Goal: Task Accomplishment & Management: Use online tool/utility

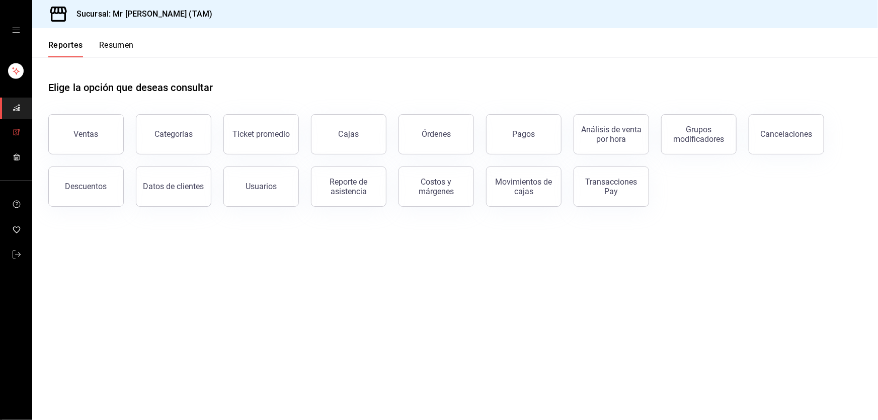
click at [18, 133] on icon "mailbox folders" at bounding box center [16, 132] width 5 height 6
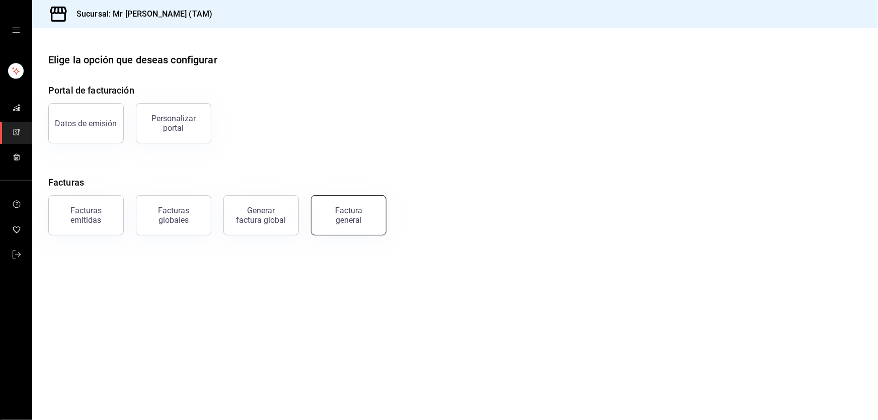
click at [373, 223] on button "Factura general" at bounding box center [348, 215] width 75 height 40
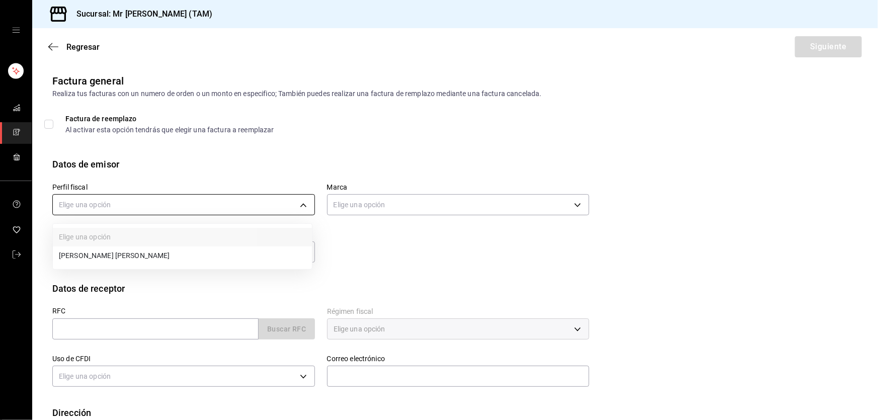
click at [231, 207] on body "Sucursal: Mr [PERSON_NAME] (TAM) Regresar Siguiente Factura general Realiza tus…" at bounding box center [439, 210] width 878 height 420
click at [153, 256] on li "[PERSON_NAME] [PERSON_NAME]" at bounding box center [182, 255] width 259 height 19
type input "81e23790-b5c9-42c9-a779-7127cee00b47"
type input "7082ddc5-3cea-471a-bd4f-d41619b848f0"
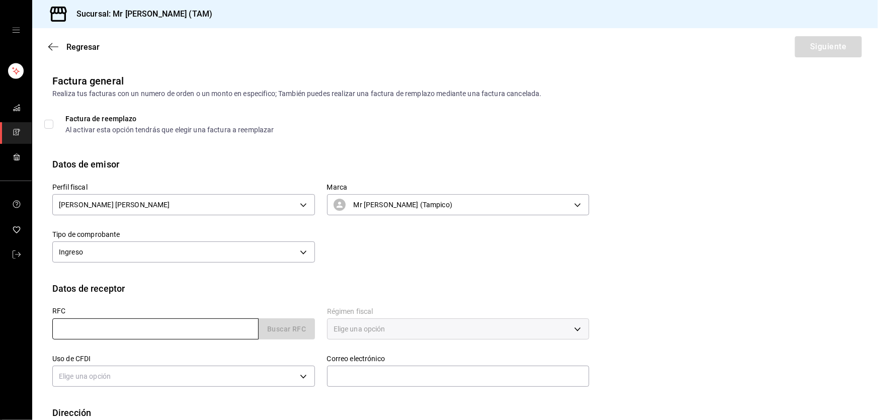
click at [109, 323] on input "text" at bounding box center [155, 328] width 206 height 21
paste input "FME941104GN8"
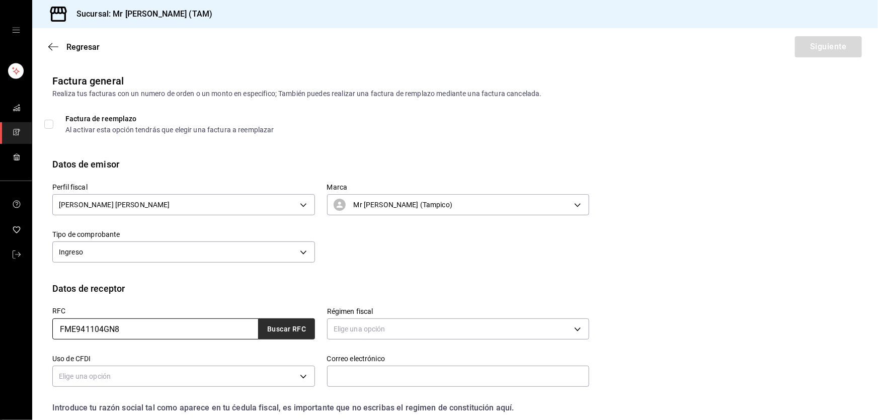
type input "FME941104GN8"
click at [293, 327] on button "Buscar RFC" at bounding box center [287, 328] width 56 height 21
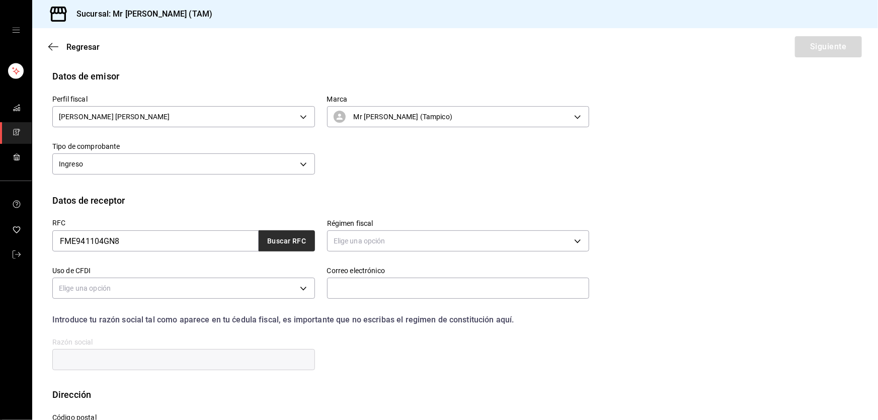
scroll to position [91, 0]
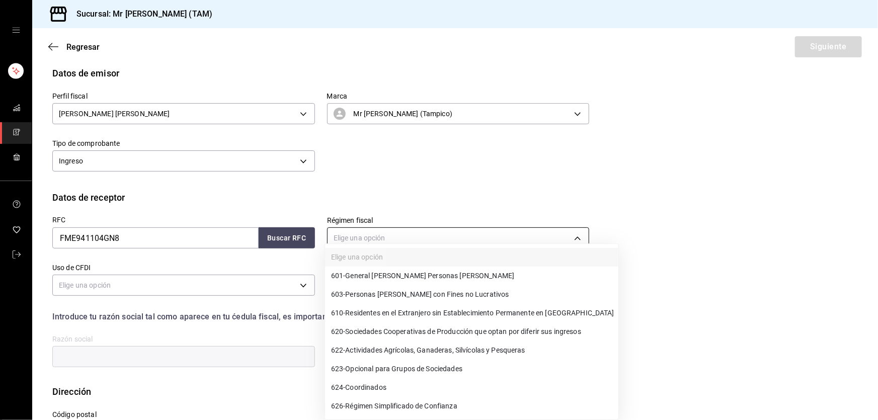
click at [384, 241] on body "Sucursal: Mr Smoky (TAM) Regresar Siguiente Factura general Realiza tus factura…" at bounding box center [439, 210] width 878 height 420
click at [374, 278] on span "601 - General de Ley Personas Morales" at bounding box center [422, 276] width 183 height 11
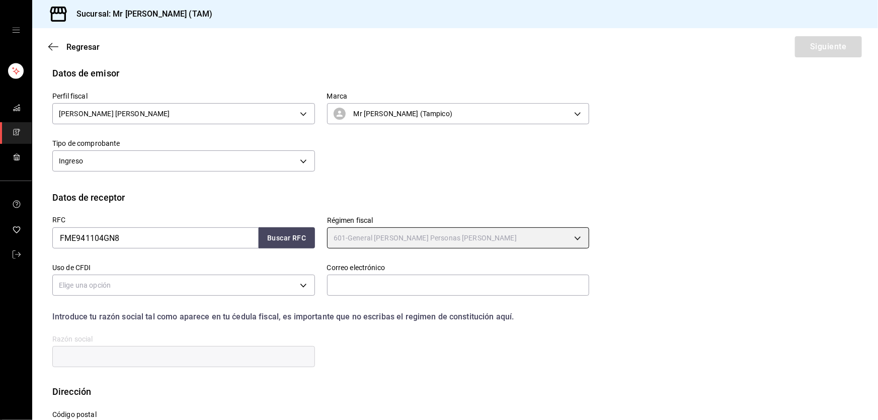
type input "601"
click at [125, 356] on input "text" at bounding box center [183, 356] width 263 height 21
paste input "FUJIFILM DE MEXICO"
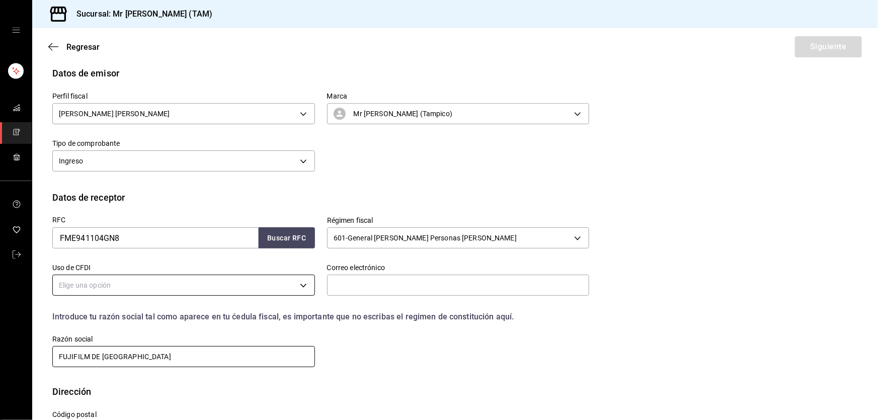
type input "FUJIFILM DE MEXICO"
click at [127, 279] on body "Sucursal: Mr Smoky (TAM) Regresar Siguiente Factura general Realiza tus factura…" at bounding box center [439, 210] width 878 height 420
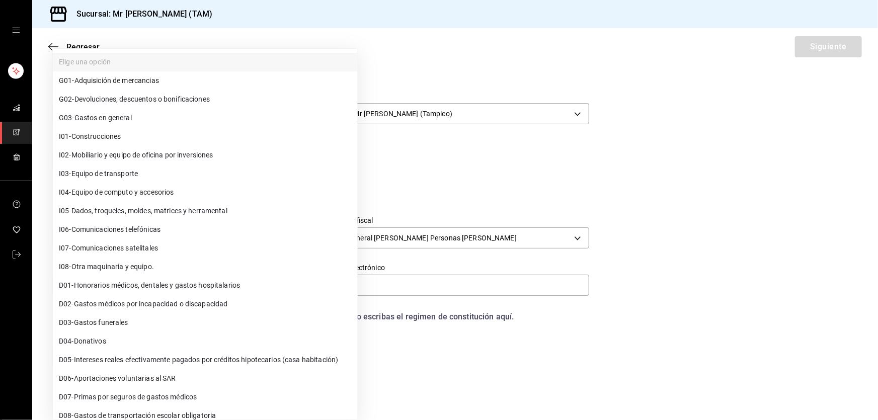
click at [105, 117] on span "G03 - Gastos en general" at bounding box center [95, 118] width 73 height 11
type input "G03"
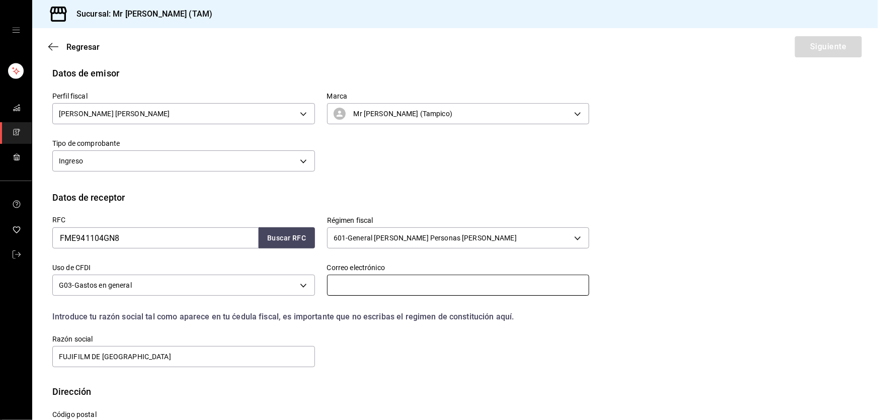
click at [357, 290] on input "text" at bounding box center [458, 285] width 263 height 21
paste input "bdavidg@fujifilm.com.mx"
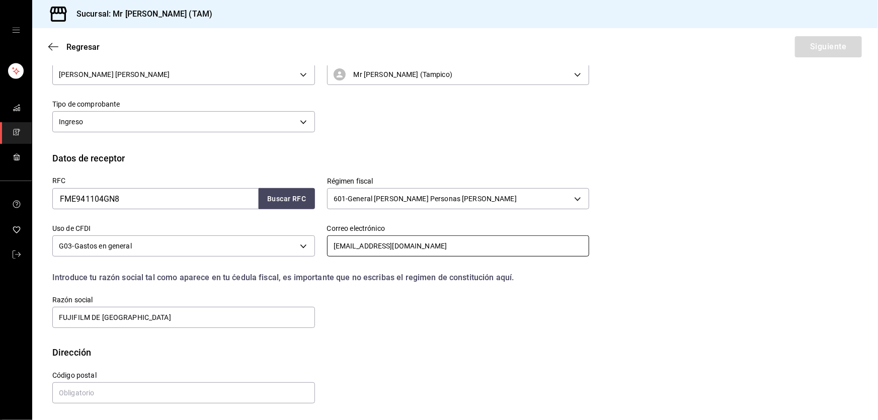
scroll to position [131, 0]
type input "bdavidg@fujifilm.com.mx"
click at [119, 397] on input "text" at bounding box center [183, 392] width 263 height 21
paste input "11520"
type input "11520"
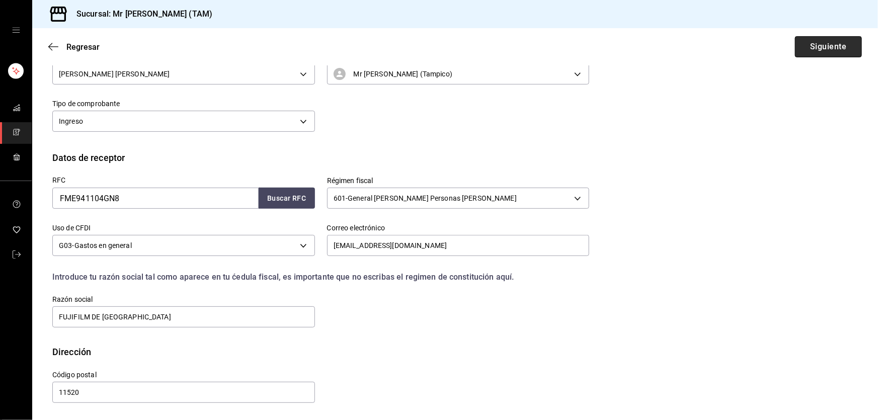
click at [825, 45] on button "Siguiente" at bounding box center [828, 46] width 67 height 21
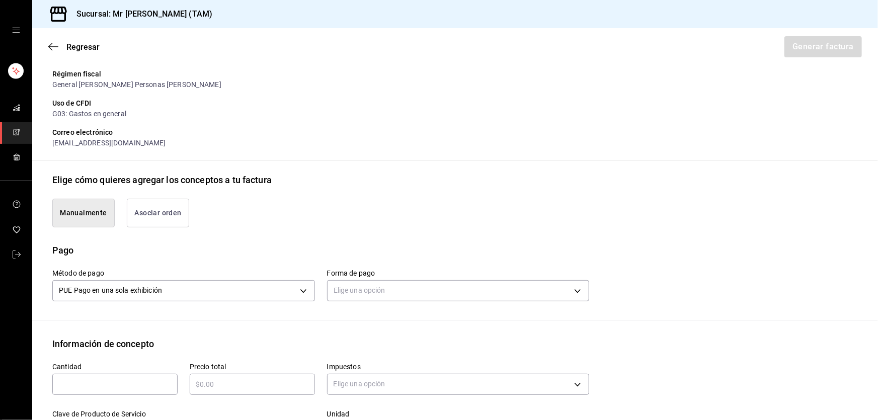
scroll to position [222, 0]
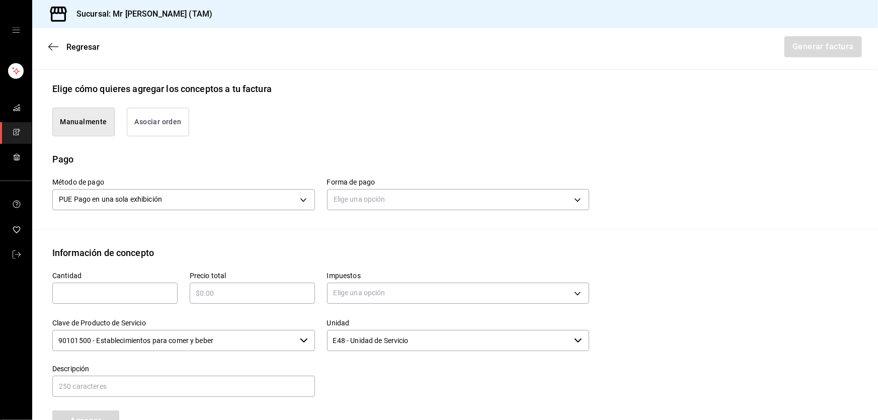
click at [420, 210] on div "Elige una opción" at bounding box center [458, 198] width 263 height 27
click at [419, 204] on body "Sucursal: Mr Smoky (TAM) Regresar Generar factura Emisor Perfil fiscal LARISSA …" at bounding box center [439, 210] width 878 height 420
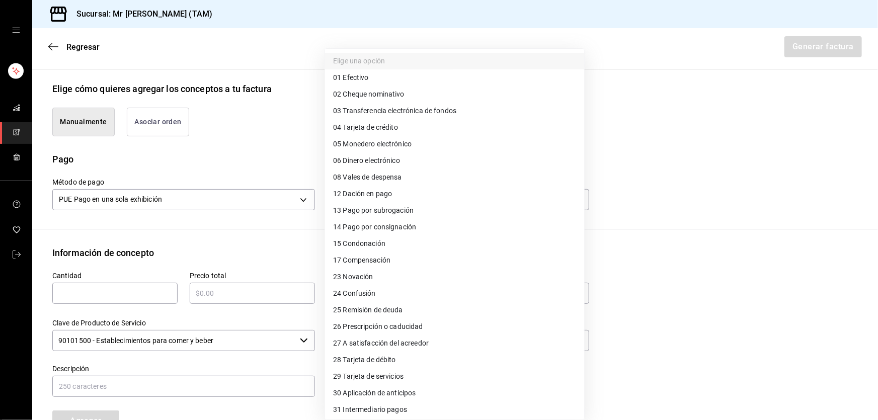
click at [353, 129] on span "04 Tarjeta de crédito" at bounding box center [365, 127] width 65 height 11
type input "04"
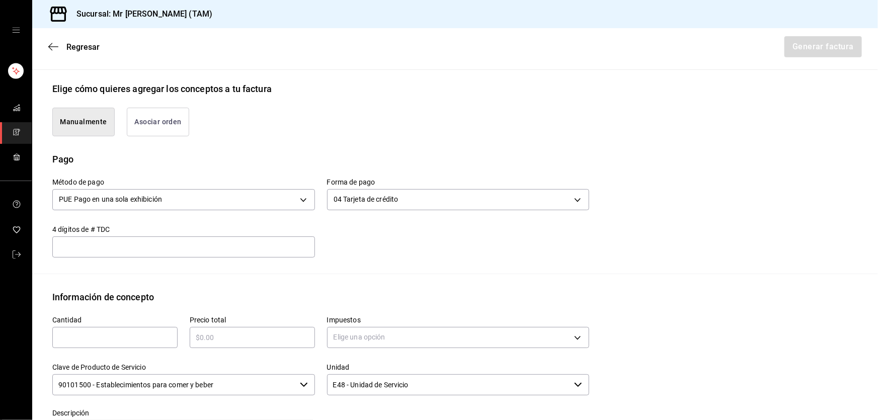
click at [255, 241] on input "text" at bounding box center [183, 247] width 263 height 12
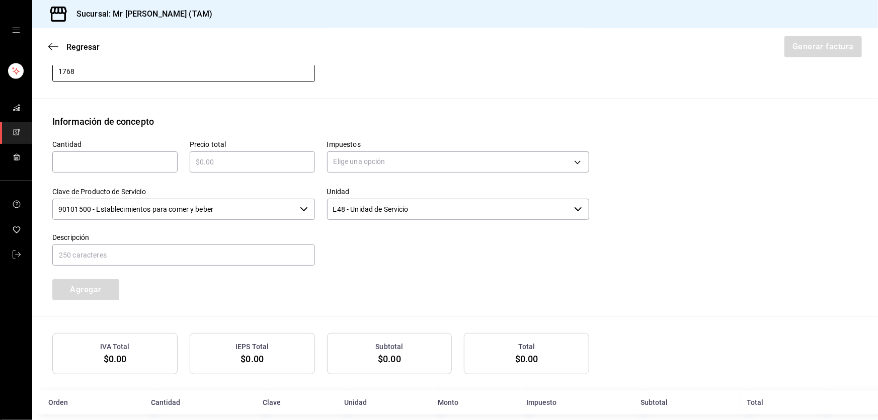
scroll to position [405, 0]
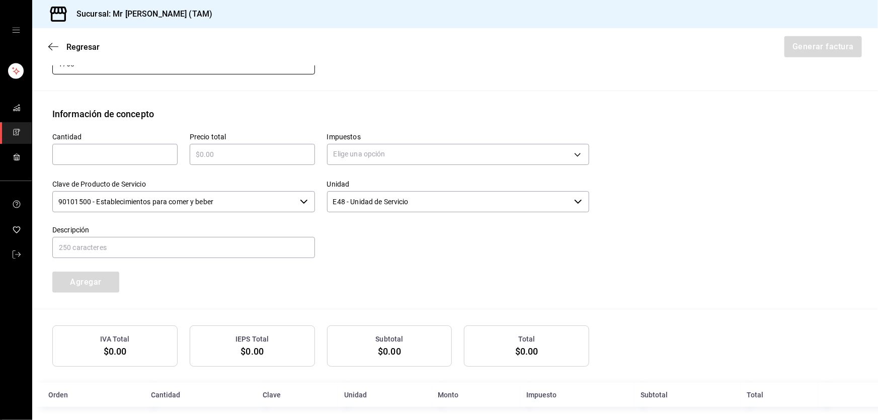
type input "1768"
click at [113, 160] on div "​" at bounding box center [114, 154] width 125 height 21
type input "1"
click at [208, 151] on input "text" at bounding box center [252, 154] width 125 height 12
type input "$515"
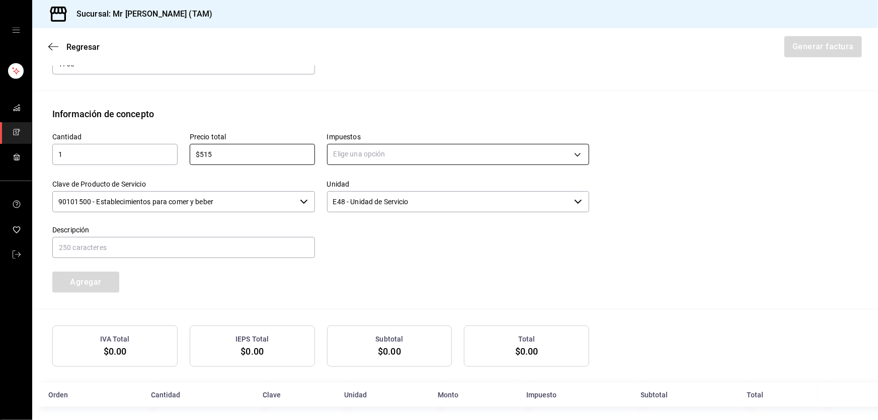
click at [392, 157] on body "Sucursal: Mr Smoky (TAM) Regresar Generar factura Emisor Perfil fiscal LARISSA …" at bounding box center [439, 210] width 878 height 420
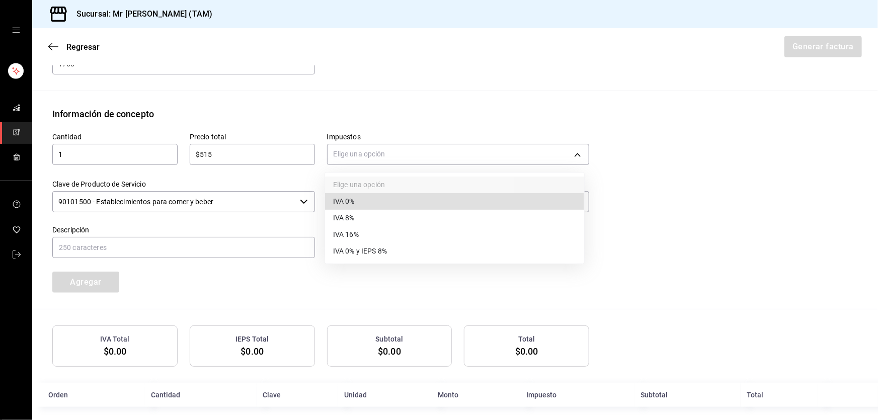
click at [351, 232] on span "IVA 16%" at bounding box center [346, 234] width 26 height 11
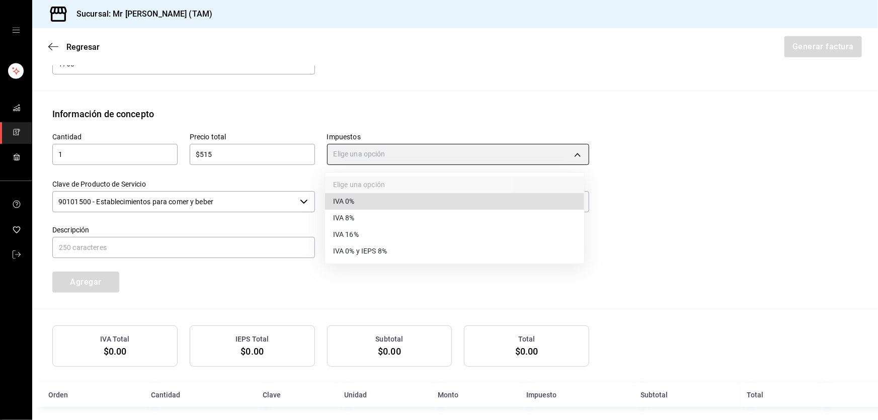
type input "IVA_16"
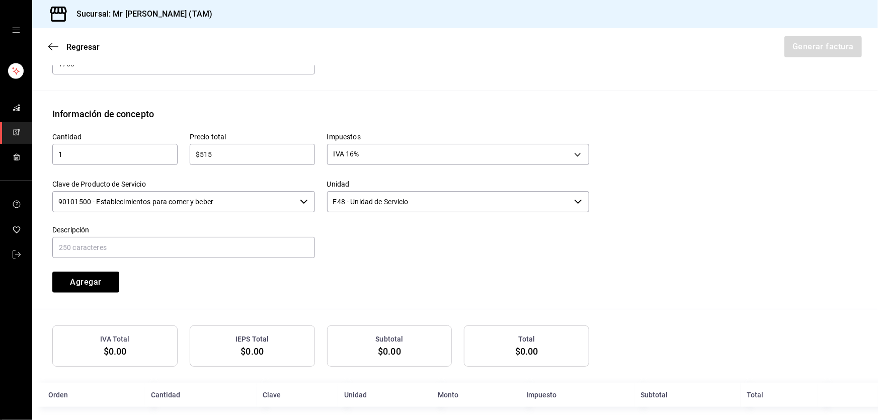
click at [243, 203] on input "90101500 - Establecimientos para comer y beber" at bounding box center [173, 201] width 243 height 21
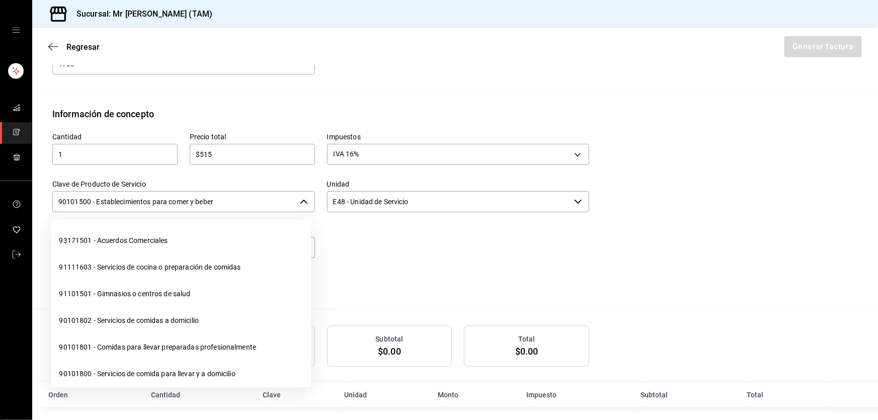
click at [243, 203] on input "90101500 - Establecimientos para comer y beber" at bounding box center [173, 201] width 243 height 21
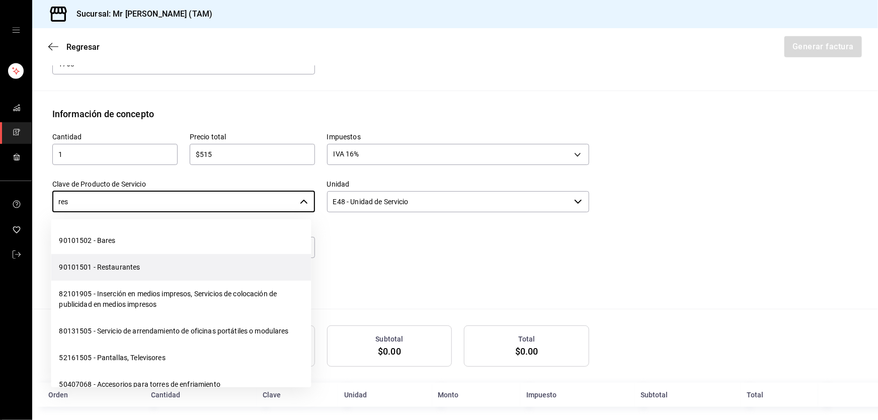
click at [156, 263] on li "90101501 - Restaurantes" at bounding box center [181, 267] width 260 height 27
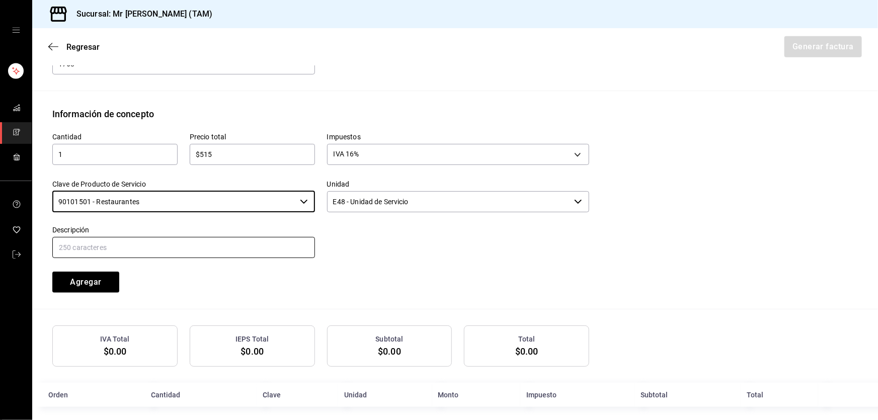
type input "90101501 - Restaurantes"
click at [170, 241] on input "text" at bounding box center [183, 247] width 263 height 21
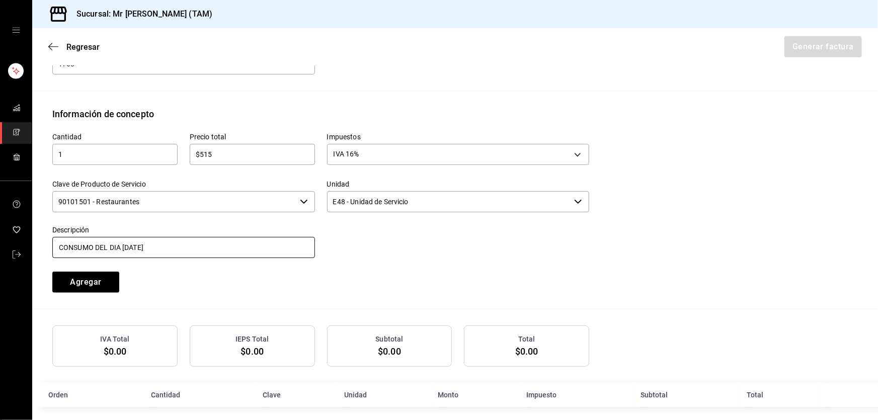
click at [130, 246] on input "CONSUMO DEL DIA 10 SEPTIEMBRE 2025" at bounding box center [183, 247] width 263 height 21
click at [216, 246] on input "CONSUMO DEL DIA 24 SEPTIEMBRE 2025" at bounding box center [183, 247] width 263 height 21
type input "CONSUMO DEL DIA 24 SEPTIEMBRE 2025"
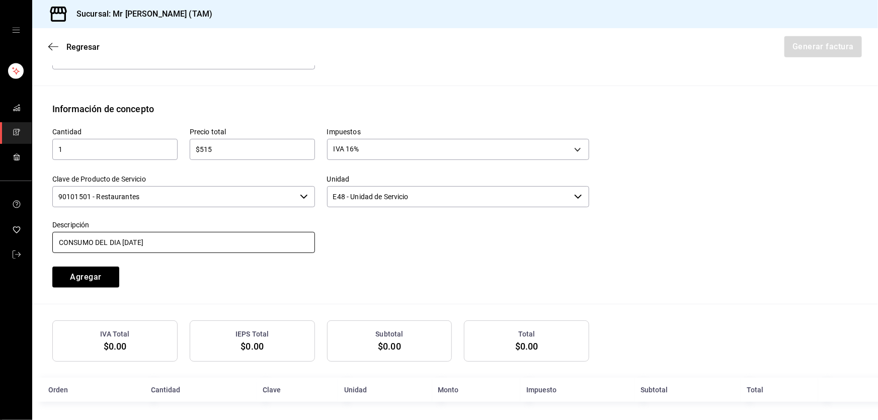
scroll to position [411, 0]
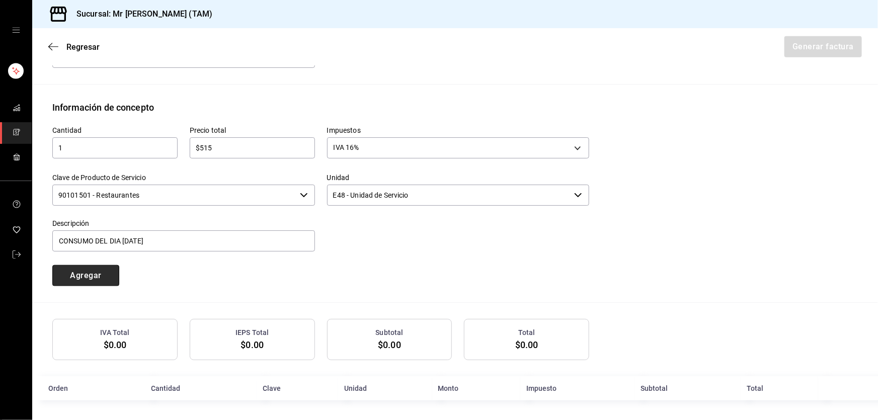
click at [106, 268] on button "Agregar" at bounding box center [85, 275] width 67 height 21
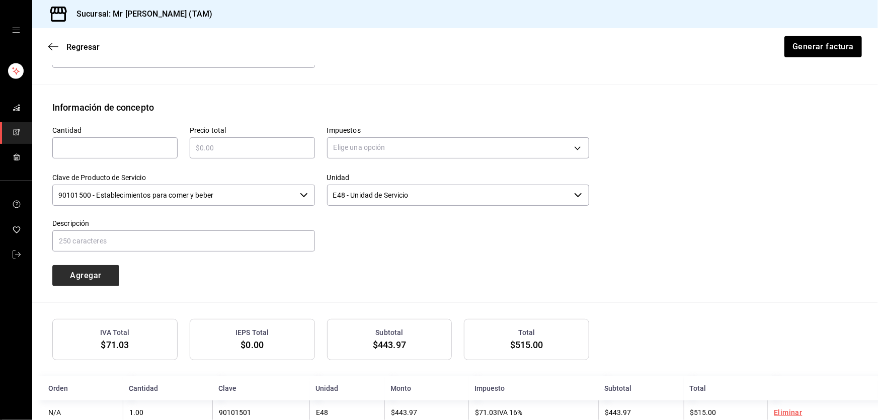
scroll to position [437, 0]
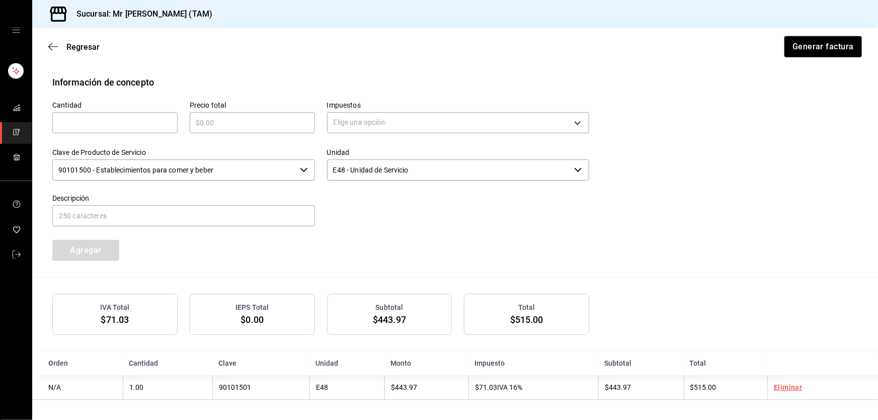
click at [147, 125] on input "text" at bounding box center [114, 123] width 125 height 12
type input "1"
type input "$51.50"
click at [442, 114] on body "Sucursal: Mr Smoky (TAM) Regresar Generar factura Emisor Perfil fiscal LARISSA …" at bounding box center [439, 210] width 878 height 420
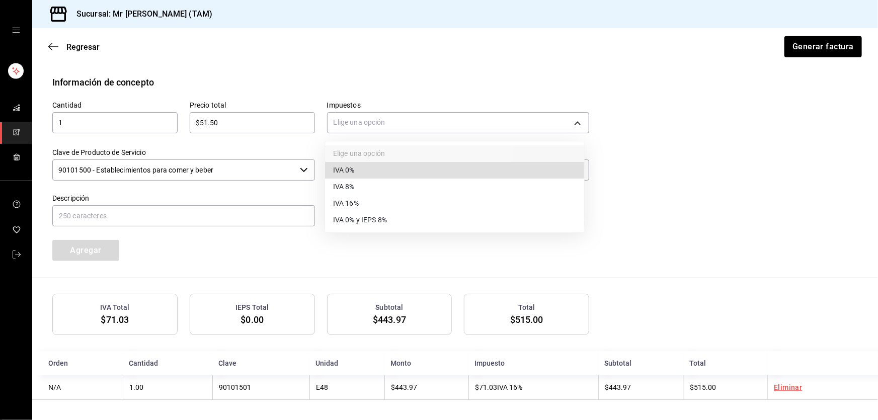
click at [367, 175] on li "IVA 0%" at bounding box center [454, 170] width 259 height 17
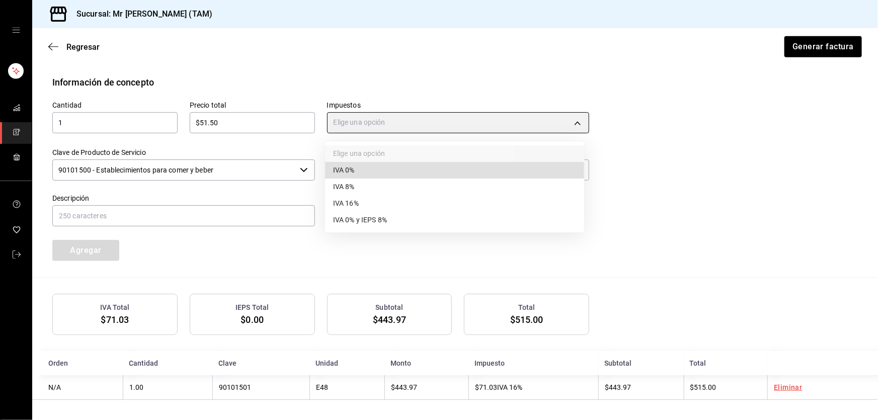
type input "IVA_0"
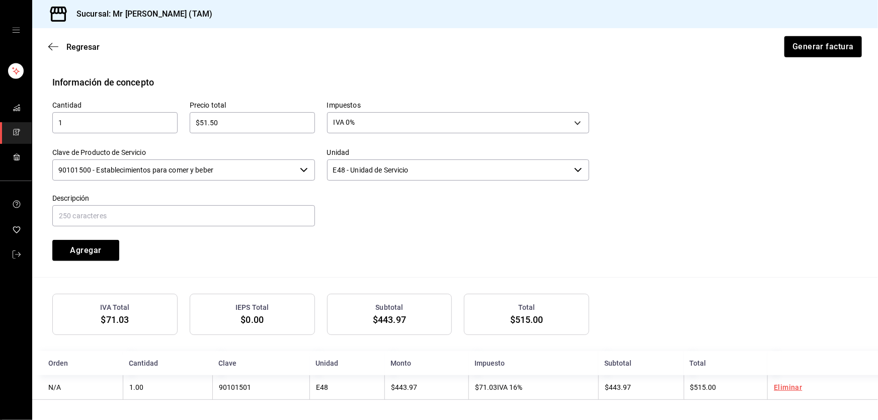
click at [261, 167] on input "90101500 - Establecimientos para comer y beber" at bounding box center [173, 169] width 243 height 21
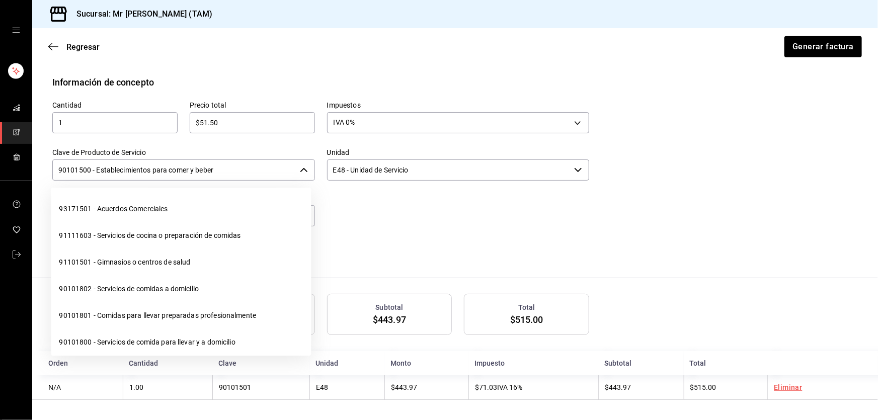
click at [261, 167] on input "90101500 - Establecimientos para comer y beber" at bounding box center [173, 169] width 243 height 21
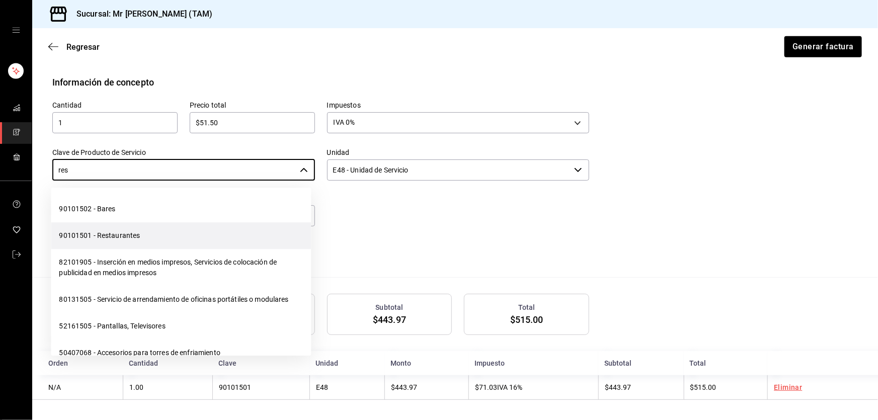
click at [91, 235] on li "90101501 - Restaurantes" at bounding box center [181, 235] width 260 height 27
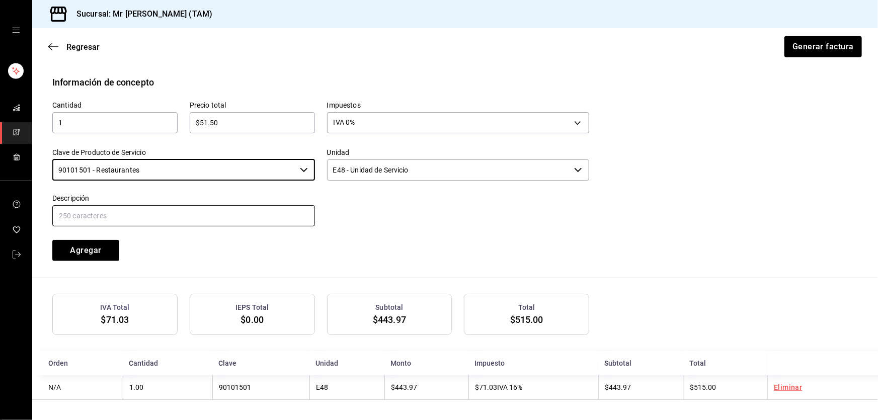
type input "90101501 - Restaurantes"
click at [112, 219] on input "text" at bounding box center [183, 215] width 263 height 21
type input "PROPINA"
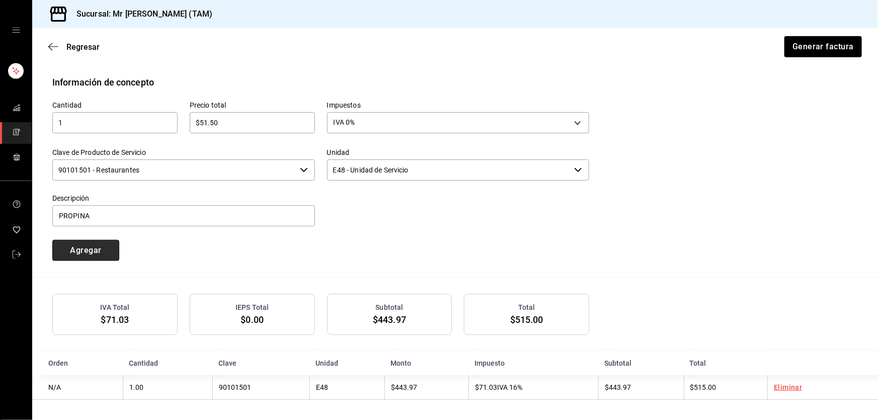
click at [117, 258] on button "Agregar" at bounding box center [85, 250] width 67 height 21
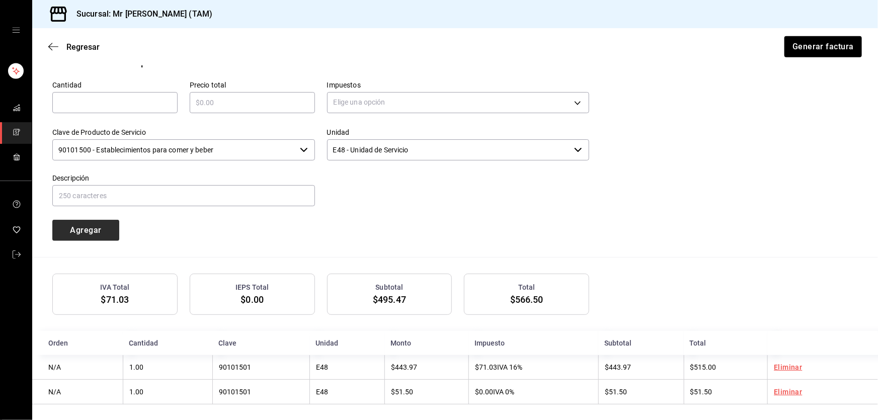
scroll to position [462, 0]
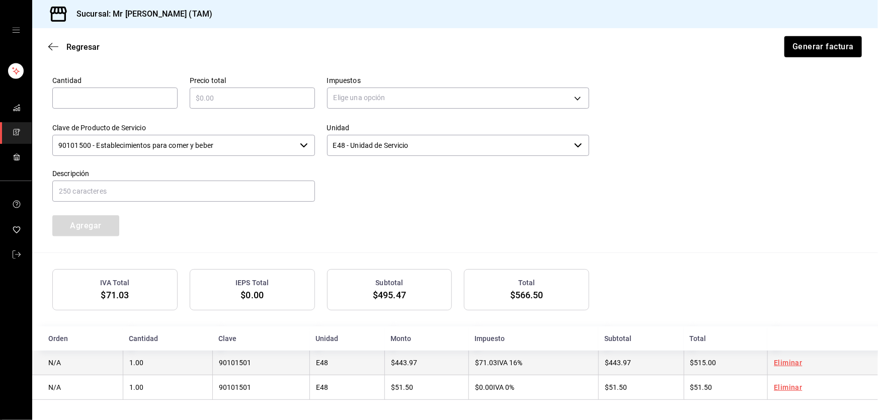
click at [579, 361] on td "$71.03 IVA 16%" at bounding box center [533, 363] width 130 height 25
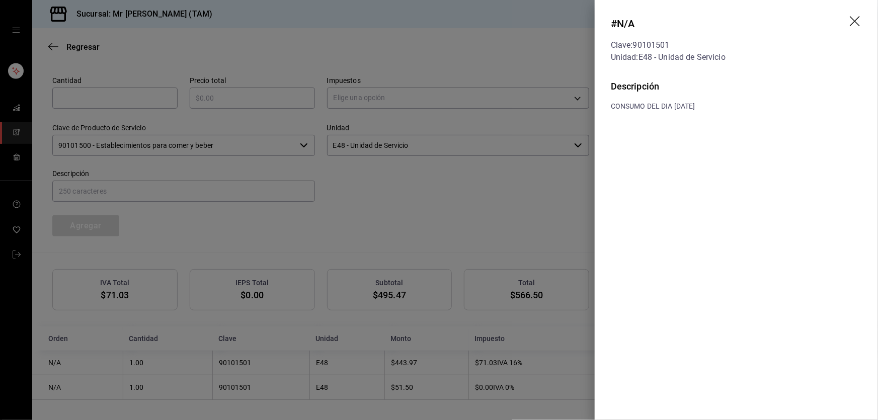
click at [852, 18] on icon "drag" at bounding box center [856, 22] width 12 height 12
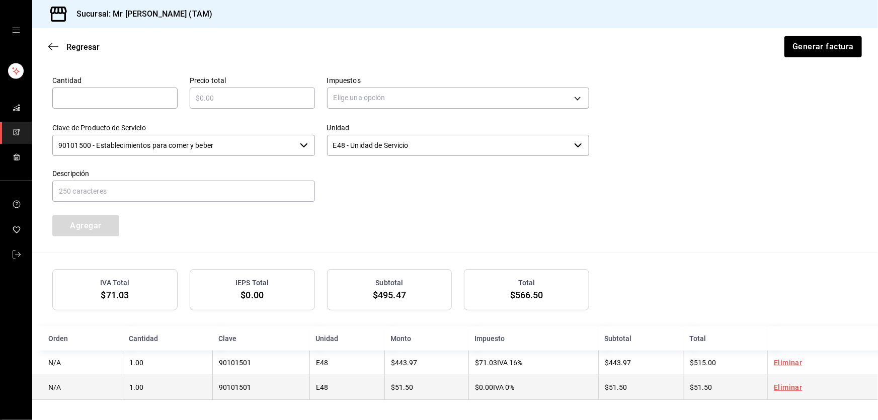
click at [476, 386] on span "$0.00" at bounding box center [484, 387] width 18 height 8
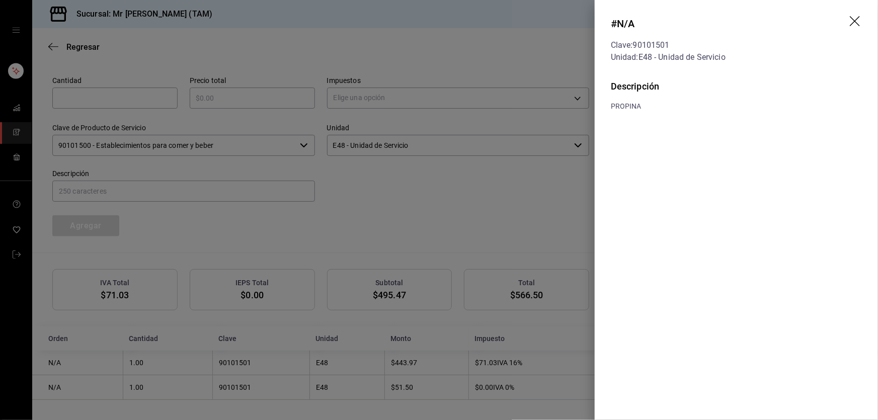
click at [854, 20] on icon "drag" at bounding box center [855, 21] width 10 height 10
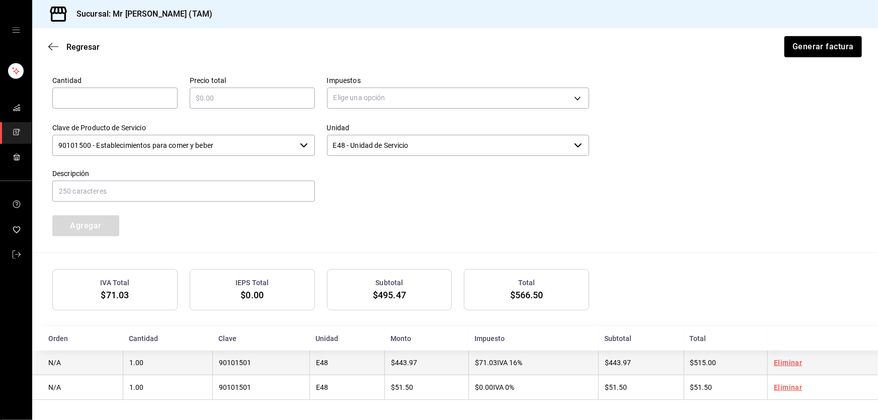
click at [521, 371] on td "$71.03 IVA 16%" at bounding box center [533, 363] width 130 height 25
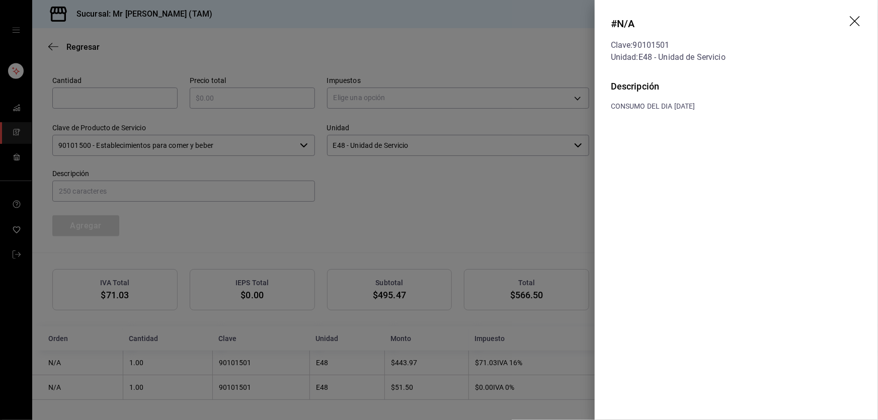
click at [857, 23] on icon "drag" at bounding box center [855, 21] width 10 height 10
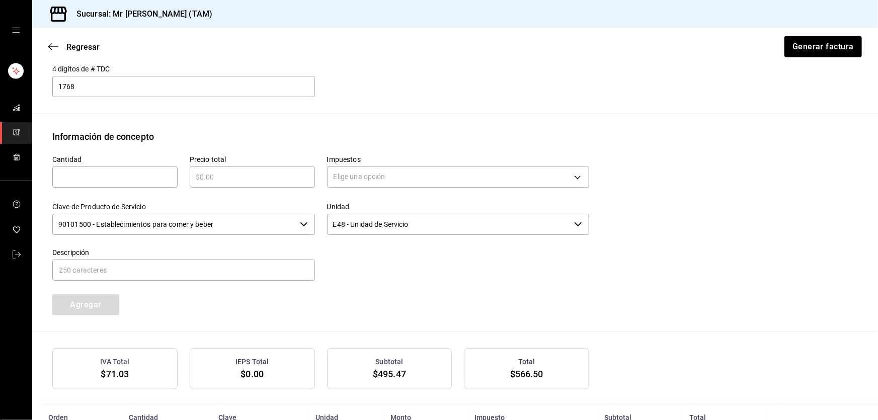
scroll to position [279, 0]
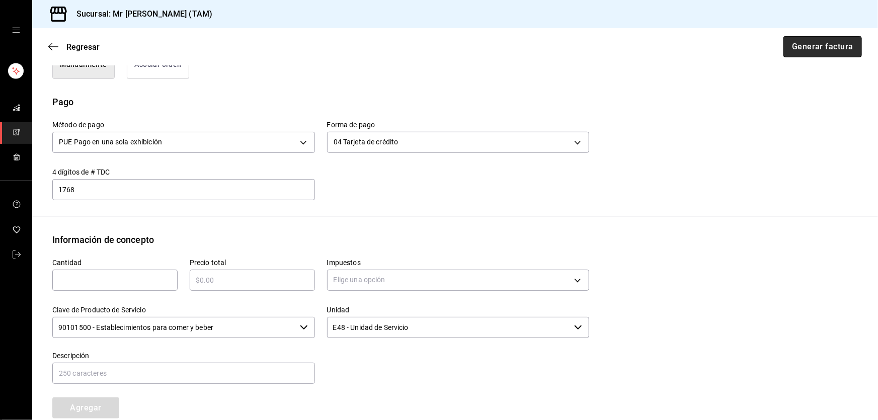
click at [813, 49] on button "Generar factura" at bounding box center [822, 46] width 78 height 21
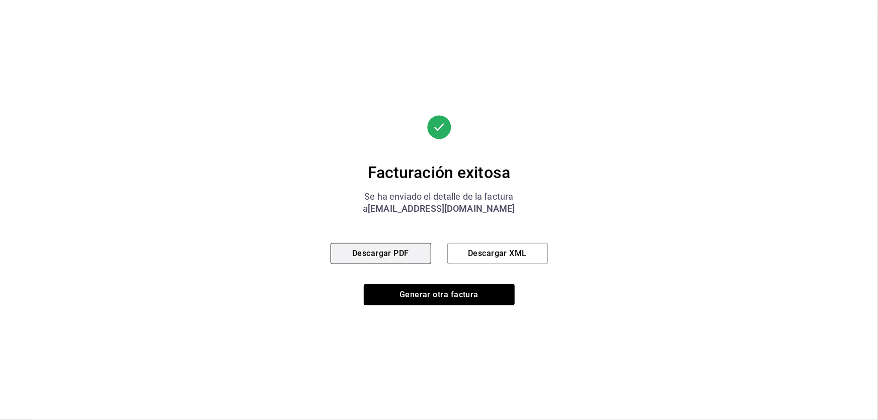
click at [387, 249] on button "Descargar PDF" at bounding box center [380, 253] width 101 height 21
click at [506, 253] on button "Descargar XML" at bounding box center [497, 253] width 101 height 21
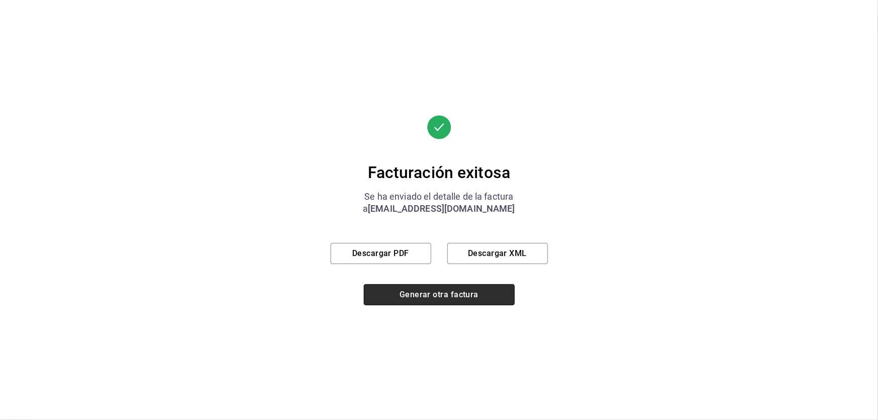
click at [419, 295] on button "Generar otra factura" at bounding box center [439, 294] width 151 height 21
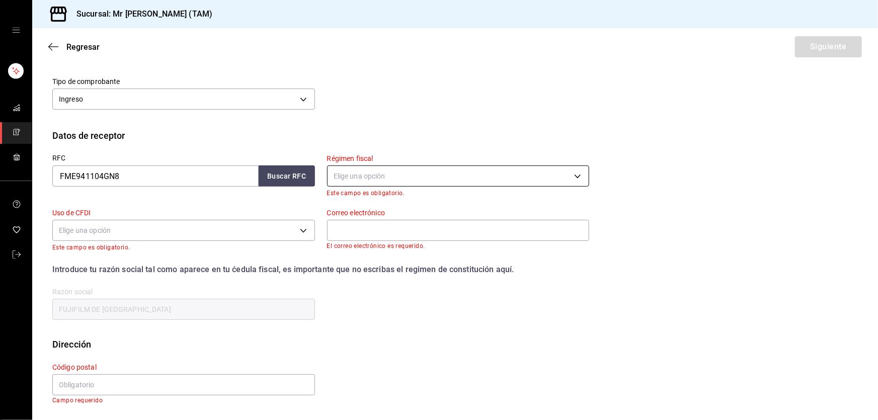
scroll to position [61, 0]
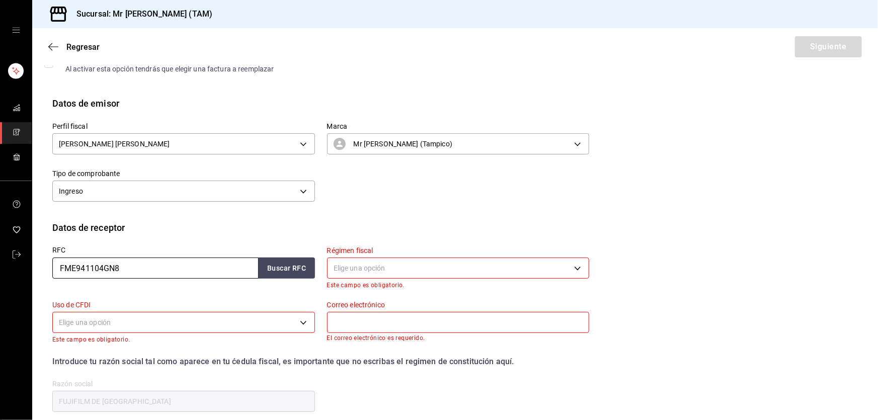
click at [144, 276] on input "FME941104GN8" at bounding box center [155, 268] width 206 height 21
paste input "IMS421231I45"
type input "IMS421231I45"
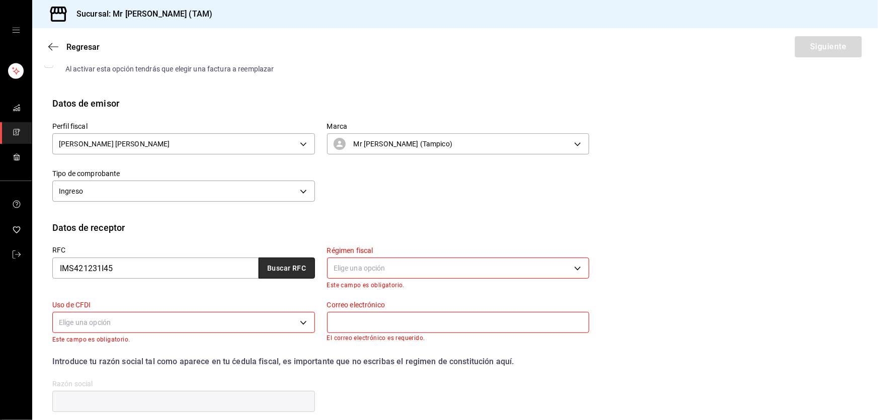
click at [265, 265] on button "Buscar RFC" at bounding box center [287, 268] width 56 height 21
type input "josetirado1994@gmail.com"
type input "INSTITUTO MEXICANO DEL SEGURO SOCIAL"
type input "06600"
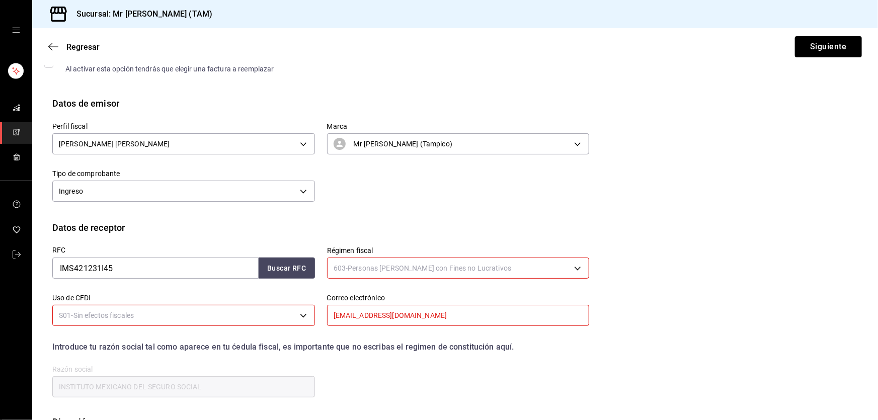
type input "603"
type input "S01"
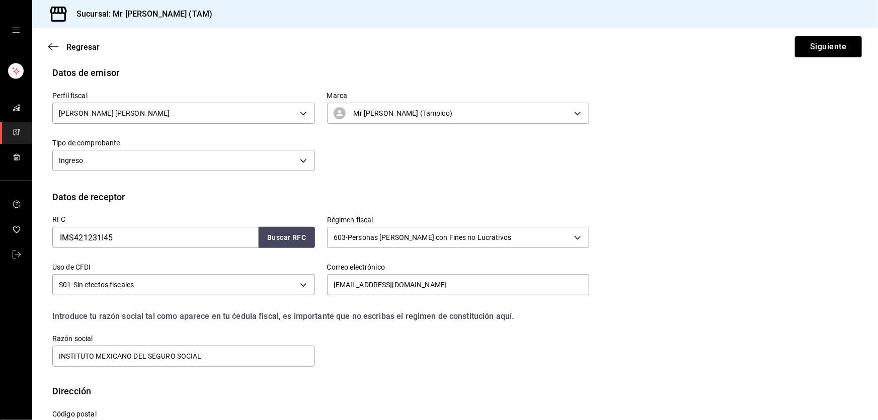
scroll to position [107, 0]
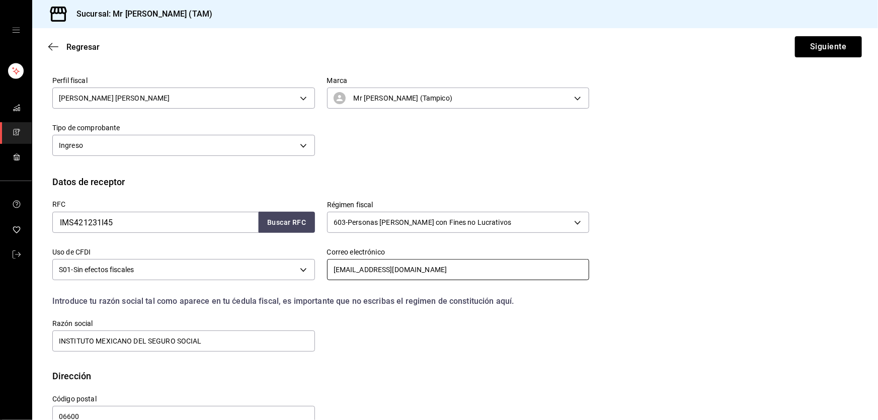
click at [426, 276] on input "josetirado1994@gmail.com" at bounding box center [458, 269] width 263 height 21
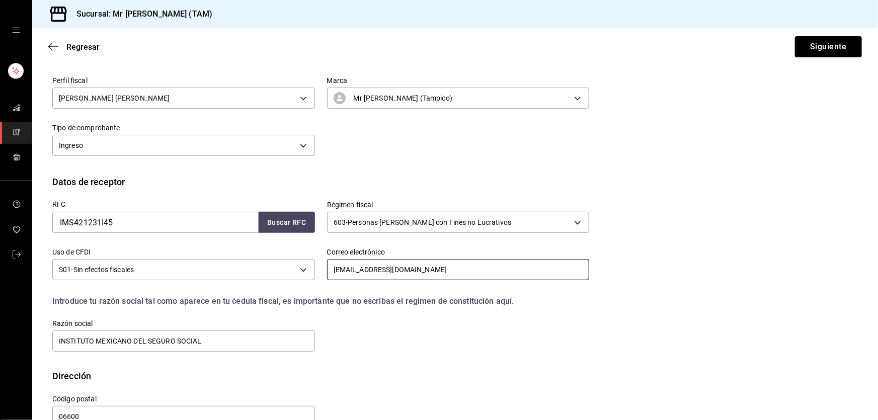
paste input "nimvqznu"
type input "nimvqznu@gmail.com"
click at [822, 53] on button "Siguiente" at bounding box center [828, 46] width 67 height 21
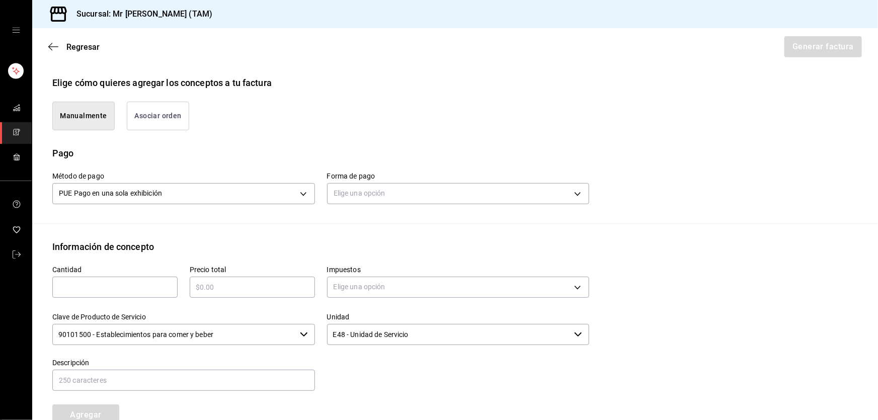
scroll to position [244, 0]
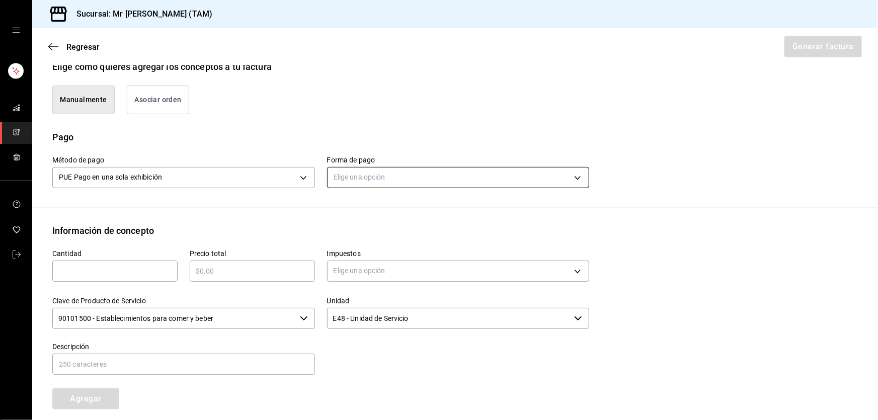
click at [429, 178] on body "Sucursal: Mr Smoky (TAM) Regresar Generar factura Emisor Perfil fiscal LARISSA …" at bounding box center [439, 210] width 878 height 420
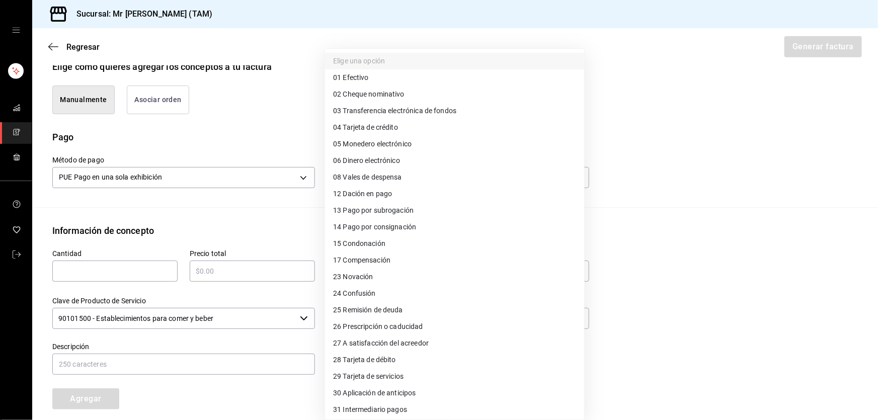
click at [351, 79] on span "01 Efectivo" at bounding box center [350, 77] width 35 height 11
type input "01"
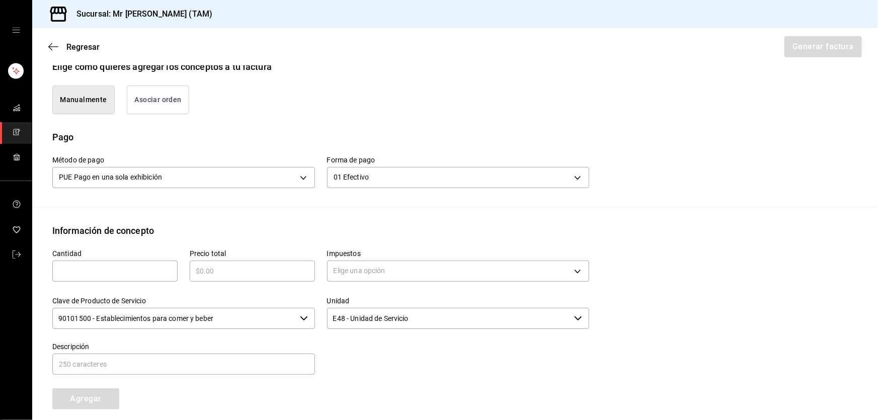
click at [149, 268] on input "text" at bounding box center [114, 271] width 125 height 12
type input "1"
type input "$252.50"
click at [456, 268] on body "Sucursal: Mr Smoky (TAM) Regresar Generar factura Emisor Perfil fiscal LARISSA …" at bounding box center [439, 210] width 878 height 420
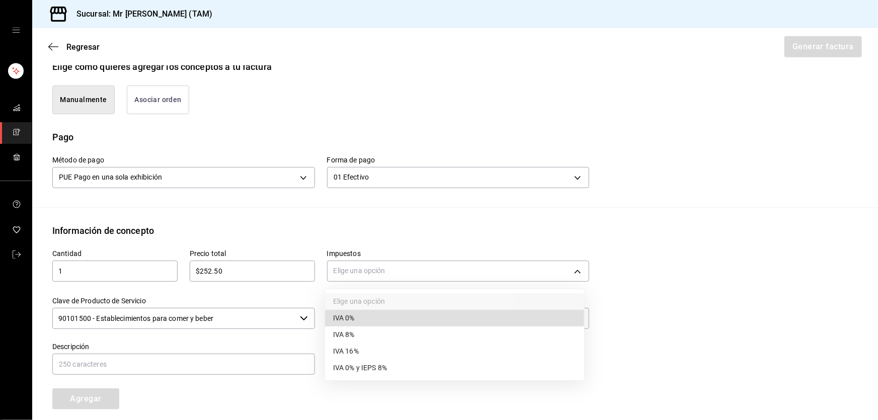
click at [348, 352] on span "IVA 16%" at bounding box center [346, 351] width 26 height 11
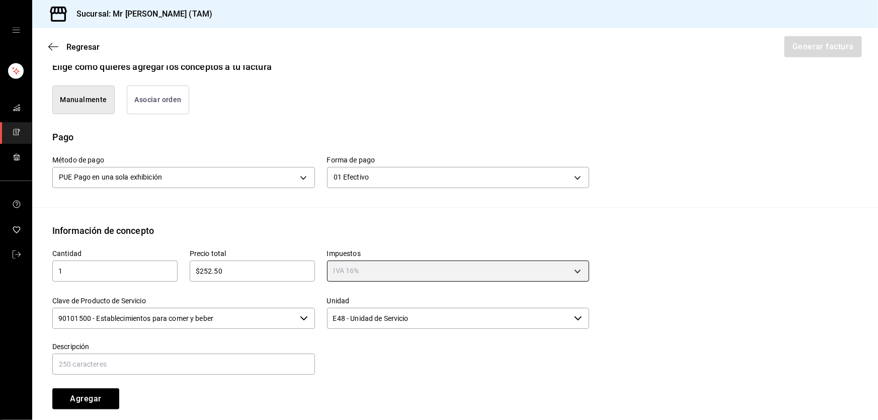
type input "IVA_16"
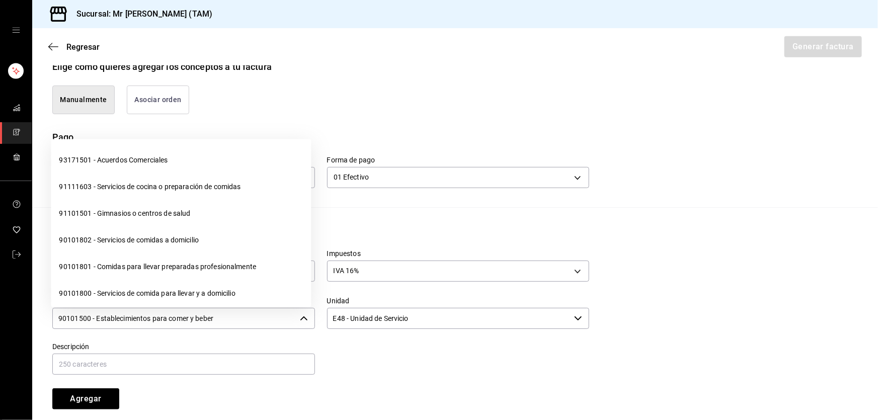
click at [236, 310] on input "90101500 - Establecimientos para comer y beber" at bounding box center [173, 318] width 243 height 21
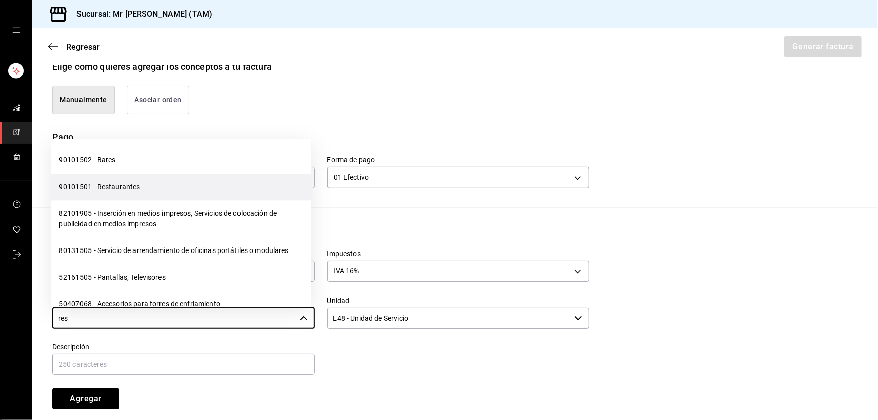
click at [169, 193] on li "90101501 - Restaurantes" at bounding box center [181, 187] width 260 height 27
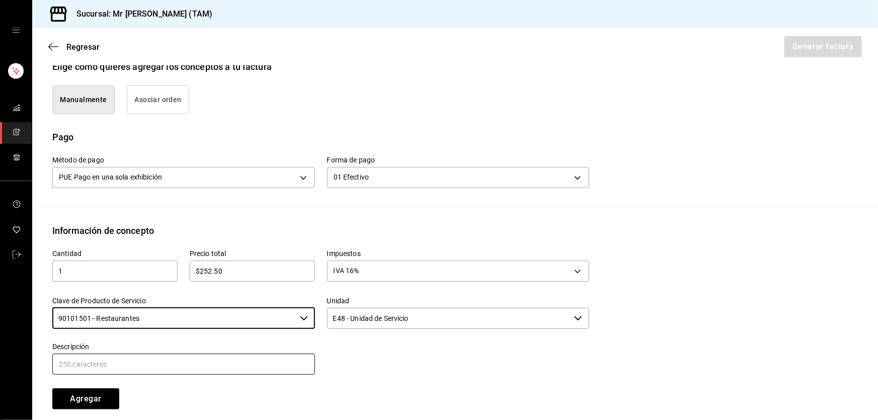
type input "90101501 - Restaurantes"
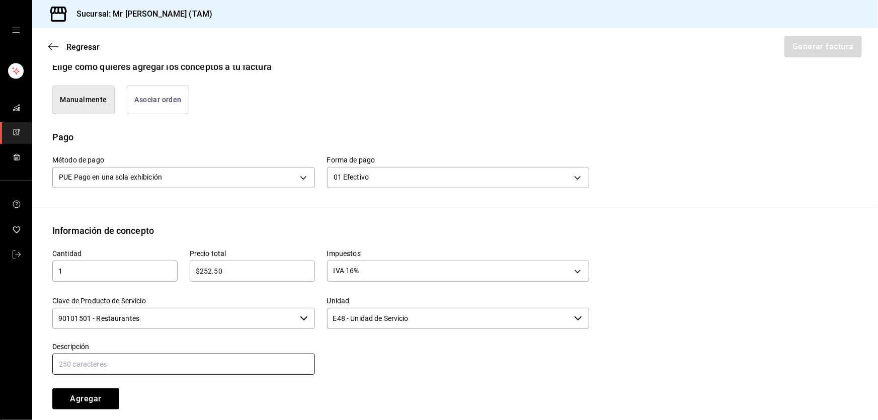
click at [164, 359] on input "text" at bounding box center [183, 364] width 263 height 21
click at [124, 366] on input "CONSUMO DEL DIA 10 SEPTIEMBRE 2025" at bounding box center [183, 364] width 263 height 21
click at [221, 371] on input "CONSUMO DEL DIA 24 SEPTIEMBRE 2025" at bounding box center [183, 364] width 263 height 21
type input "CONSUMO DEL DIA 24 SEPTIEMBRE 2025"
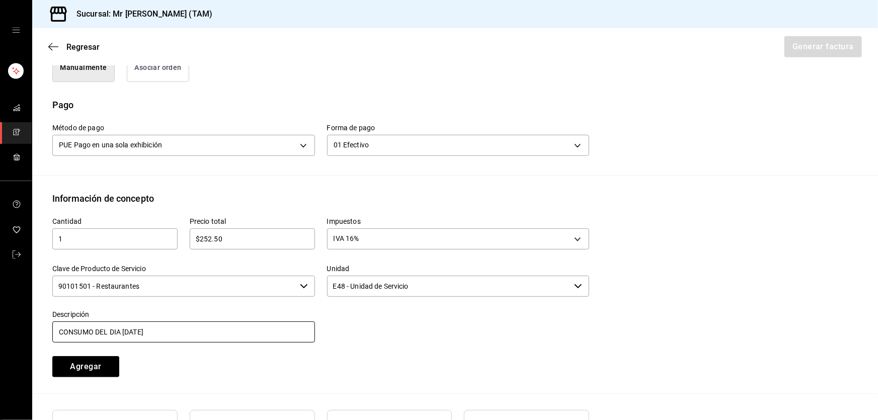
scroll to position [290, 0]
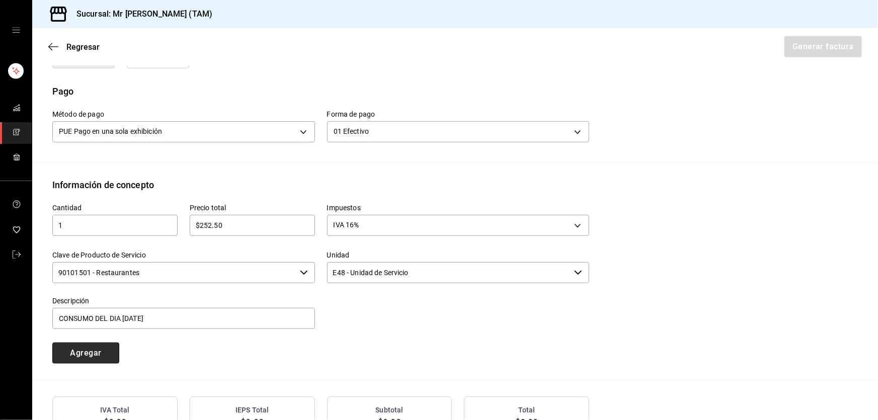
click at [84, 347] on button "Agregar" at bounding box center [85, 353] width 67 height 21
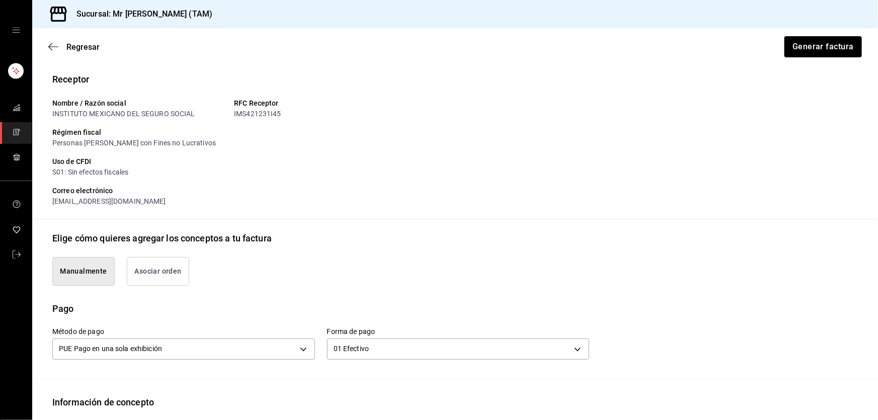
scroll to position [0, 0]
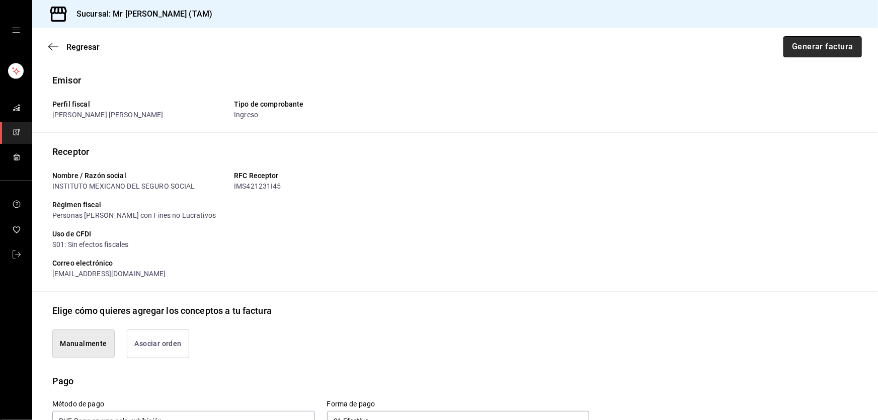
click at [829, 47] on button "Generar factura" at bounding box center [822, 46] width 78 height 21
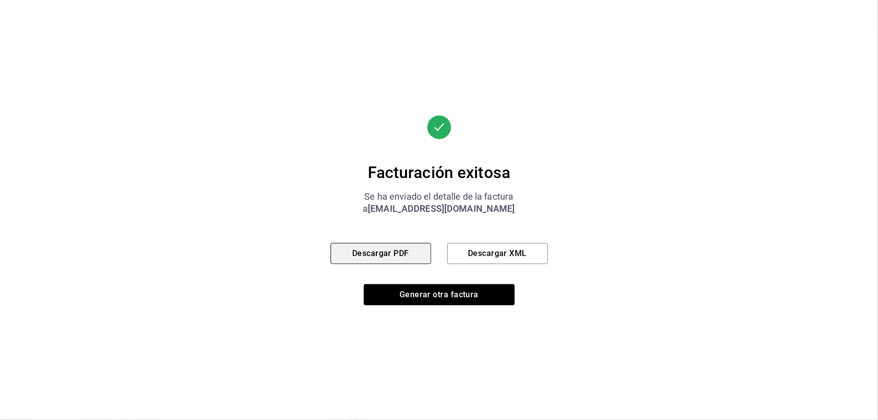
click at [413, 250] on button "Descargar PDF" at bounding box center [380, 253] width 101 height 21
click at [483, 257] on button "Descargar XML" at bounding box center [497, 253] width 101 height 21
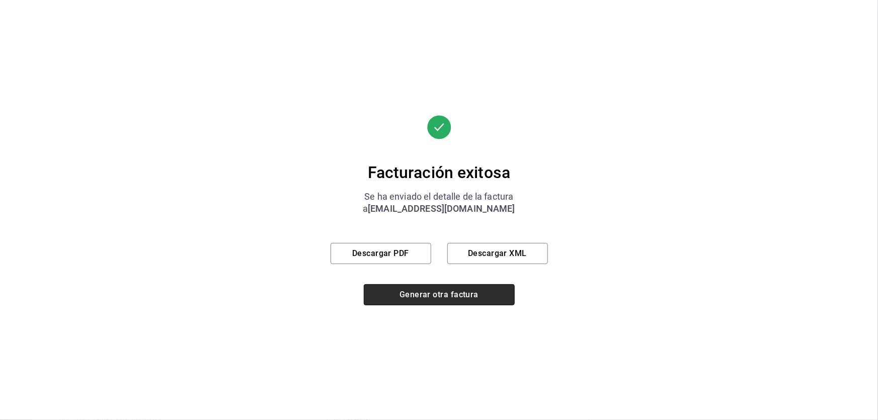
click at [465, 299] on button "Generar otra factura" at bounding box center [439, 294] width 151 height 21
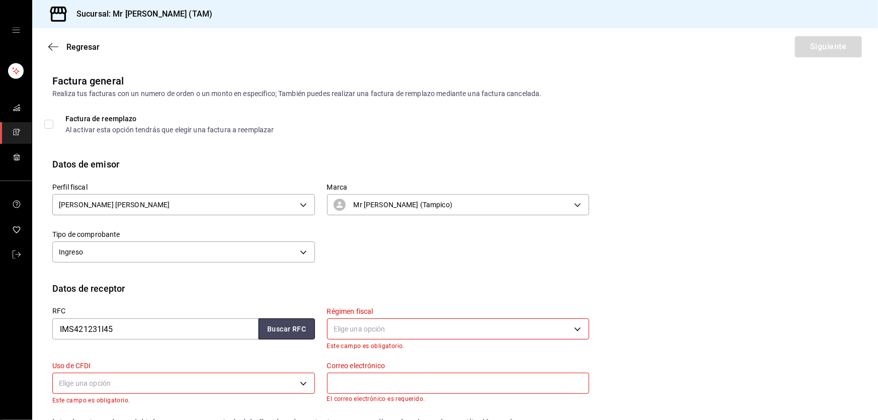
click at [281, 333] on button "Buscar RFC" at bounding box center [287, 328] width 56 height 21
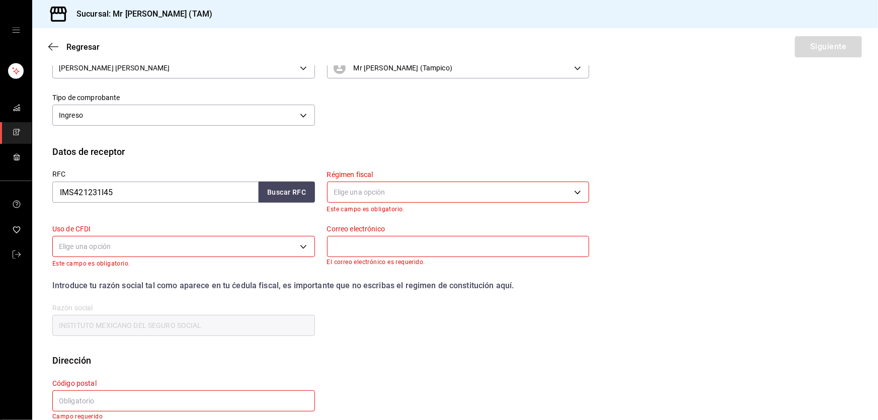
type input "nimvqznu@gmail.com"
type input "06600"
type input "603"
type input "S01"
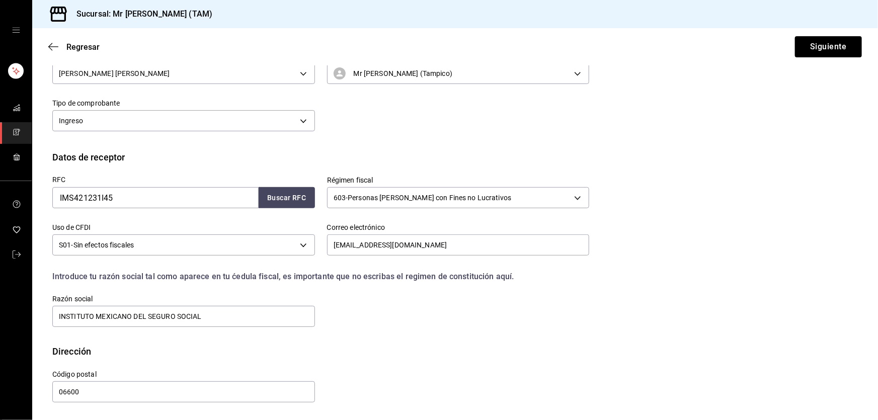
scroll to position [131, 0]
click at [818, 38] on button "Siguiente" at bounding box center [828, 46] width 67 height 21
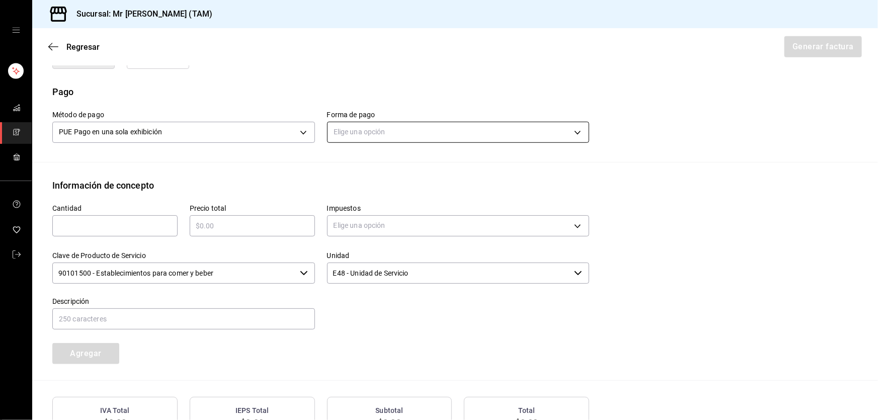
scroll to position [314, 0]
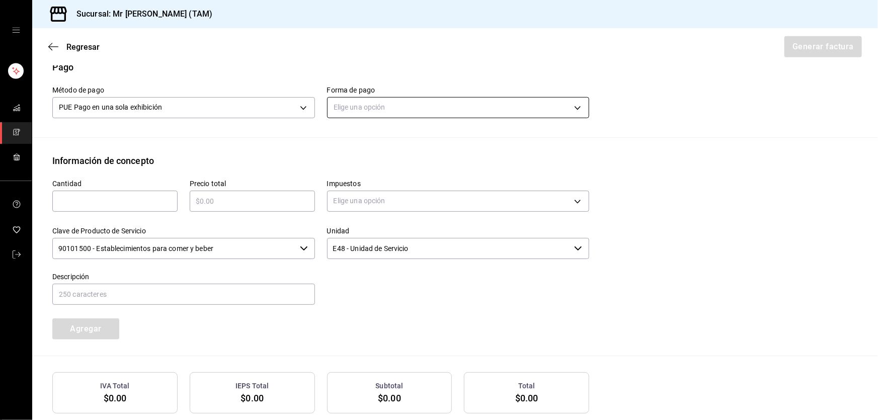
click at [399, 102] on body "Sucursal: Mr Smoky (TAM) Regresar Generar factura Emisor Perfil fiscal LARISSA …" at bounding box center [439, 210] width 878 height 420
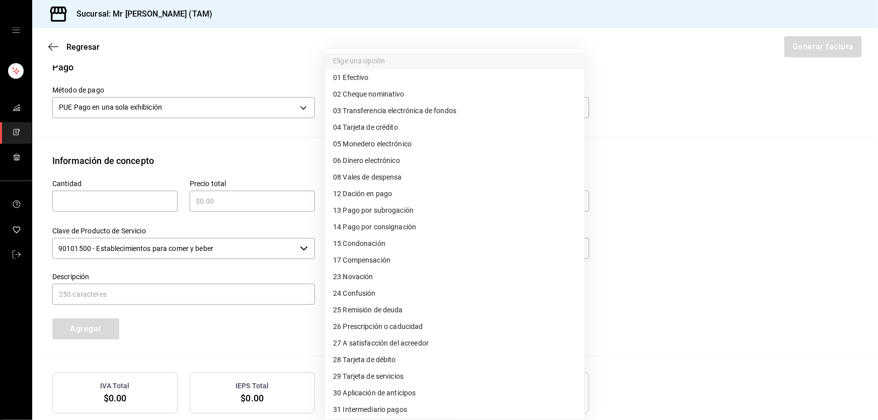
click at [366, 79] on span "01 Efectivo" at bounding box center [350, 77] width 35 height 11
type input "01"
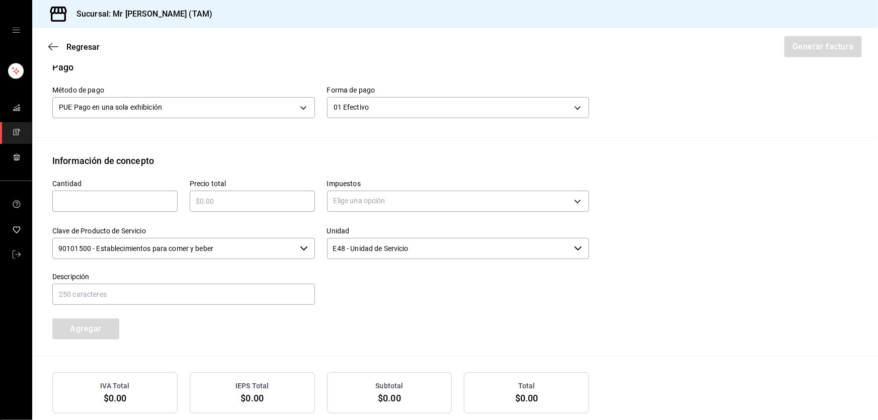
click at [120, 201] on input "text" at bounding box center [114, 201] width 125 height 12
type input "1"
type input "$252.50"
click at [376, 200] on body "Sucursal: Mr Smoky (TAM) Regresar Generar factura Emisor Perfil fiscal LARISSA …" at bounding box center [439, 210] width 878 height 420
click at [344, 282] on span "IVA 16%" at bounding box center [346, 281] width 26 height 11
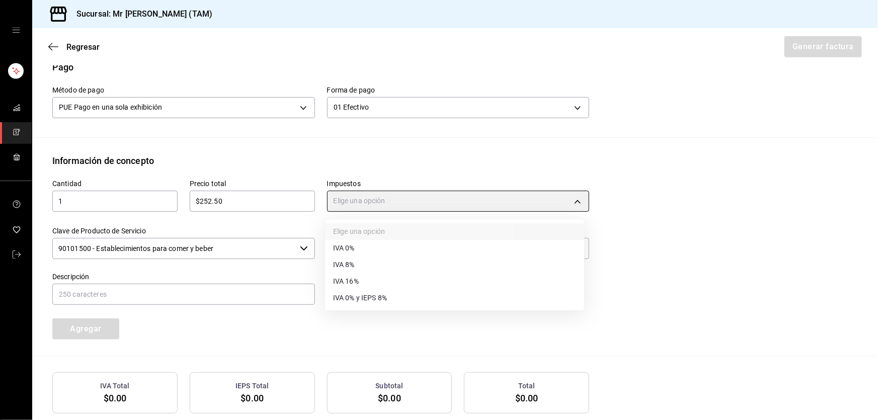
type input "IVA_16"
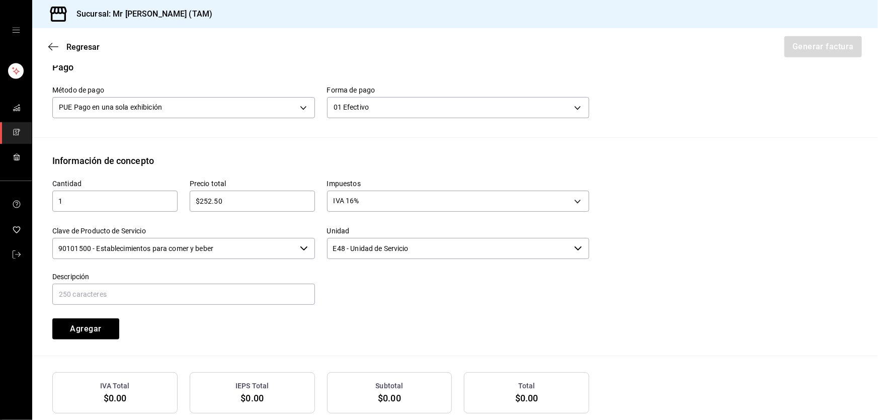
click at [226, 251] on input "90101500 - Establecimientos para comer y beber" at bounding box center [173, 248] width 243 height 21
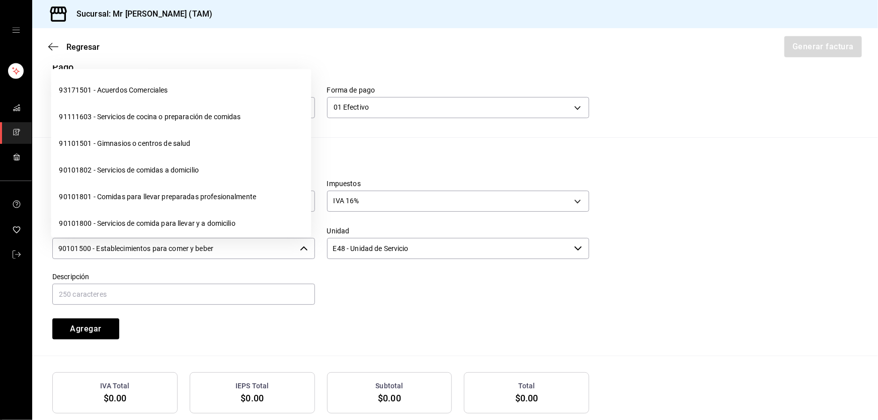
click at [226, 251] on input "90101500 - Establecimientos para comer y beber" at bounding box center [173, 248] width 243 height 21
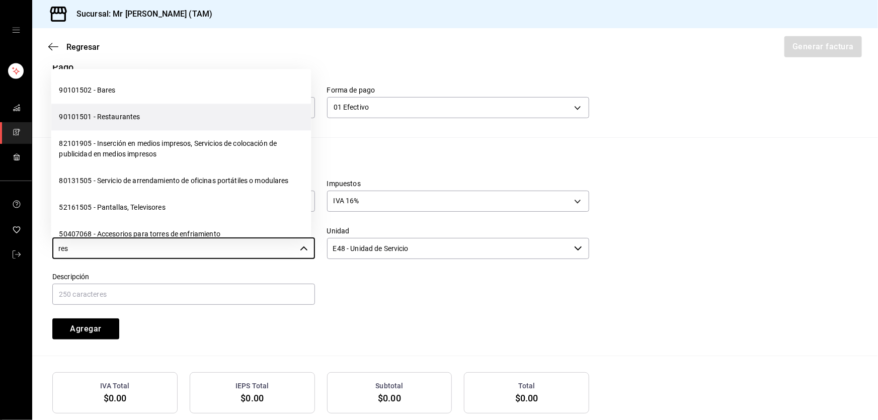
click at [119, 118] on li "90101501 - Restaurantes" at bounding box center [181, 117] width 260 height 27
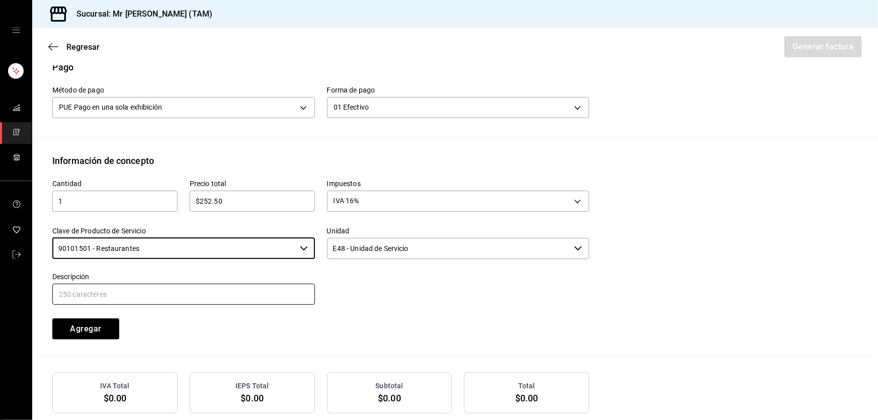
type input "90101501 - Restaurantes"
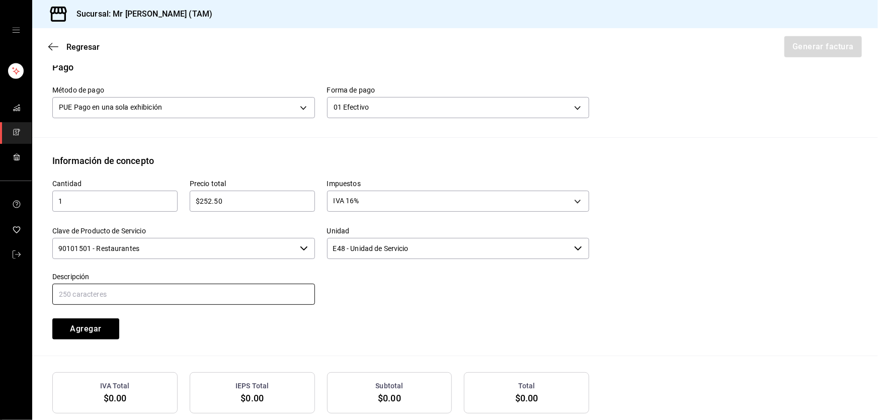
click at [100, 291] on input "text" at bounding box center [183, 294] width 263 height 21
click at [121, 291] on input "CONSUMO DEL DIA 10 SEPTIEMBRE 2025" at bounding box center [183, 294] width 263 height 21
click at [123, 291] on input "CONSUMO DEL DIA 10 SEPTIEMBRE 2025" at bounding box center [183, 294] width 263 height 21
type input "CONSUMO DEL DIA 24 SEPTIEMBRE 2025"
click at [92, 329] on button "Agregar" at bounding box center [85, 328] width 67 height 21
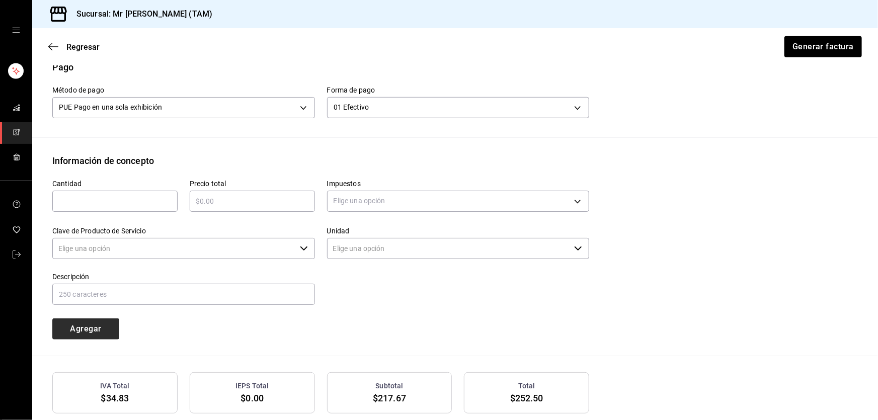
type input "90101500 - Establecimientos para comer y beber"
type input "E48 - Unidad de Servicio"
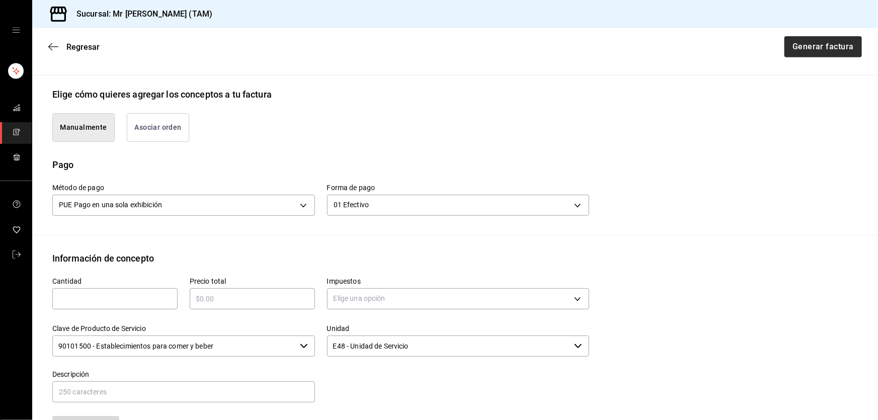
scroll to position [210, 0]
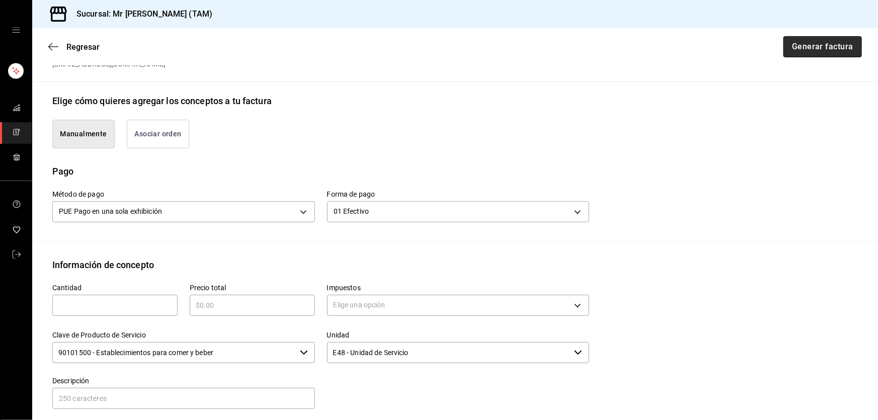
click at [823, 51] on button "Generar factura" at bounding box center [822, 46] width 78 height 21
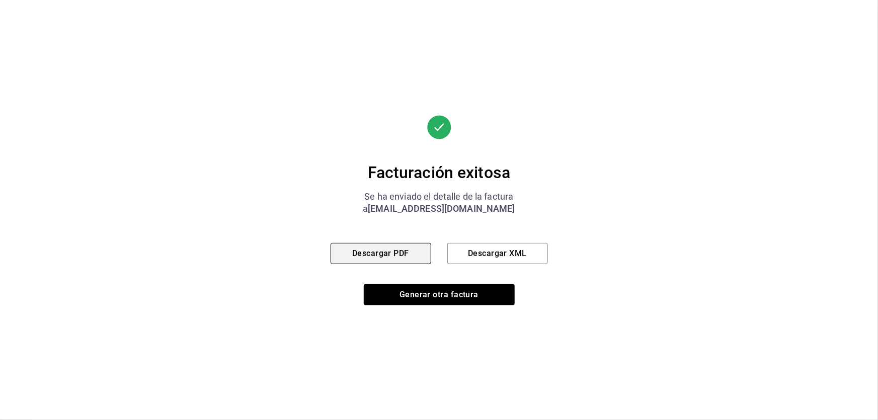
click at [372, 252] on button "Descargar PDF" at bounding box center [380, 253] width 101 height 21
click at [490, 261] on button "Descargar XML" at bounding box center [497, 253] width 101 height 21
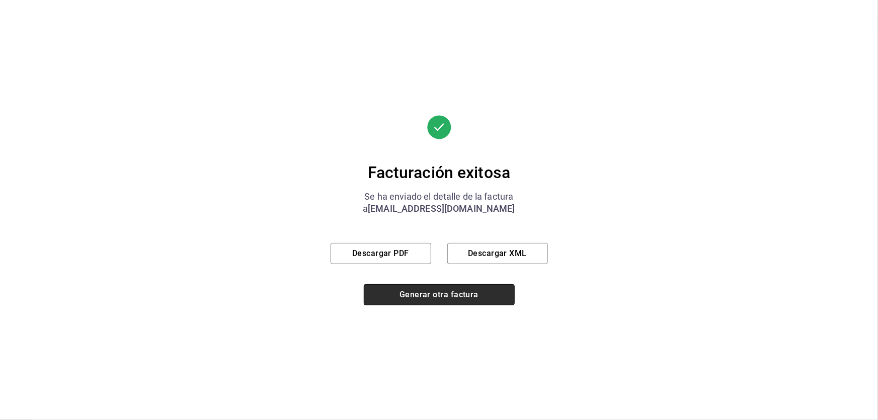
click at [446, 295] on button "Generar otra factura" at bounding box center [439, 294] width 151 height 21
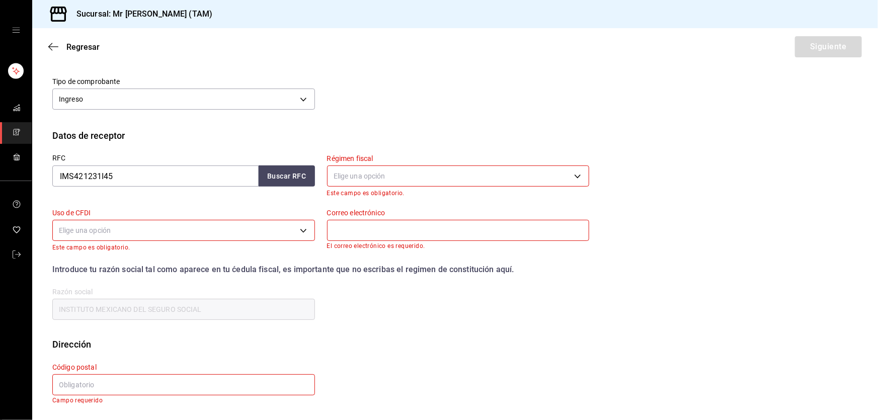
scroll to position [61, 0]
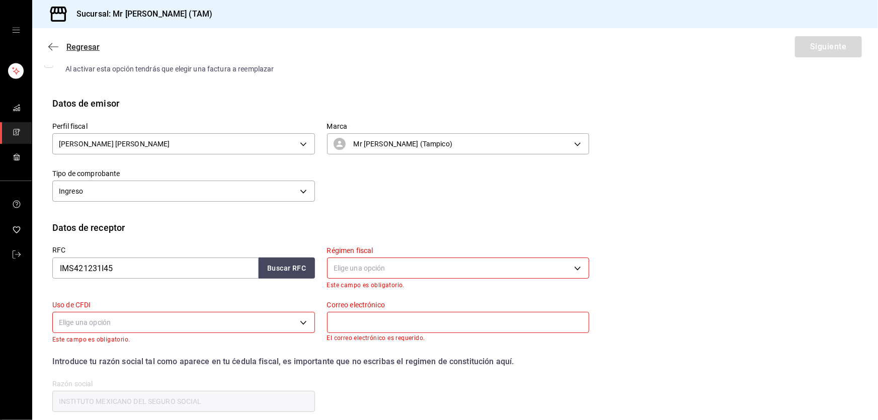
click at [51, 48] on icon "button" at bounding box center [53, 46] width 10 height 9
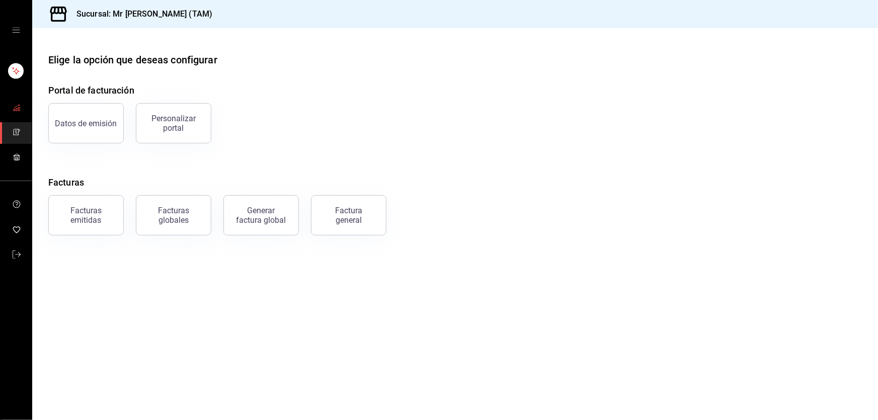
click at [21, 110] on link "mailbox folders" at bounding box center [16, 109] width 32 height 22
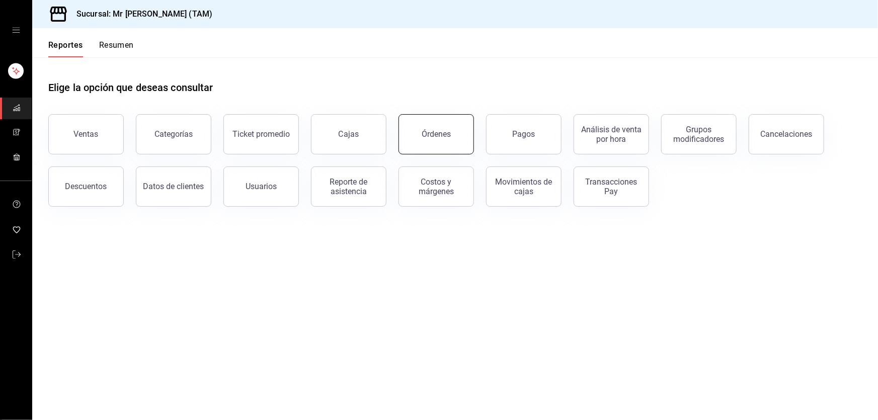
click at [440, 137] on div "Órdenes" at bounding box center [436, 134] width 29 height 10
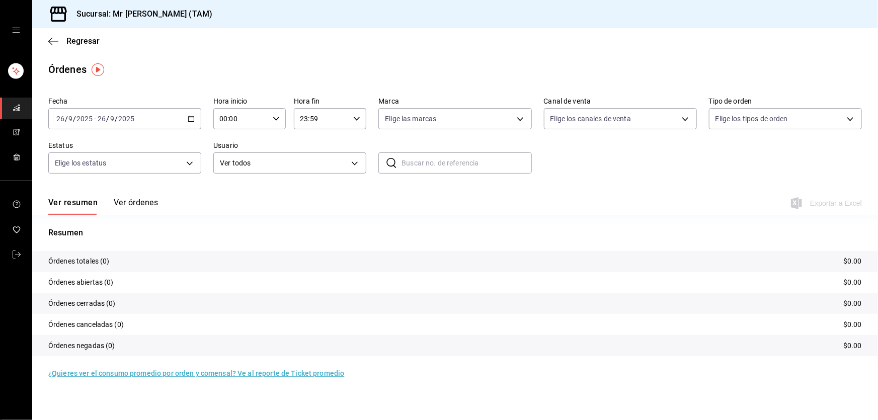
click at [190, 118] on \(Stroke\) "button" at bounding box center [192, 118] width 6 height 1
click at [87, 262] on span "Rango de fechas" at bounding box center [96, 262] width 78 height 11
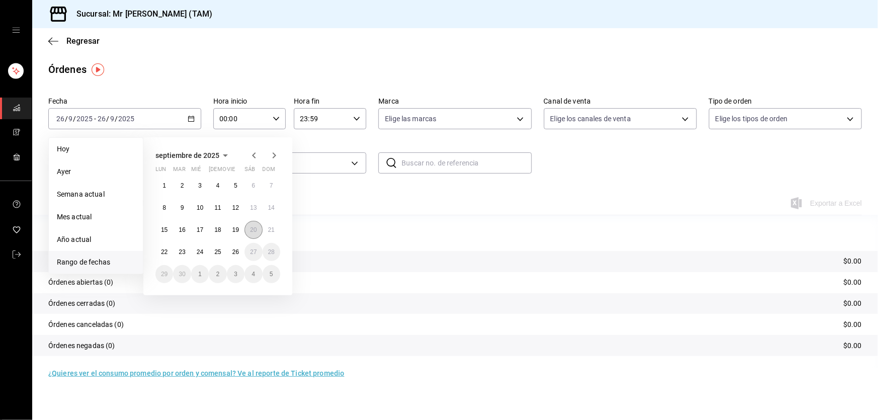
click at [246, 228] on button "20" at bounding box center [253, 230] width 18 height 18
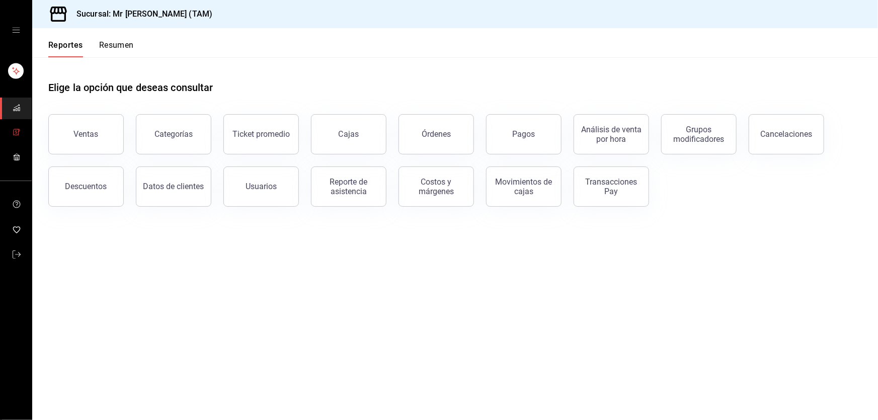
click at [23, 129] on link "mailbox folders" at bounding box center [16, 133] width 32 height 22
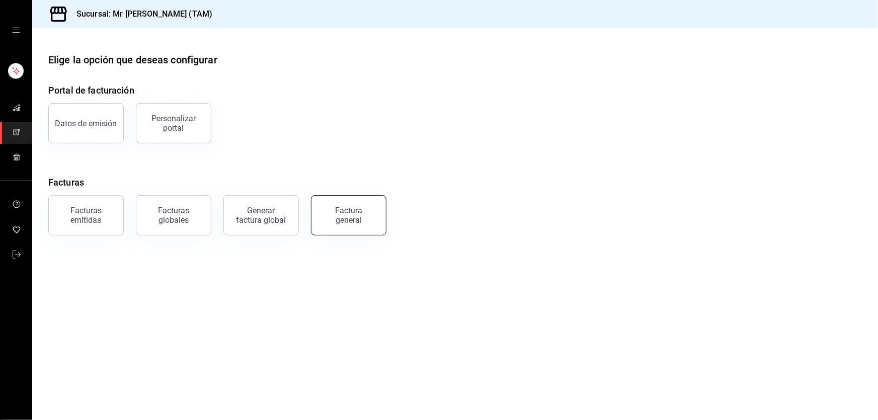
click at [350, 220] on div "Factura general" at bounding box center [348, 215] width 50 height 19
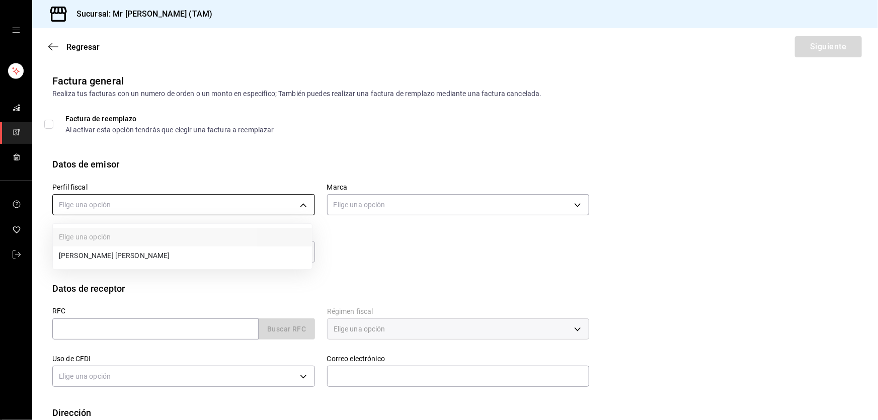
click at [275, 199] on body "Sucursal: Mr [PERSON_NAME] (TAM) Regresar Siguiente Factura general Realiza tus…" at bounding box center [439, 210] width 878 height 420
click at [176, 250] on li "[PERSON_NAME] [PERSON_NAME]" at bounding box center [182, 255] width 259 height 19
type input "81e23790-b5c9-42c9-a779-7127cee00b47"
type input "7082ddc5-3cea-471a-bd4f-d41619b848f0"
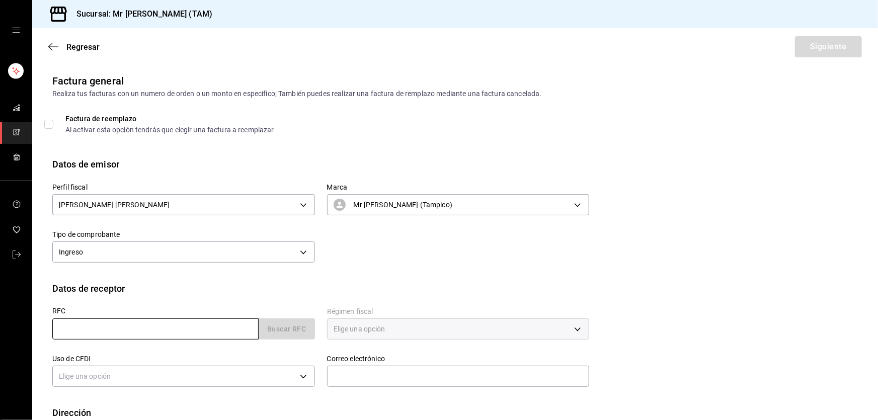
click at [137, 324] on input "text" at bounding box center [155, 328] width 206 height 21
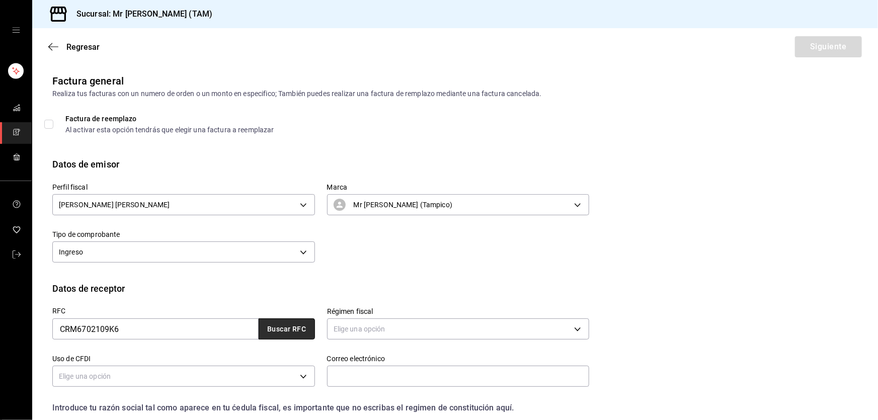
click at [292, 331] on button "Buscar RFC" at bounding box center [287, 328] width 56 height 21
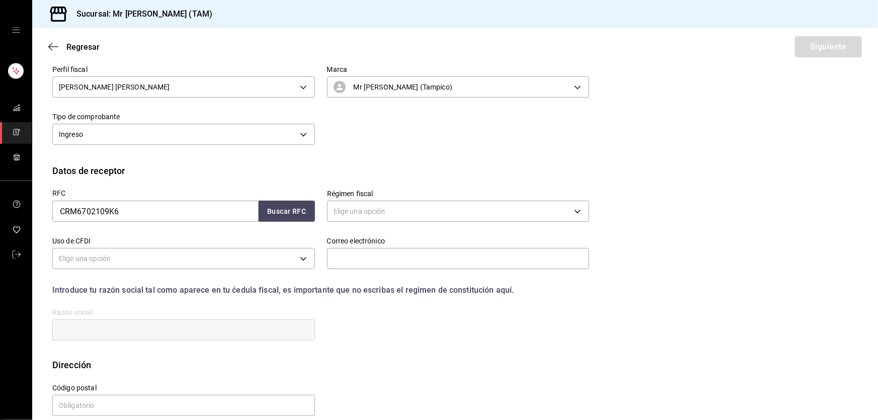
scroll to position [131, 0]
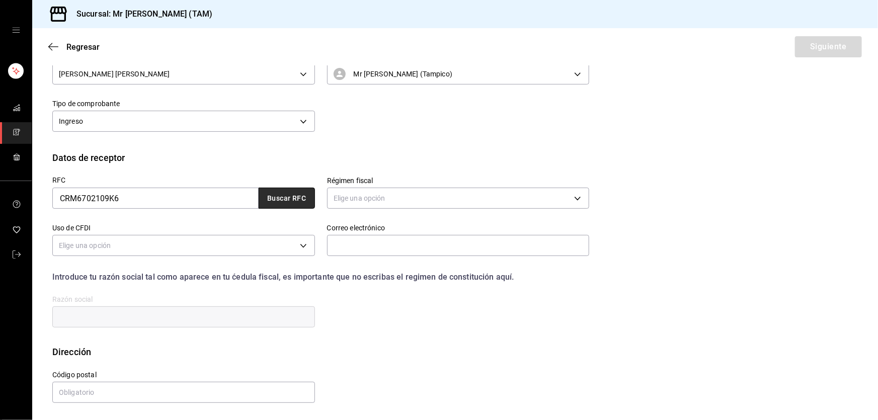
click at [283, 197] on button "Buscar RFC" at bounding box center [287, 198] width 56 height 21
click at [291, 194] on button "Buscar RFC" at bounding box center [287, 198] width 56 height 21
click at [169, 202] on input "CRM6702109K6" at bounding box center [155, 198] width 206 height 21
click at [84, 199] on input "CRM6702109K6" at bounding box center [155, 198] width 206 height 21
click at [89, 199] on input "CRM6702109K6" at bounding box center [155, 198] width 206 height 21
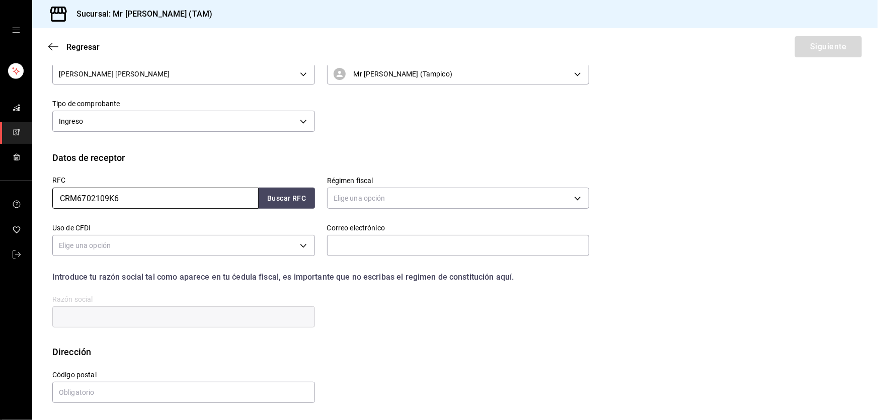
click at [95, 199] on input "CRM6702109K6" at bounding box center [155, 198] width 206 height 21
click at [102, 194] on input "CRM6702109K6" at bounding box center [155, 198] width 206 height 21
drag, startPoint x: 137, startPoint y: 199, endPoint x: 106, endPoint y: 195, distance: 31.9
click at [106, 195] on input "CRM6702109K6" at bounding box center [155, 198] width 206 height 21
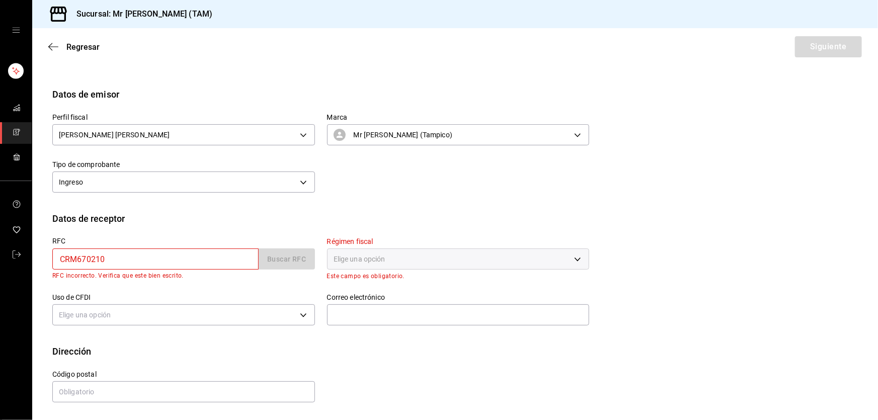
scroll to position [69, 0]
type input "CRM6702109K6"
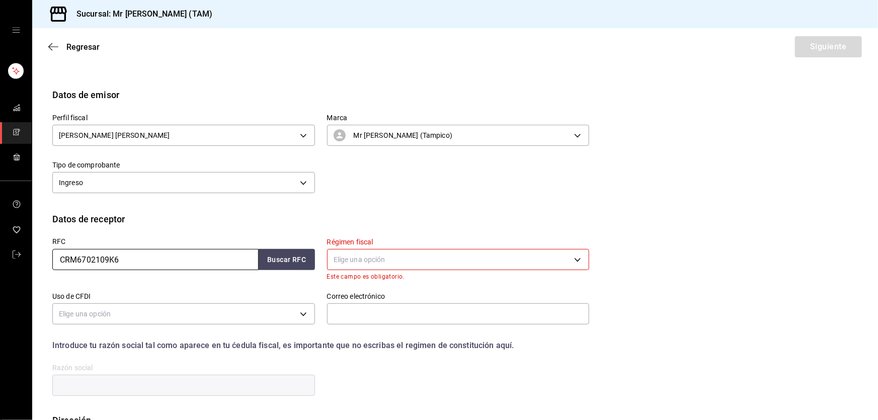
scroll to position [131, 0]
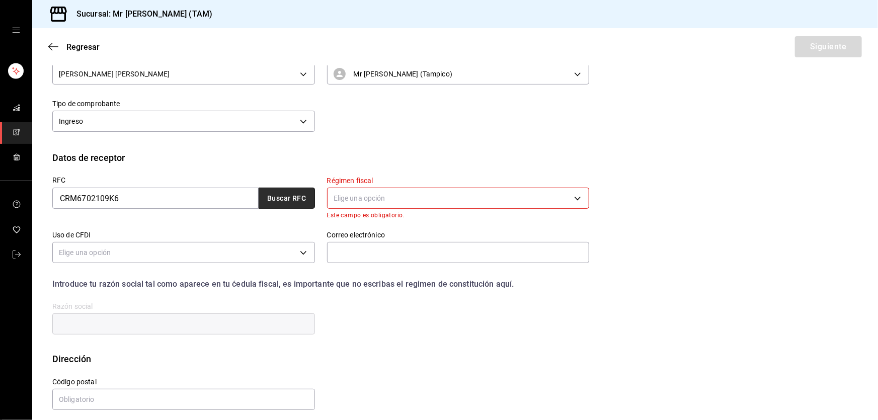
click at [288, 197] on button "Buscar RFC" at bounding box center [287, 198] width 56 height 21
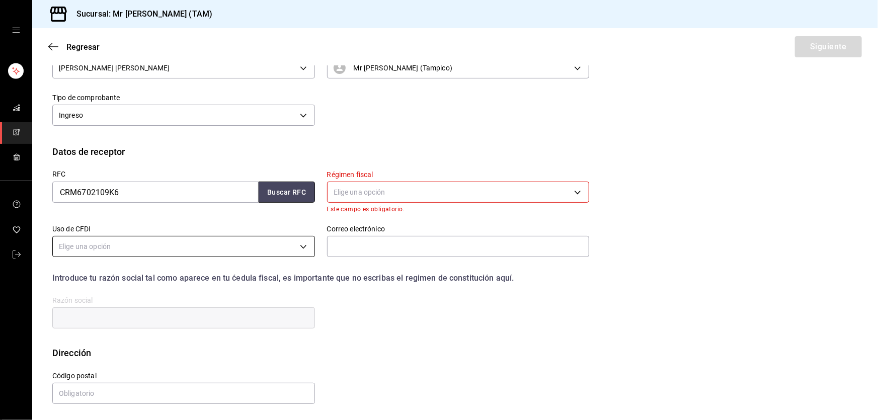
scroll to position [138, 0]
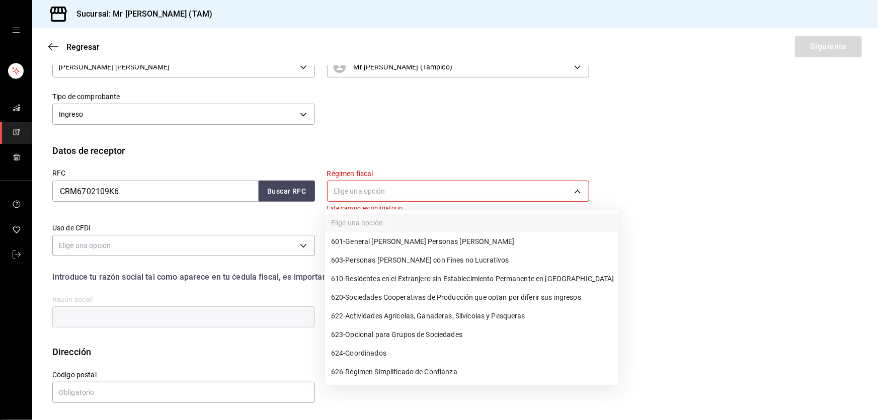
click at [382, 192] on body "Sucursal: Mr [PERSON_NAME] (TAM) Regresar Siguiente Factura general Realiza tus…" at bounding box center [439, 210] width 878 height 420
click at [346, 265] on span "603 - Personas [PERSON_NAME] con Fines no Lucrativos" at bounding box center [420, 260] width 178 height 11
type input "603"
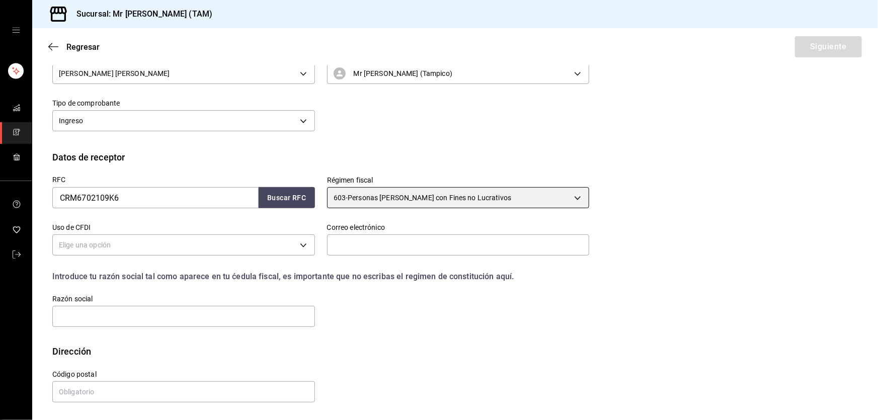
scroll to position [131, 0]
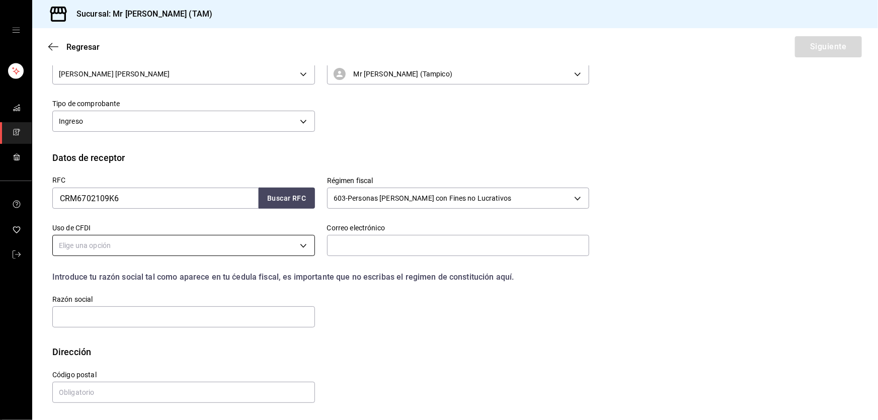
click at [223, 247] on body "Sucursal: Mr [PERSON_NAME] (TAM) Regresar Siguiente Factura general Realiza tus…" at bounding box center [439, 210] width 878 height 420
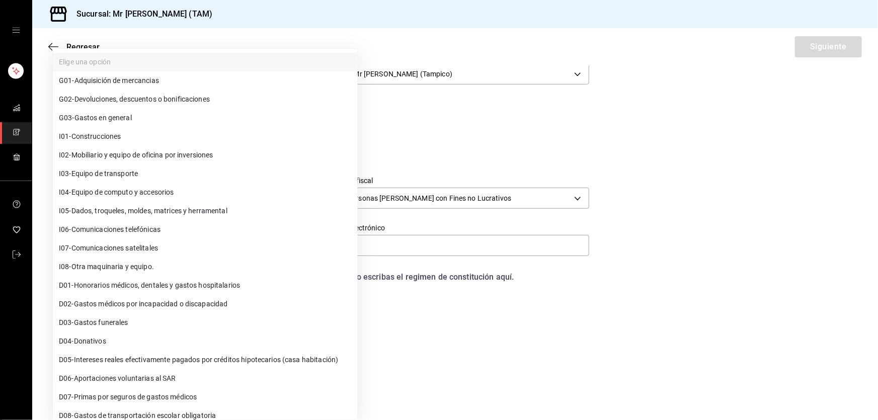
click at [144, 115] on li "G03 - Gastos en general" at bounding box center [205, 118] width 304 height 19
type input "G03"
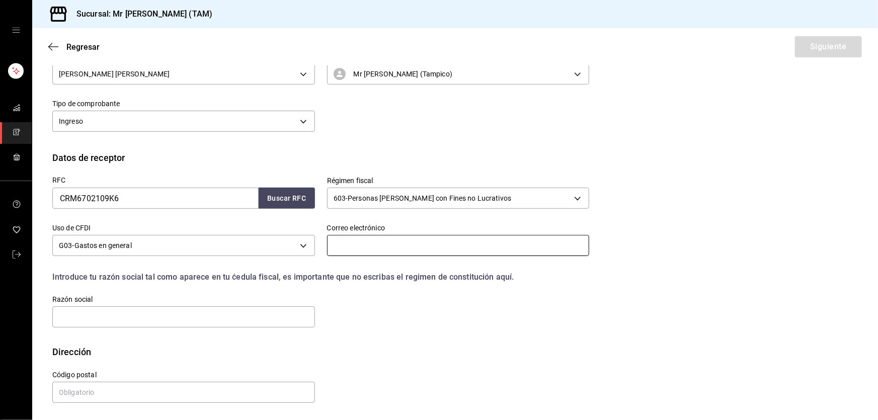
click at [377, 244] on input "text" at bounding box center [458, 245] width 263 height 21
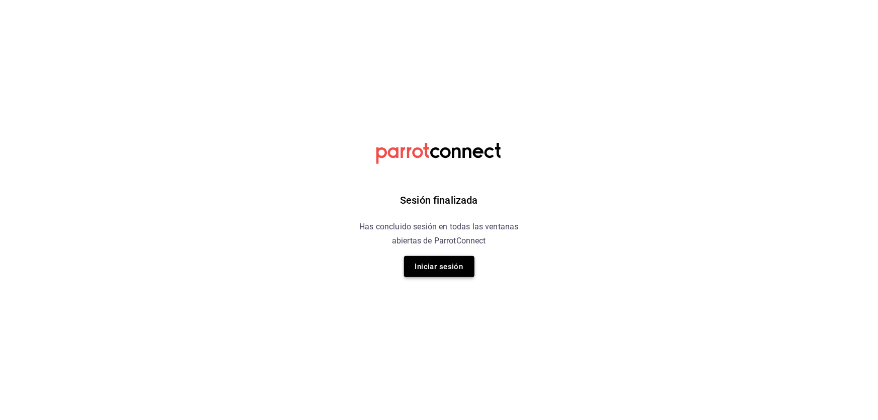
click at [429, 262] on button "Iniciar sesión" at bounding box center [439, 266] width 70 height 21
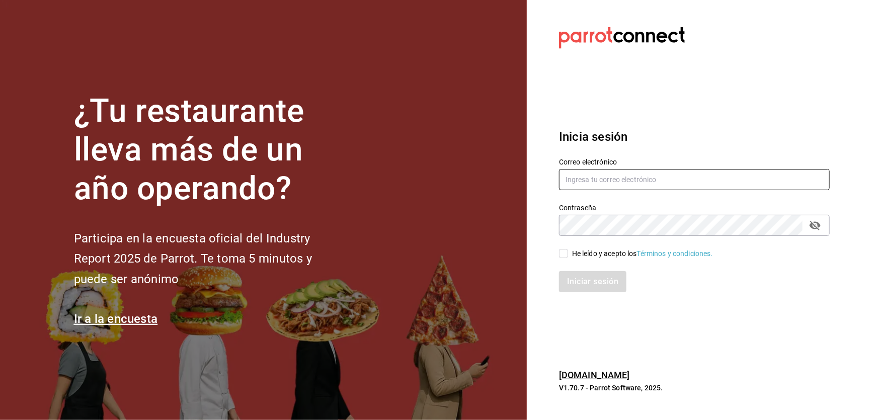
type input "[EMAIL_ADDRESS][DOMAIN_NAME]"
click at [581, 253] on div "He leído y acepto los Términos y condiciones." at bounding box center [642, 253] width 141 height 11
click at [568, 253] on input "He leído y acepto los Términos y condiciones." at bounding box center [563, 253] width 9 height 9
checkbox input "true"
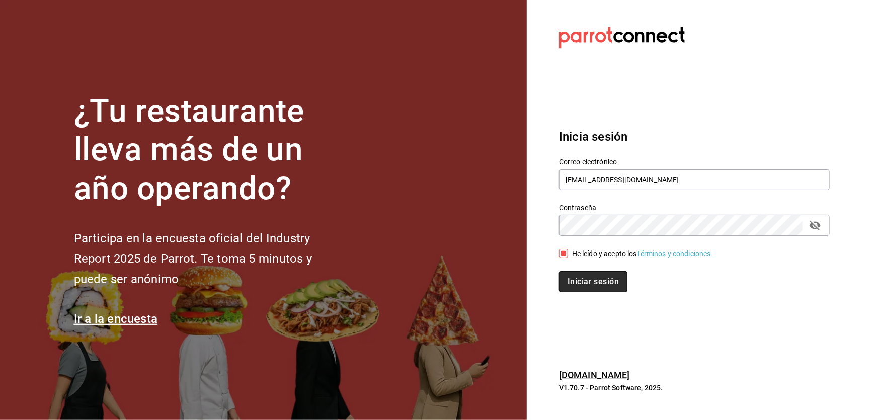
click at [588, 279] on button "Iniciar sesión" at bounding box center [593, 281] width 68 height 21
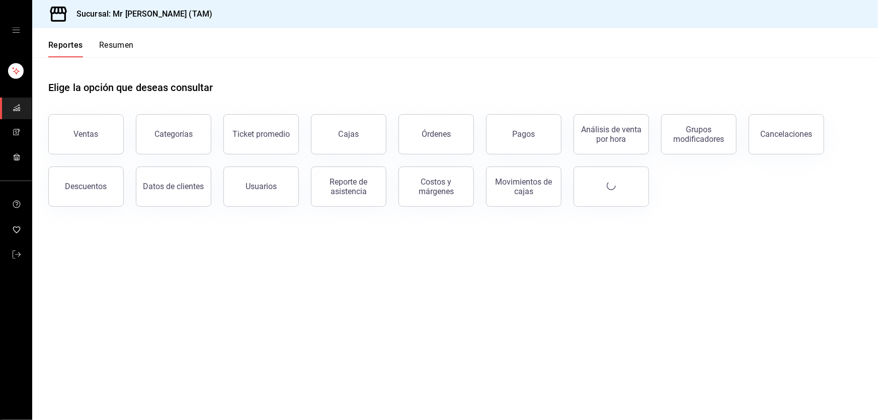
click at [10, 129] on link "mailbox folders" at bounding box center [16, 133] width 32 height 22
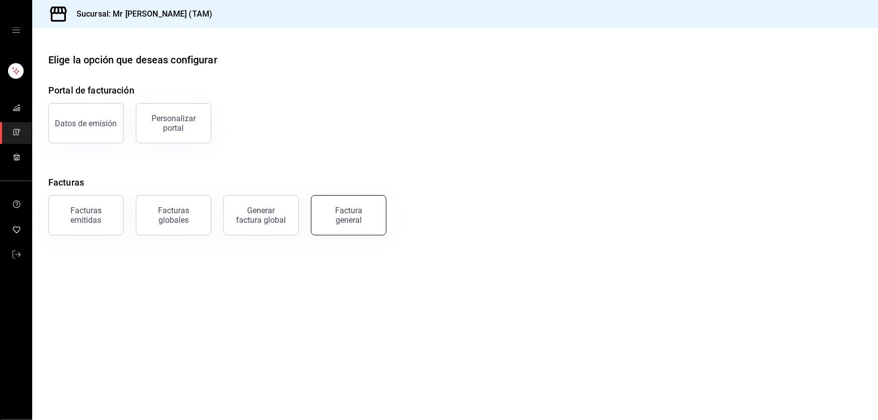
click at [373, 215] on button "Factura general" at bounding box center [348, 215] width 75 height 40
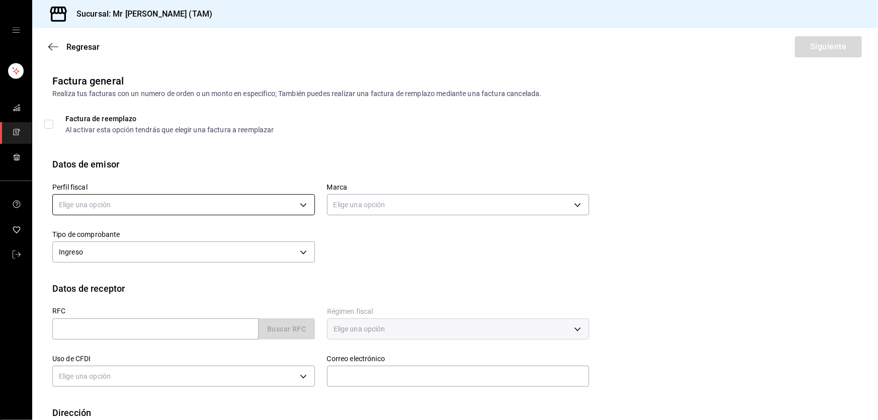
click at [238, 209] on body "Sucursal: Mr [PERSON_NAME] (TAM) Regresar Siguiente Factura general Realiza tus…" at bounding box center [439, 210] width 878 height 420
click at [161, 253] on li "[PERSON_NAME] [PERSON_NAME]" at bounding box center [182, 255] width 259 height 19
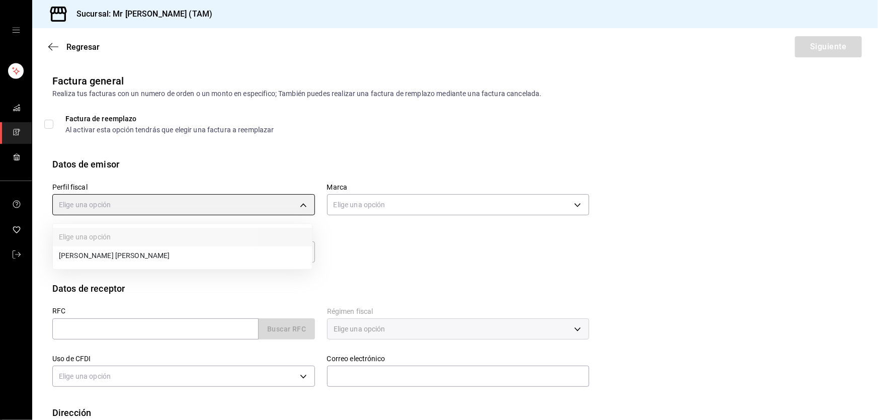
type input "81e23790-b5c9-42c9-a779-7127cee00b47"
type input "7082ddc5-3cea-471a-bd4f-d41619b848f0"
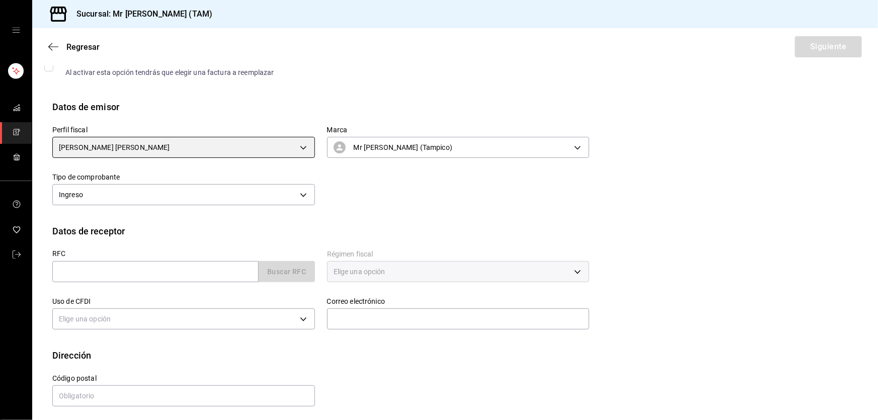
scroll to position [60, 0]
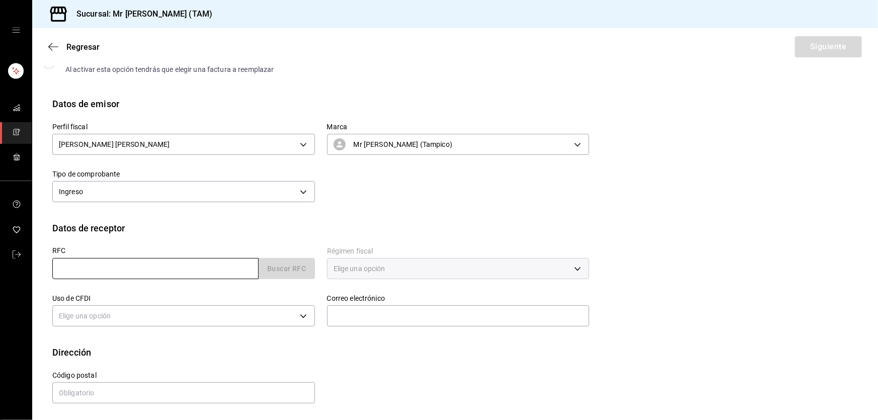
click at [76, 268] on input "text" at bounding box center [155, 268] width 206 height 21
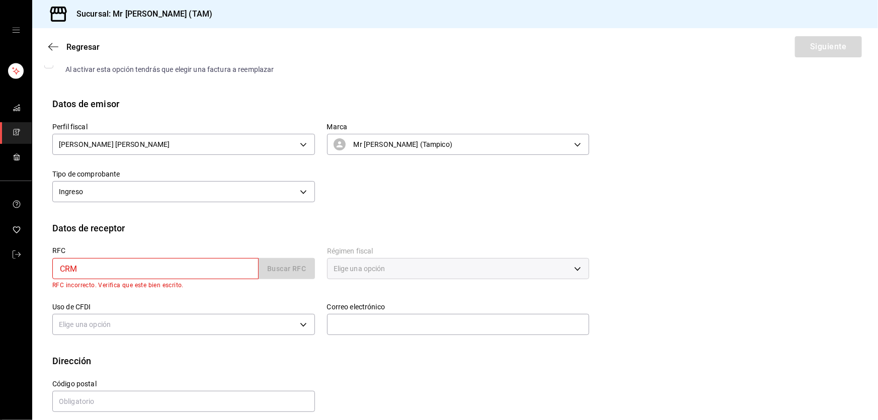
type input "CRM6702109K6"
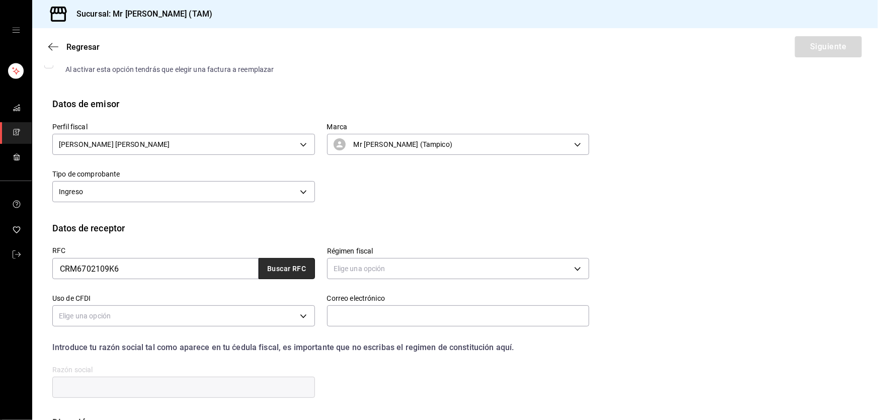
click at [274, 270] on button "Buscar RFC" at bounding box center [287, 268] width 56 height 21
type input "603"
type input "G03"
type input "glozano.tamps@cruzrojamexicana.org.mx"
type input "11510"
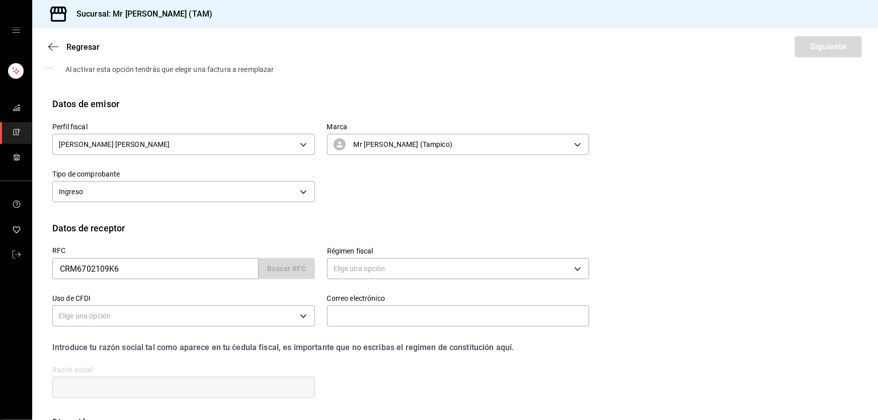
type input "CRUZ ROJA MEXICANA"
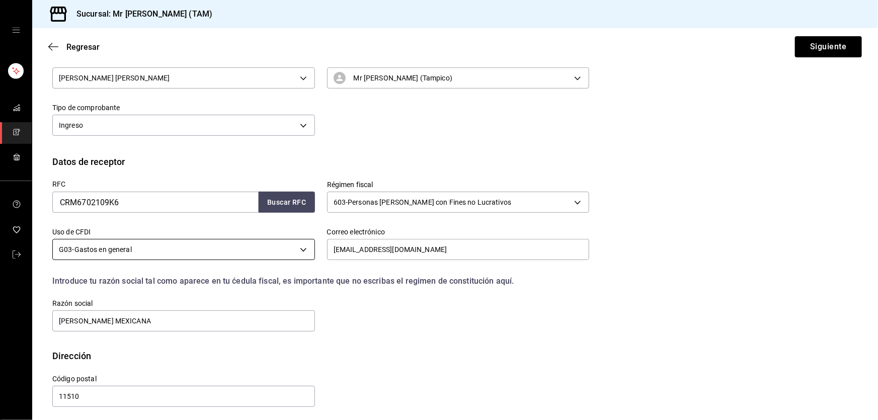
scroll to position [131, 0]
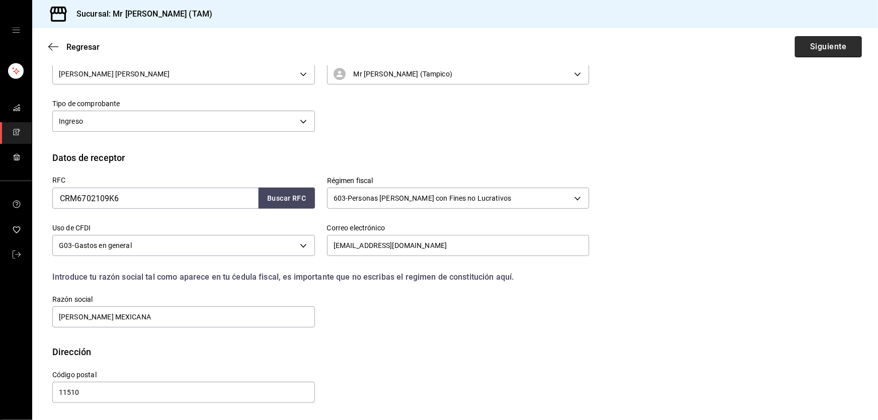
click at [837, 49] on button "Siguiente" at bounding box center [828, 46] width 67 height 21
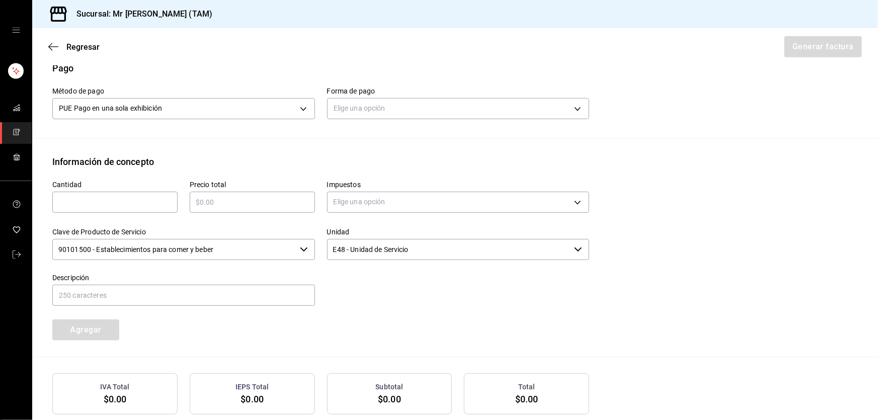
scroll to position [313, 0]
click at [387, 99] on body "Sucursal: Mr Smoky (TAM) Regresar Generar factura Emisor Perfil fiscal LARISSA …" at bounding box center [439, 210] width 878 height 420
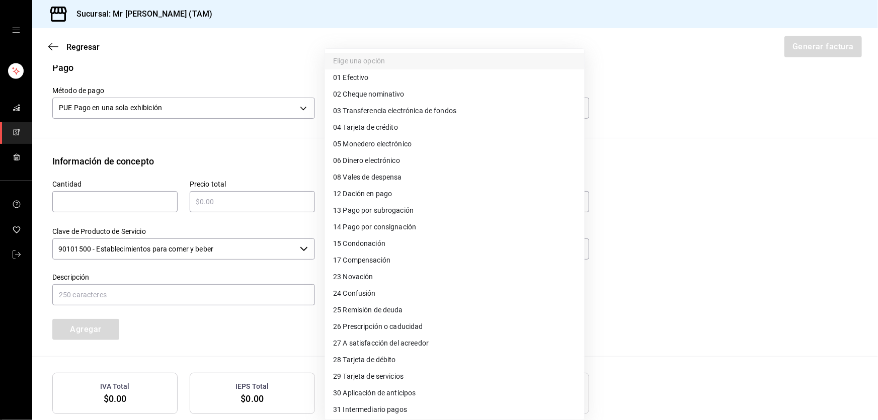
click at [354, 359] on span "28 Tarjeta de débito" at bounding box center [364, 360] width 63 height 11
type input "28"
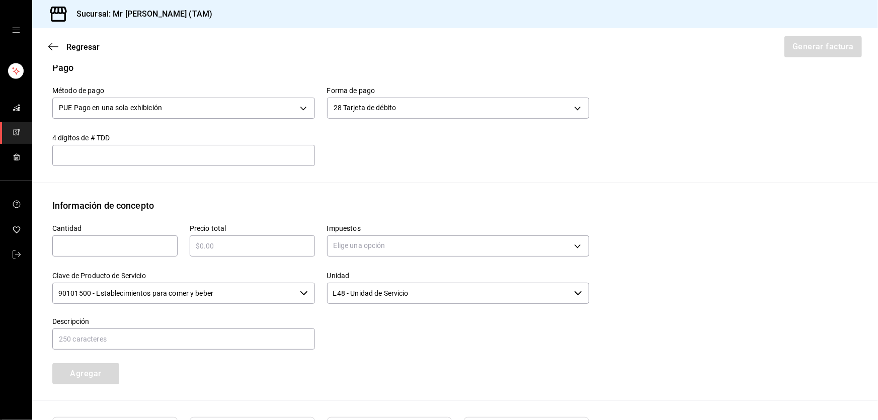
click at [138, 256] on div "Cantidad ​" at bounding box center [108, 235] width 137 height 47
click at [138, 246] on input "text" at bounding box center [114, 246] width 125 height 12
type input "1"
click at [251, 250] on input "text" at bounding box center [252, 246] width 125 height 12
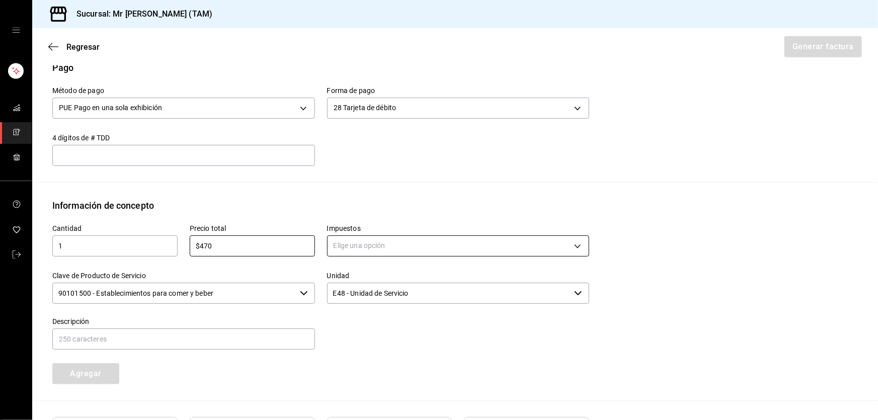
type input "$470"
click at [400, 243] on body "Sucursal: Mr Smoky (TAM) Regresar Generar factura Emisor Perfil fiscal LARISSA …" at bounding box center [439, 210] width 878 height 420
click at [346, 328] on span "IVA 16%" at bounding box center [346, 326] width 26 height 11
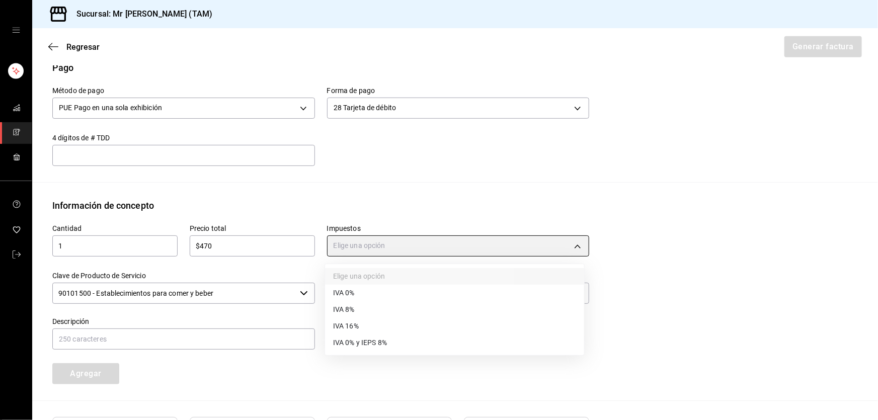
type input "IVA_16"
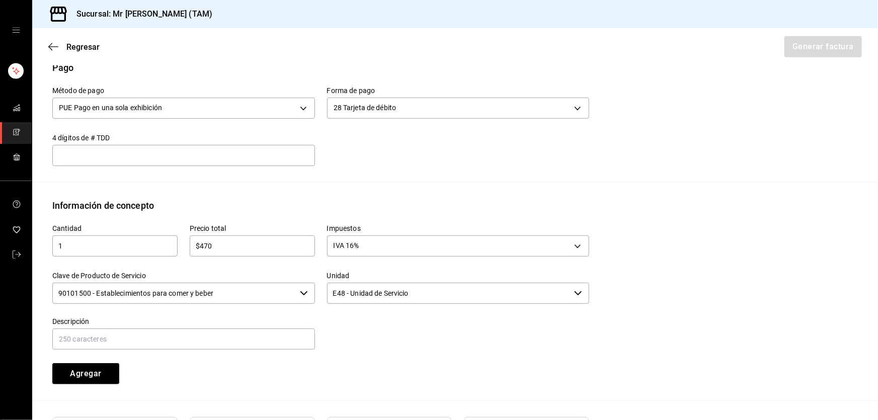
click at [227, 285] on input "90101500 - Establecimientos para comer y beber" at bounding box center [173, 293] width 243 height 21
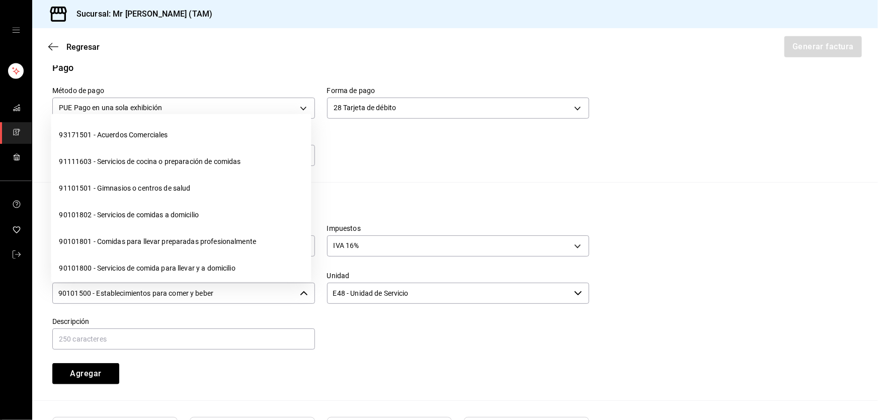
click at [227, 285] on input "90101500 - Establecimientos para comer y beber" at bounding box center [173, 293] width 243 height 21
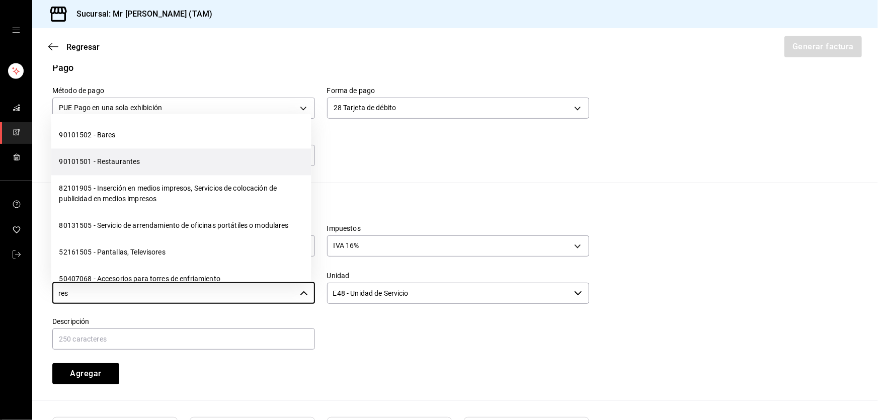
click at [131, 164] on li "90101501 - Restaurantes" at bounding box center [181, 161] width 260 height 27
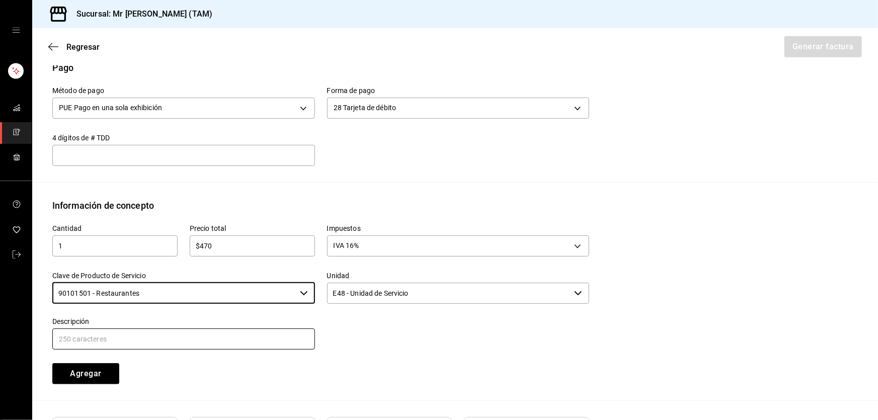
type input "90101501 - Restaurantes"
click at [198, 330] on input "text" at bounding box center [183, 338] width 263 height 21
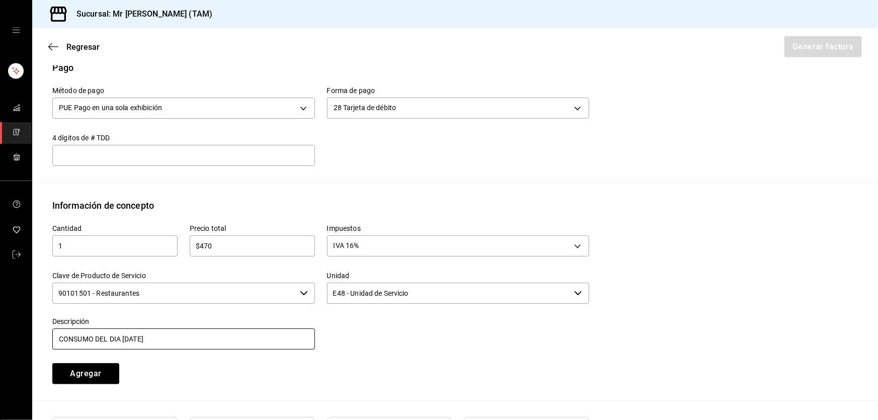
click at [131, 336] on input "CONSUMO DEL DIA 10 SEPTIEMBRE 2025" at bounding box center [183, 338] width 263 height 21
click at [213, 339] on input "CONSUMO DEL DIA 24 SEPTIEMBRE 2025" at bounding box center [183, 338] width 263 height 21
click at [213, 340] on input "CONSUMO DEL DIA 24 SEPTIEMBRE 2025" at bounding box center [183, 338] width 263 height 21
type input "CONSUMO DEL DIA 24 SEPTIEMBRE 2025"
click at [101, 374] on button "Agregar" at bounding box center [85, 373] width 67 height 21
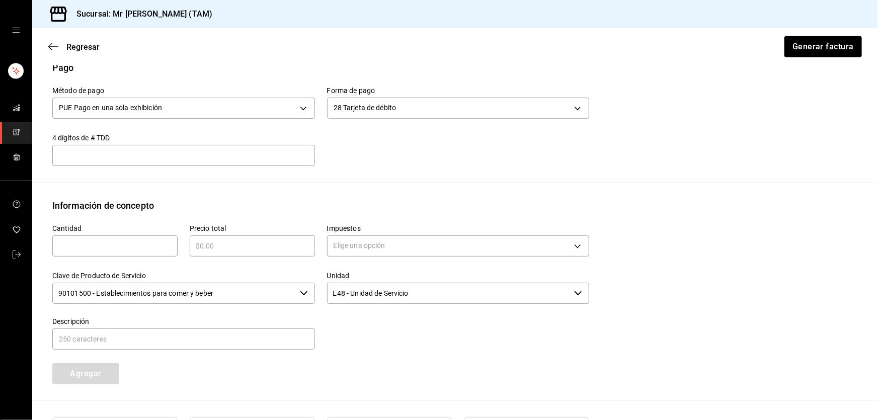
click at [109, 159] on input "text" at bounding box center [183, 155] width 263 height 12
click at [128, 252] on div "​" at bounding box center [114, 245] width 125 height 21
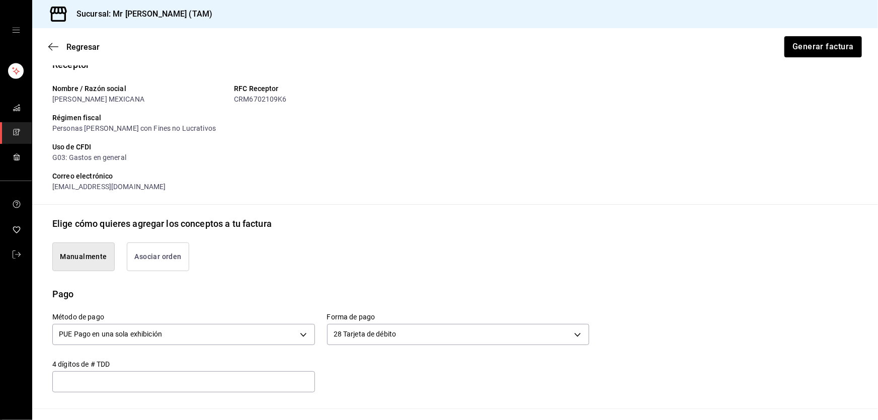
scroll to position [91, 0]
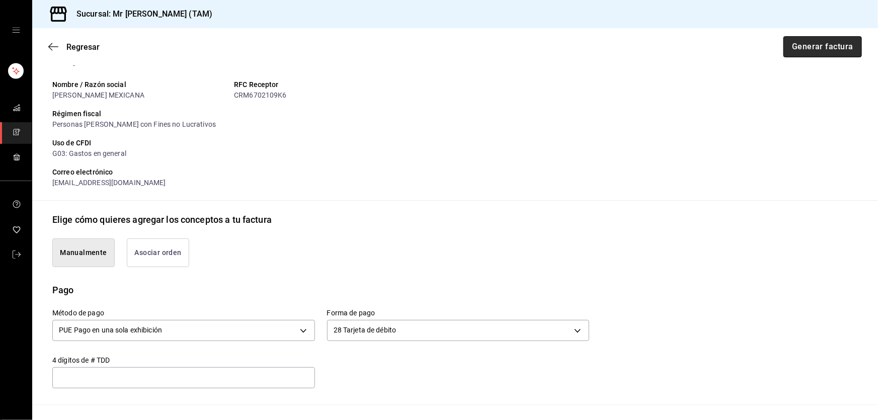
click at [819, 41] on button "Generar factura" at bounding box center [822, 46] width 78 height 21
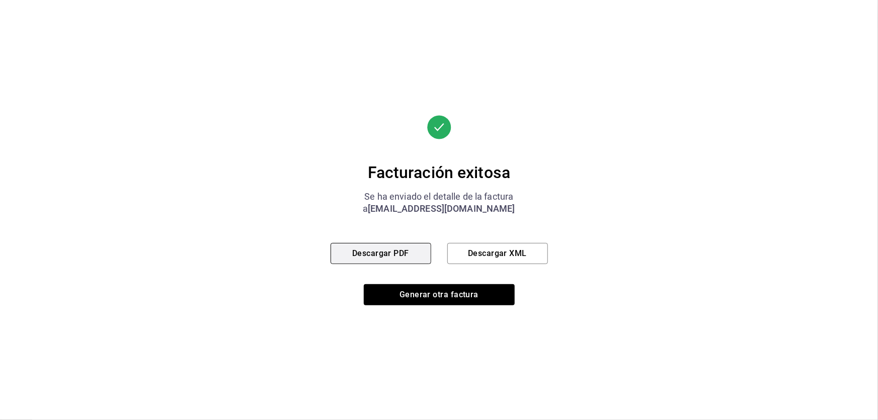
click at [370, 246] on button "Descargar PDF" at bounding box center [380, 253] width 101 height 21
click at [506, 258] on button "Descargar XML" at bounding box center [497, 253] width 101 height 21
click at [416, 259] on button "Descargar PDF" at bounding box center [380, 253] width 101 height 21
click at [487, 257] on button "Descargar XML" at bounding box center [497, 253] width 101 height 21
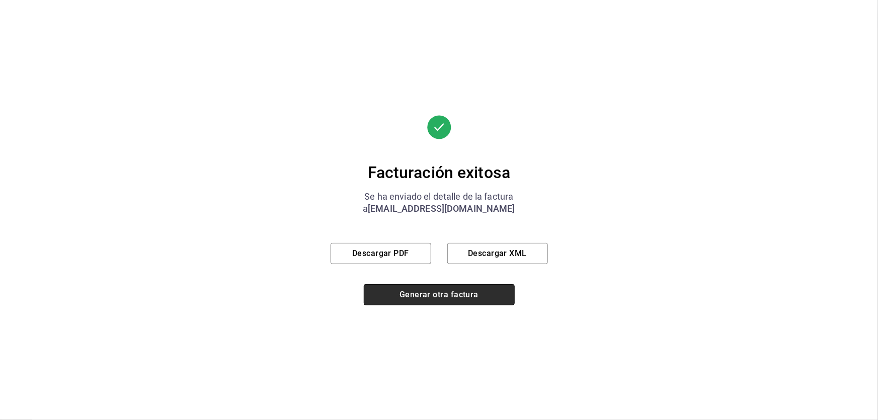
click at [413, 295] on button "Generar otra factura" at bounding box center [439, 294] width 151 height 21
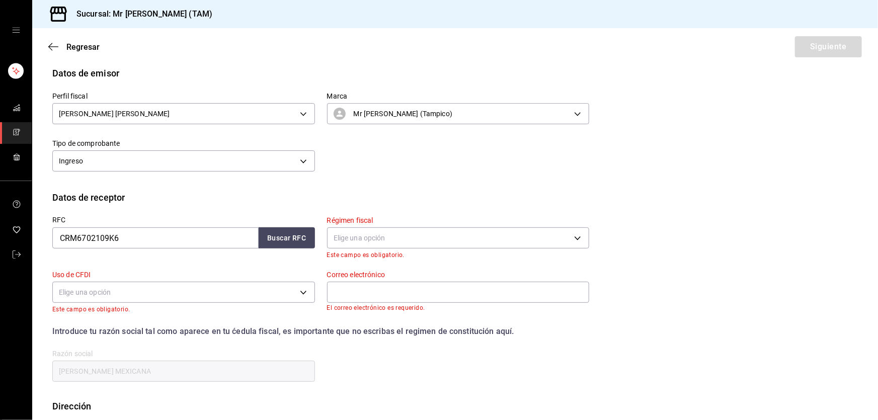
scroll to position [61, 0]
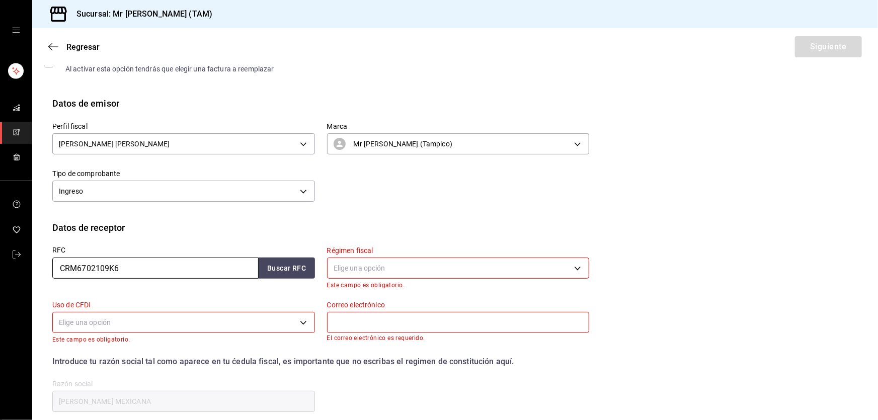
click at [124, 261] on input "CRM6702109K6" at bounding box center [155, 268] width 206 height 21
paste input "GIN241009I30"
type input "GIN241009I30"
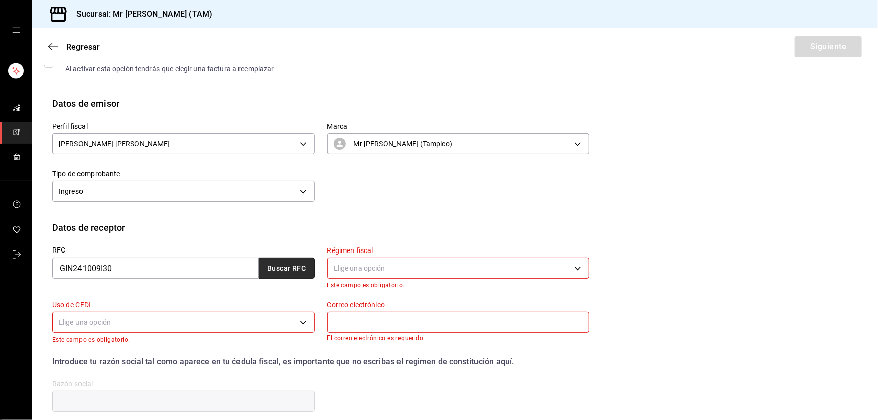
click at [277, 261] on button "Buscar RFC" at bounding box center [287, 268] width 56 height 21
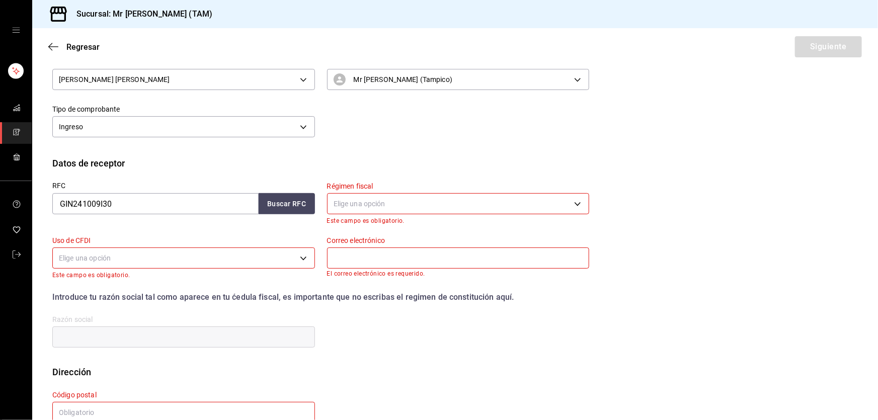
scroll to position [152, 0]
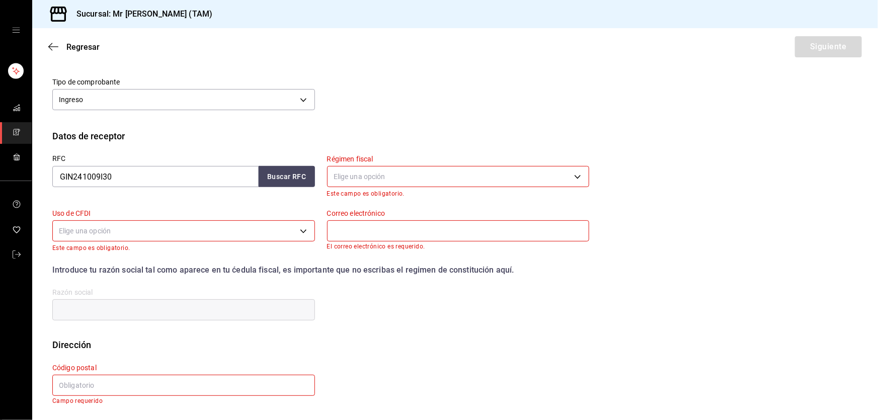
click at [90, 381] on input "text" at bounding box center [183, 385] width 263 height 21
paste input "89602"
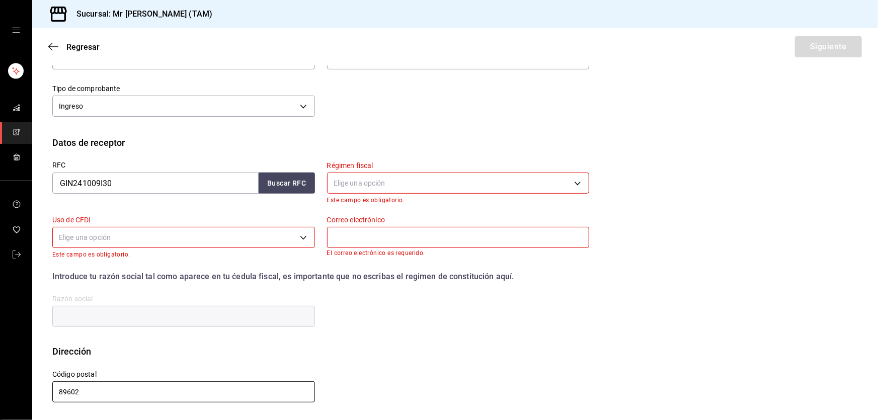
scroll to position [145, 0]
type input "89602"
click at [118, 246] on body "Sucursal: Mr Smoky (TAM) Regresar Siguiente Factura general Realiza tus factura…" at bounding box center [439, 210] width 878 height 420
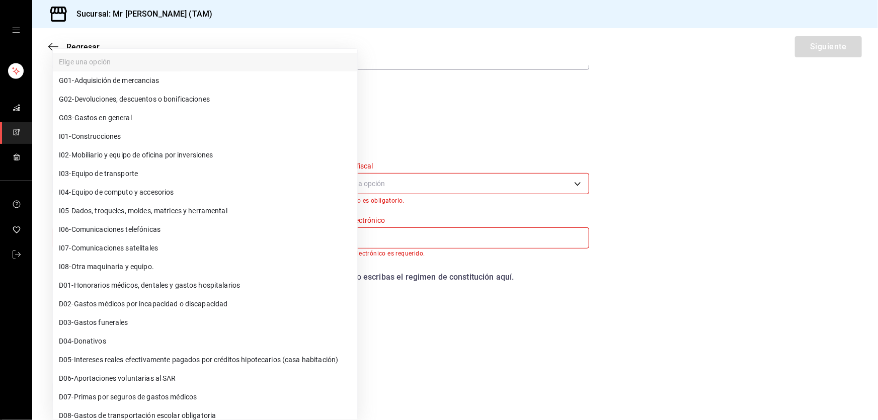
click at [99, 121] on span "G03 - Gastos en general" at bounding box center [95, 118] width 73 height 11
type input "G03"
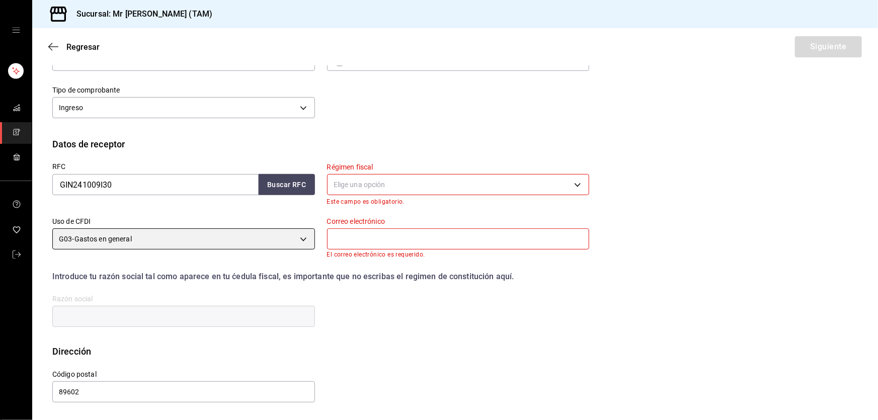
scroll to position [144, 0]
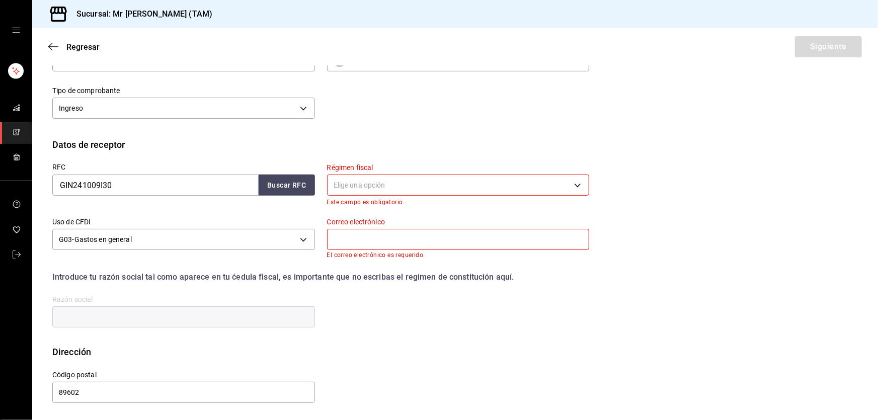
click at [365, 244] on input "text" at bounding box center [458, 239] width 263 height 21
paste input "mrivas@gcxglobal.com"
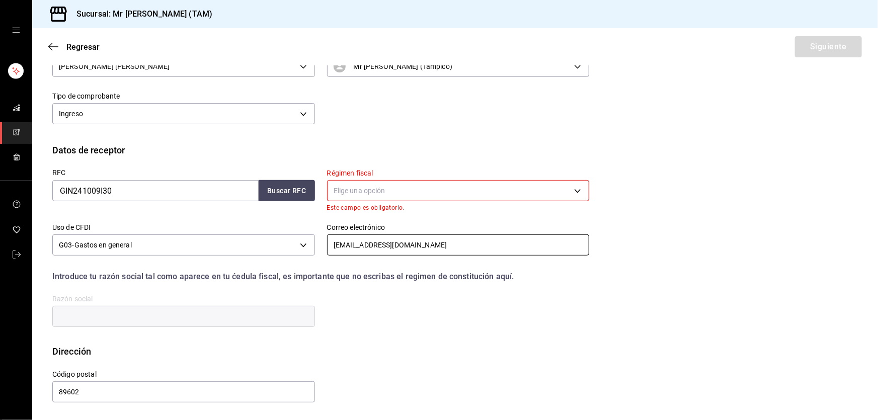
scroll to position [138, 0]
type input "mrivas@gcxglobal.com"
click at [377, 189] on body "Sucursal: Mr Smoky (TAM) Regresar Siguiente Factura general Realiza tus factura…" at bounding box center [439, 210] width 878 height 420
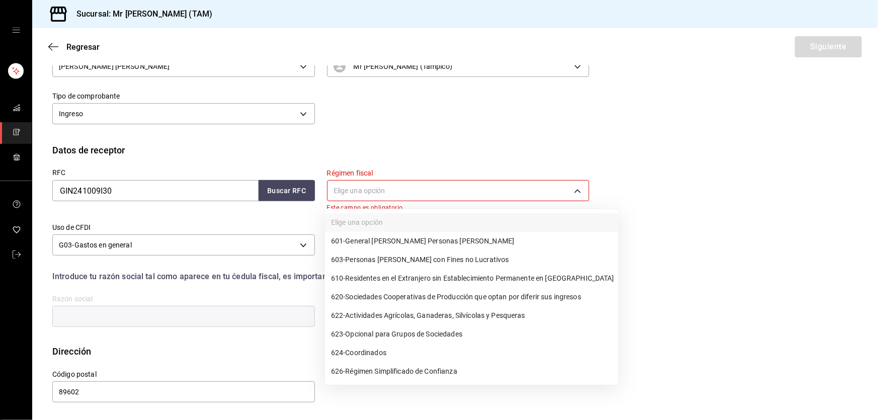
click at [380, 248] on li "601 - General de Ley Personas Morales" at bounding box center [471, 241] width 293 height 19
type input "601"
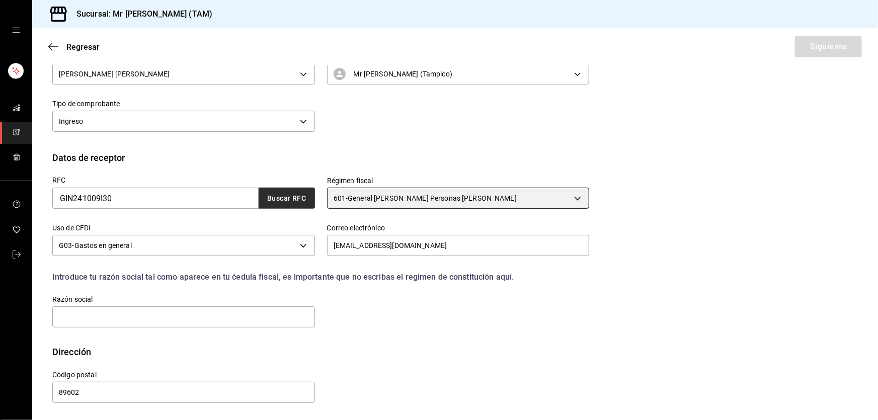
scroll to position [131, 0]
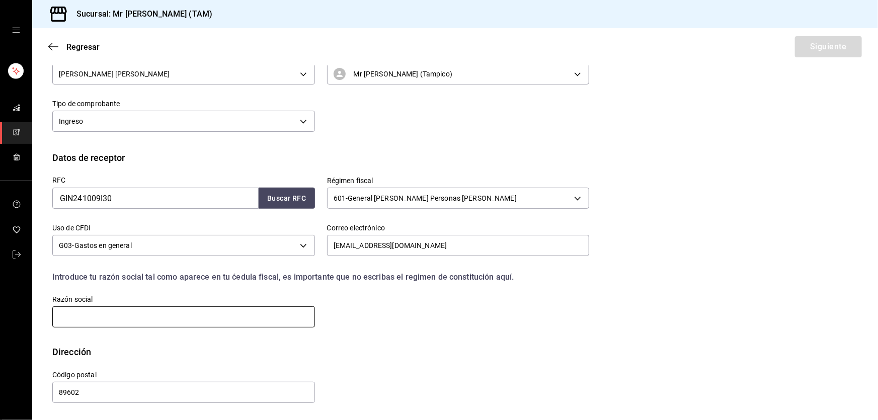
click at [105, 317] on input "text" at bounding box center [183, 316] width 263 height 21
paste input "GCX INTERMODAL"
type input "GCX INTERMODAL"
click at [818, 43] on button "Siguiente" at bounding box center [828, 46] width 67 height 21
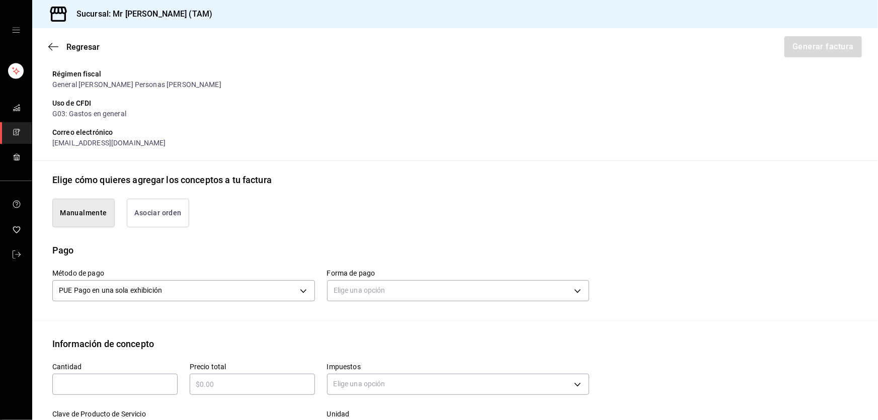
scroll to position [313, 0]
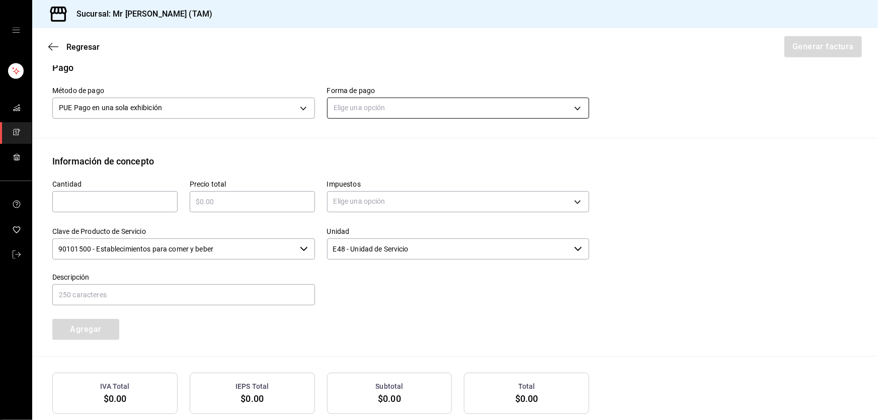
click at [380, 108] on body "Sucursal: Mr Smoky (TAM) Regresar Generar factura Emisor Perfil fiscal LARISSA …" at bounding box center [439, 210] width 878 height 420
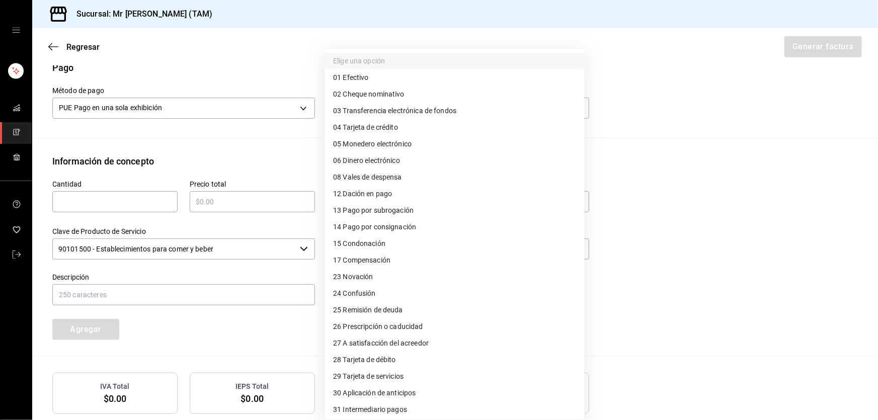
click at [366, 126] on span "04 Tarjeta de crédito" at bounding box center [365, 127] width 65 height 11
type input "04"
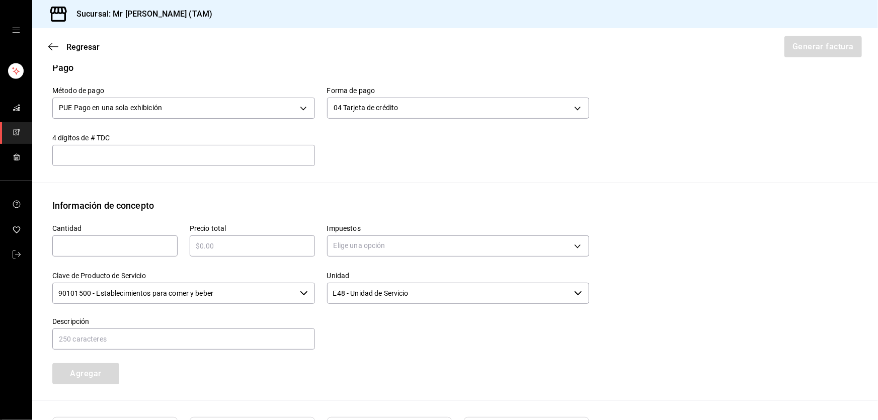
click at [102, 145] on div "​" at bounding box center [183, 155] width 263 height 21
type input "6641"
type input "1"
type input "$1015"
click at [376, 239] on body "Sucursal: Mr Smoky (TAM) Regresar Generar factura Emisor Perfil fiscal LARISSA …" at bounding box center [439, 210] width 878 height 420
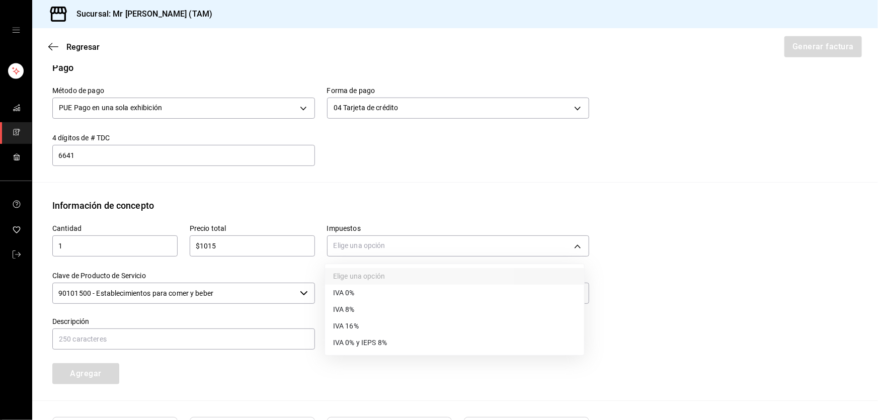
click at [352, 327] on span "IVA 16%" at bounding box center [346, 326] width 26 height 11
type input "IVA_16"
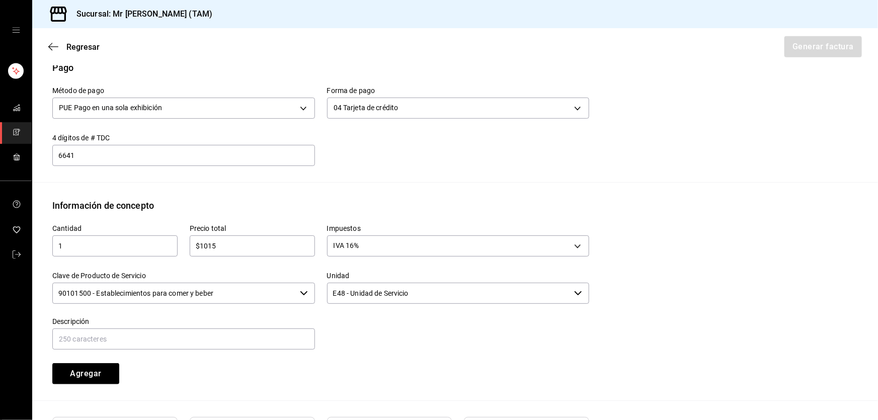
click at [256, 283] on input "90101500 - Establecimientos para comer y beber" at bounding box center [173, 293] width 243 height 21
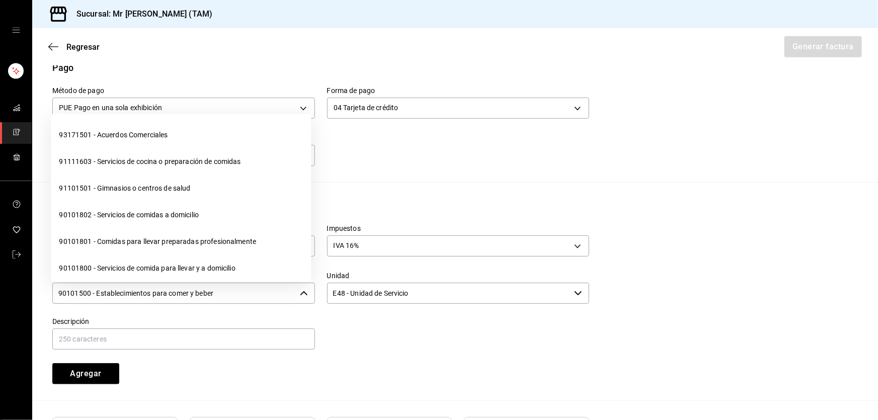
click at [255, 282] on li "90101700 - Servicios de cafetería" at bounding box center [181, 295] width 260 height 27
click at [255, 282] on body "Sucursal: Mr Smoky (TAM) Regresar Generar factura Emisor Perfil fiscal LARISSA …" at bounding box center [439, 210] width 878 height 420
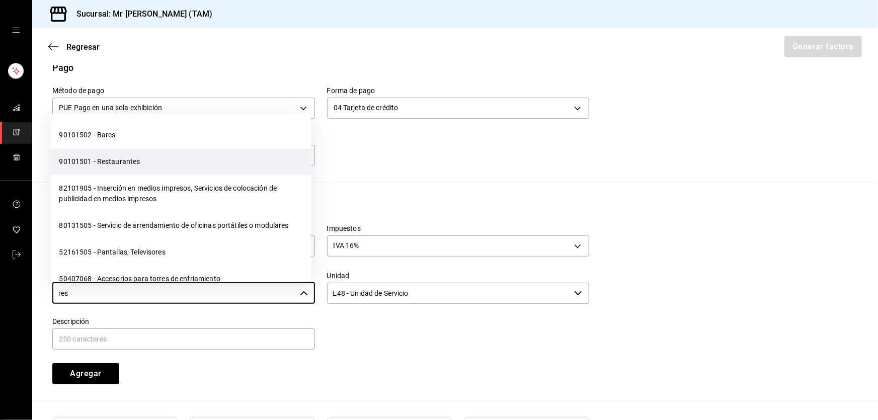
click at [126, 161] on li "90101501 - Restaurantes" at bounding box center [181, 161] width 260 height 27
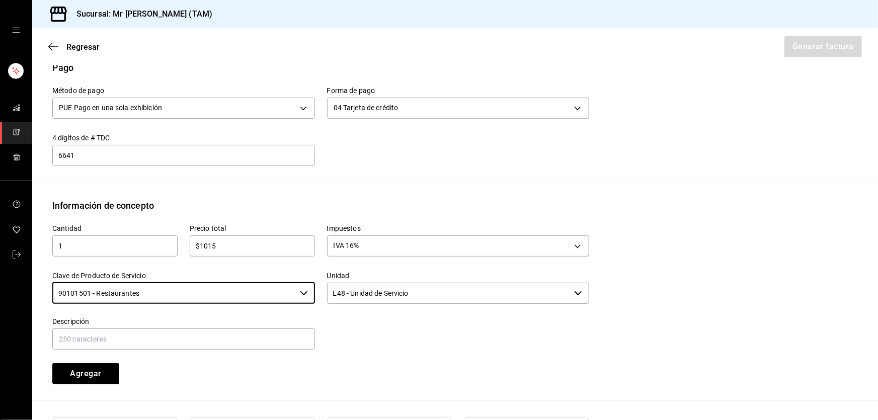
type input "90101501 - Restaurantes"
click at [158, 335] on input "text" at bounding box center [183, 338] width 263 height 21
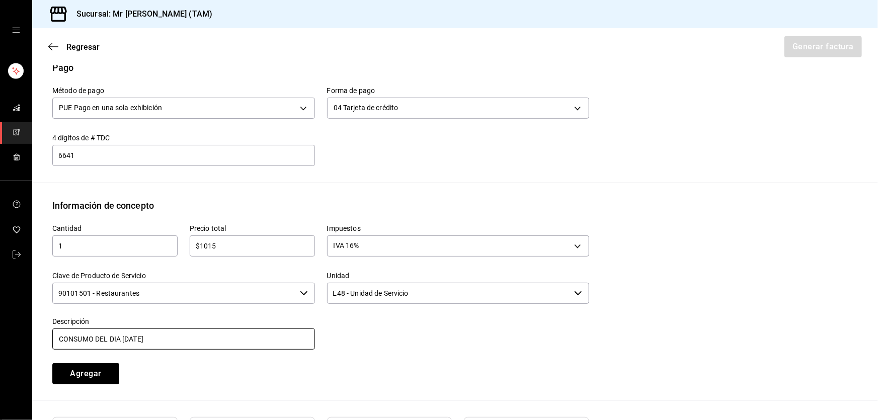
click at [126, 338] on input "CONSUMO DEL DIA 10 SEPTIEMBRE 2025" at bounding box center [183, 338] width 263 height 21
click at [129, 340] on input "CONSUMO DEL DIA 10 SEPTIEMBRE 2025" at bounding box center [183, 338] width 263 height 21
click at [122, 337] on input "CONSUMO DEL DIA 10 SEPTIEMBRE 2025" at bounding box center [183, 338] width 263 height 21
click at [232, 347] on input "CONSUMO DEL DIA 24 SEPTIEMBRE 2025" at bounding box center [183, 338] width 263 height 21
click at [198, 339] on input "CONSUMO DEL DIA 24 SEPTIEMBRE 2025" at bounding box center [183, 338] width 263 height 21
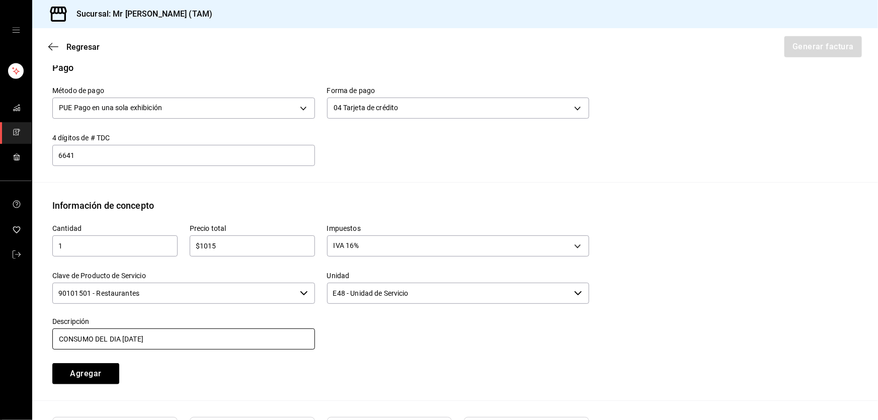
type input "CONSUMO DEL DIA 24 SEPTIEMBRE 2025"
click at [68, 373] on button "Agregar" at bounding box center [85, 373] width 67 height 21
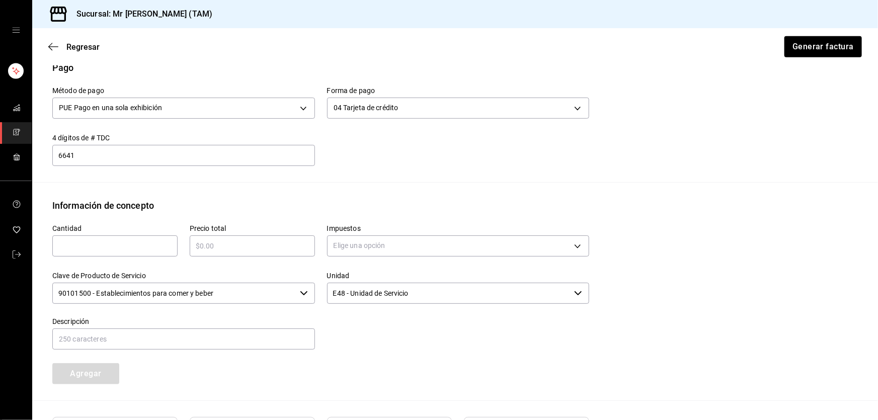
click at [115, 229] on label "Cantidad" at bounding box center [114, 228] width 125 height 7
click at [115, 249] on input "text" at bounding box center [114, 246] width 125 height 12
type input "1"
type input "$101.50"
click at [369, 258] on div "Impuestos Elige una opción" at bounding box center [458, 241] width 263 height 35
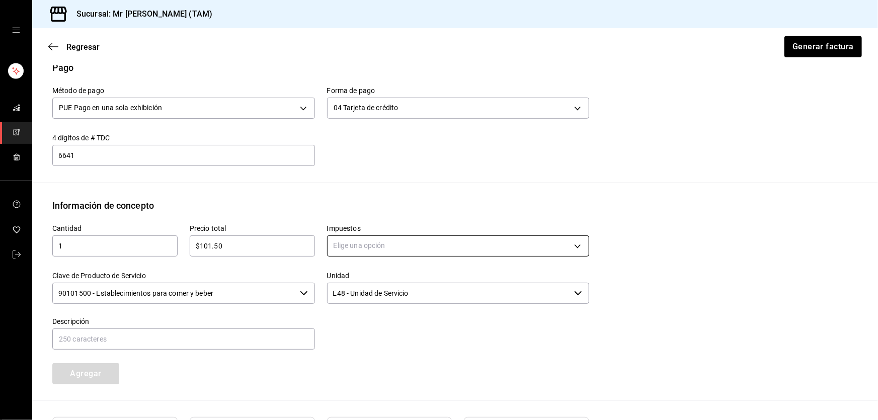
click at [370, 255] on body "Sucursal: Mr Smoky (TAM) Regresar Generar factura Emisor Perfil fiscal LARISSA …" at bounding box center [439, 210] width 878 height 420
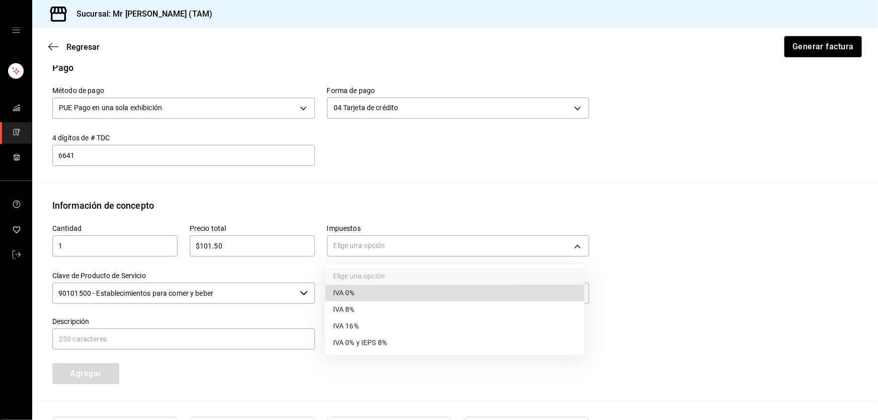
click at [356, 287] on li "IVA 0%" at bounding box center [454, 293] width 259 height 17
type input "IVA_0"
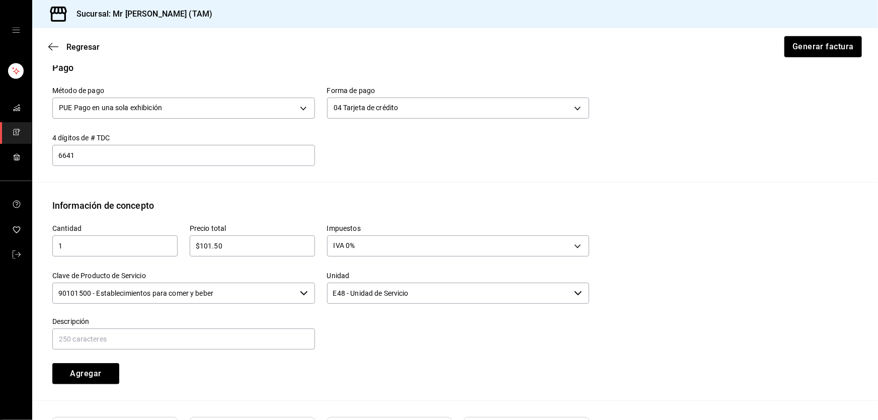
click at [248, 296] on input "90101500 - Establecimientos para comer y beber" at bounding box center [173, 293] width 243 height 21
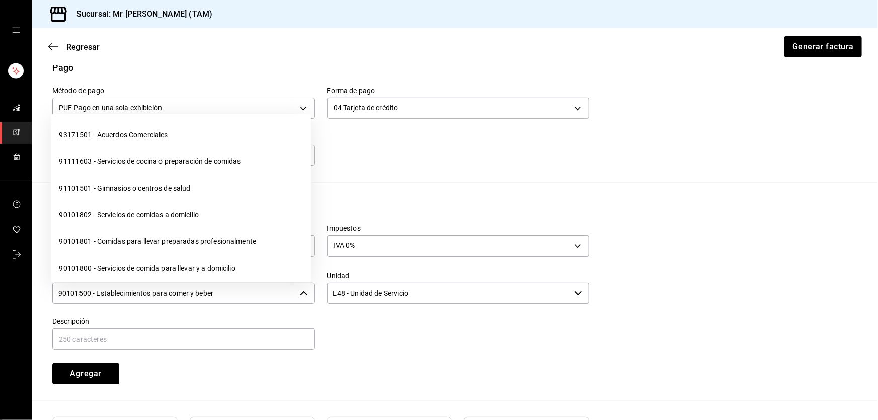
click at [248, 296] on input "90101500 - Establecimientos para comer y beber" at bounding box center [173, 293] width 243 height 21
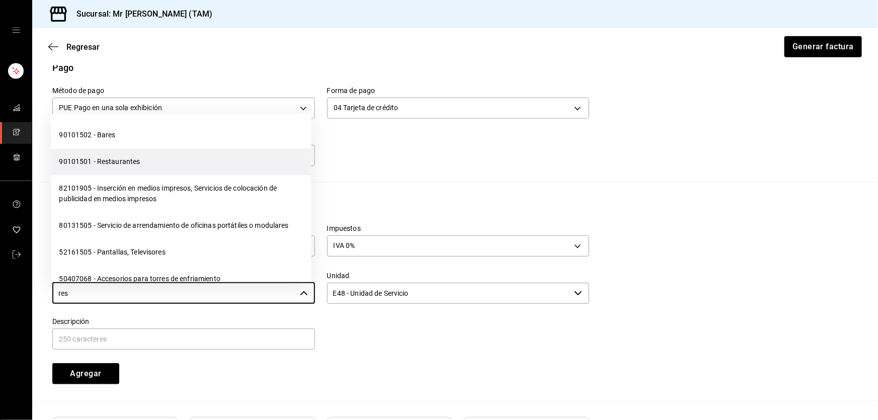
click at [135, 158] on li "90101501 - Restaurantes" at bounding box center [181, 161] width 260 height 27
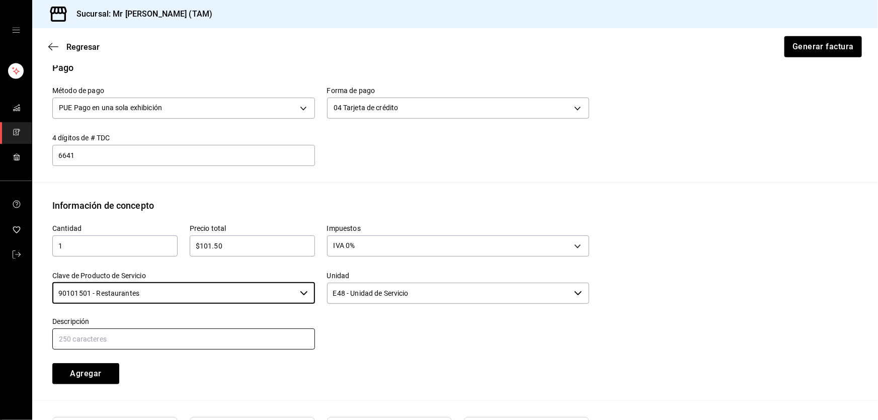
type input "90101501 - Restaurantes"
click at [128, 334] on input "text" at bounding box center [183, 338] width 263 height 21
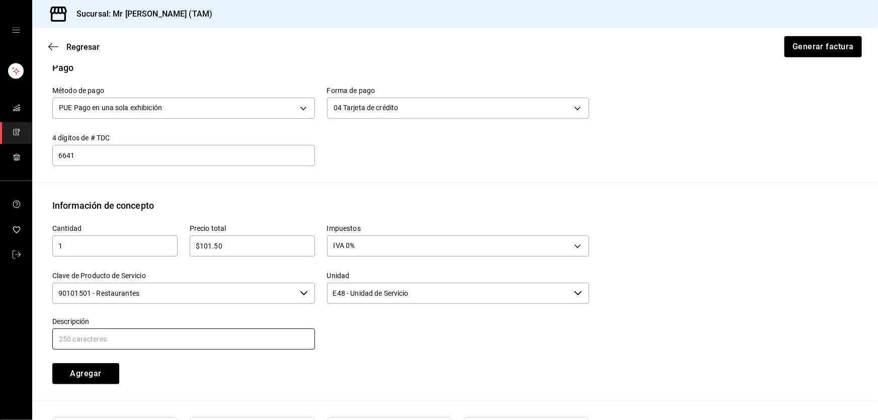
type input "PROPINA"
click at [107, 372] on button "Agregar" at bounding box center [85, 373] width 67 height 21
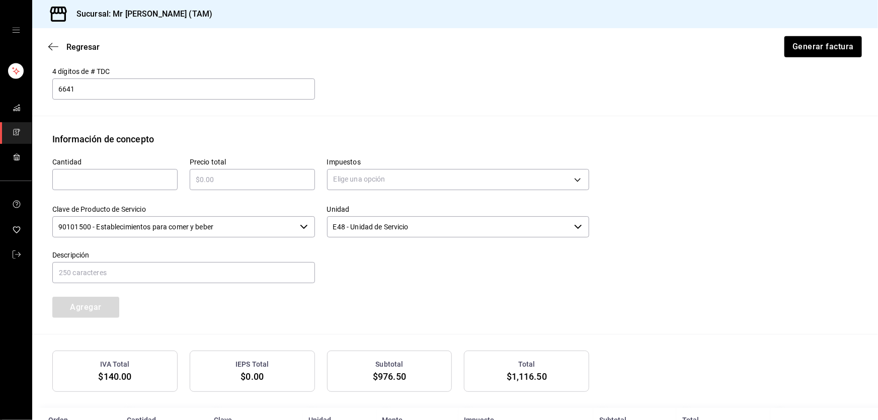
scroll to position [462, 0]
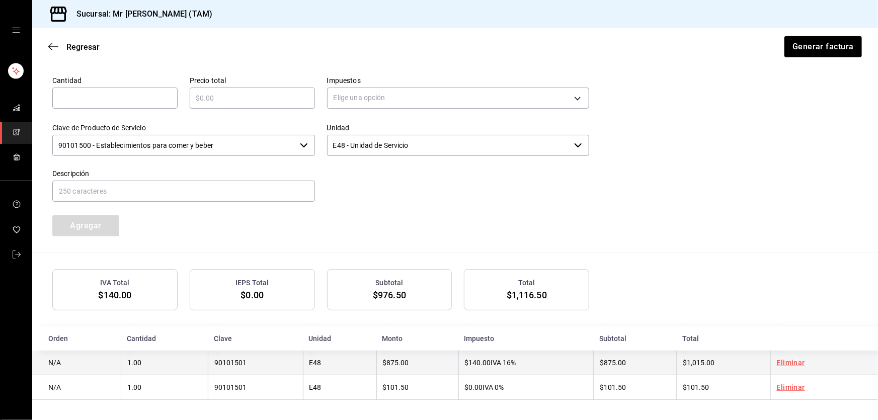
click at [458, 361] on td "$140.00 IVA 16%" at bounding box center [525, 363] width 135 height 25
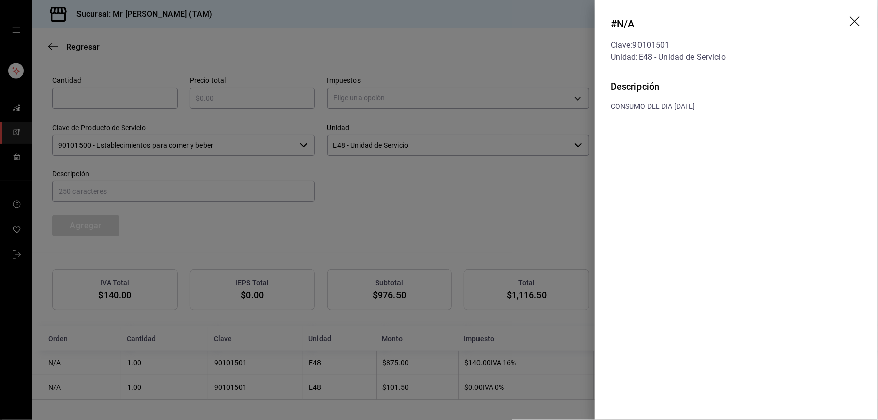
click at [861, 20] on icon "drag" at bounding box center [856, 22] width 12 height 12
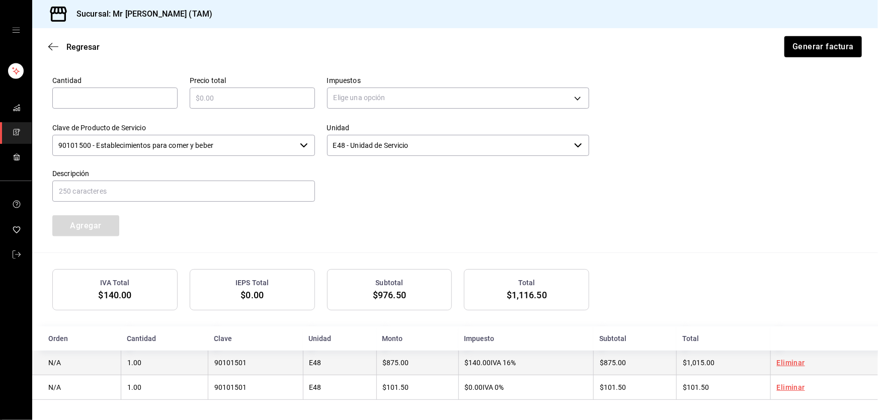
click at [629, 370] on td "$875.00" at bounding box center [634, 363] width 83 height 25
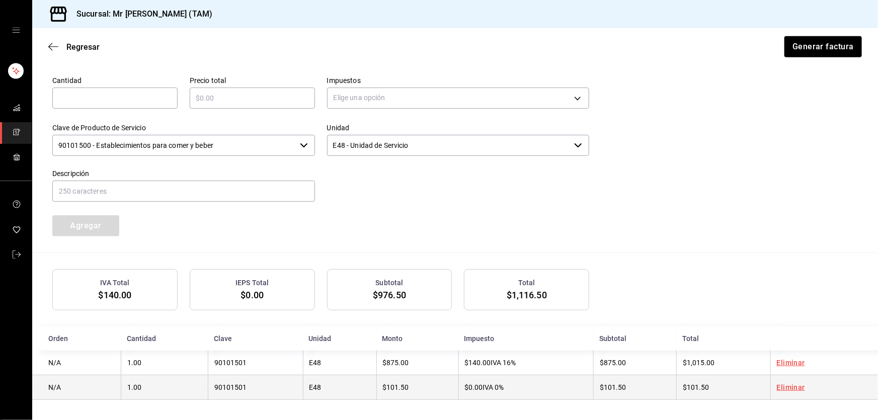
click at [534, 382] on td "$0.00 IVA 0%" at bounding box center [525, 387] width 135 height 25
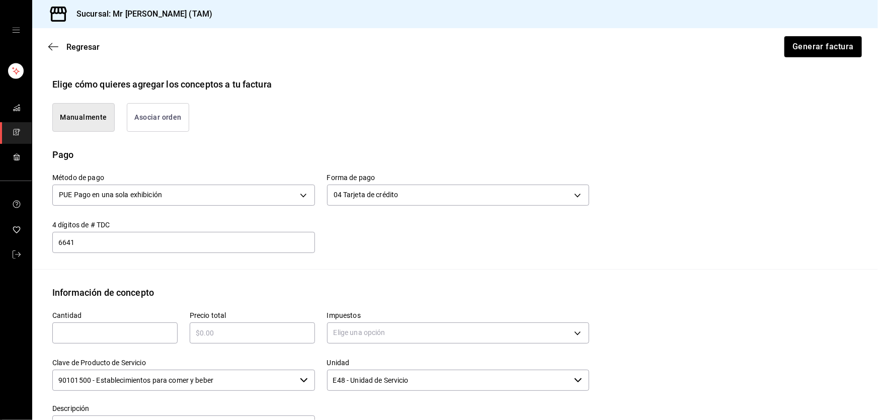
scroll to position [142, 0]
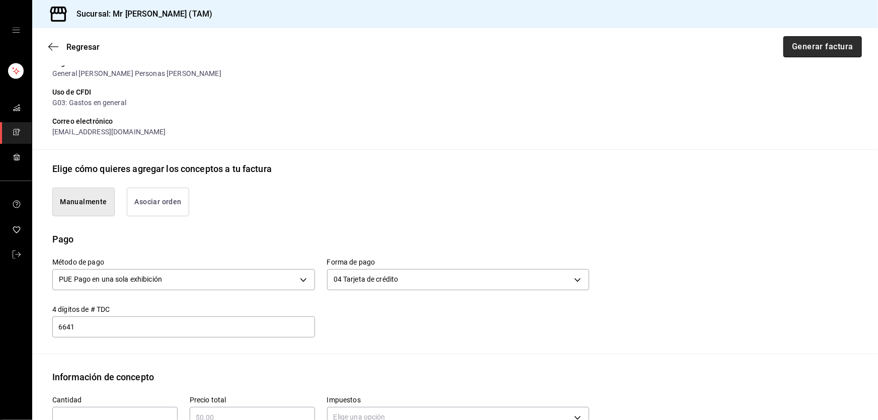
click at [794, 52] on button "Generar factura" at bounding box center [822, 46] width 78 height 21
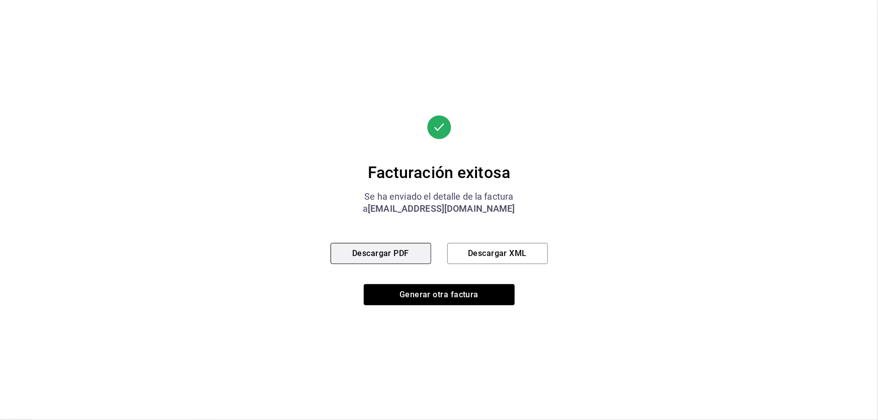
click at [409, 258] on button "Descargar PDF" at bounding box center [380, 253] width 101 height 21
click at [494, 264] on div "Facturación exitosa Se ha enviado el detalle de la factura a mrivas@gcxglobal.c…" at bounding box center [438, 210] width 217 height 190
click at [494, 258] on button "Descargar XML" at bounding box center [497, 253] width 101 height 21
drag, startPoint x: 394, startPoint y: 210, endPoint x: 492, endPoint y: 208, distance: 98.1
click at [492, 208] on div "a mrivas@gcxglobal.com" at bounding box center [438, 209] width 217 height 12
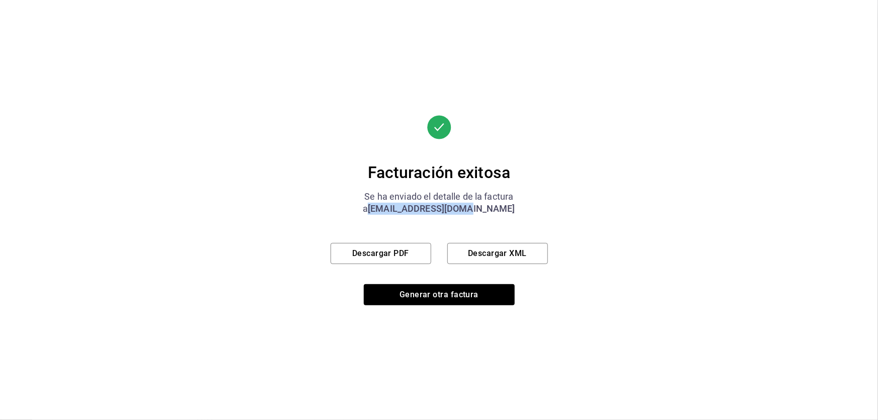
copy span "mrivas@gcxglobal.com"
click at [423, 296] on button "Generar otra factura" at bounding box center [439, 294] width 151 height 21
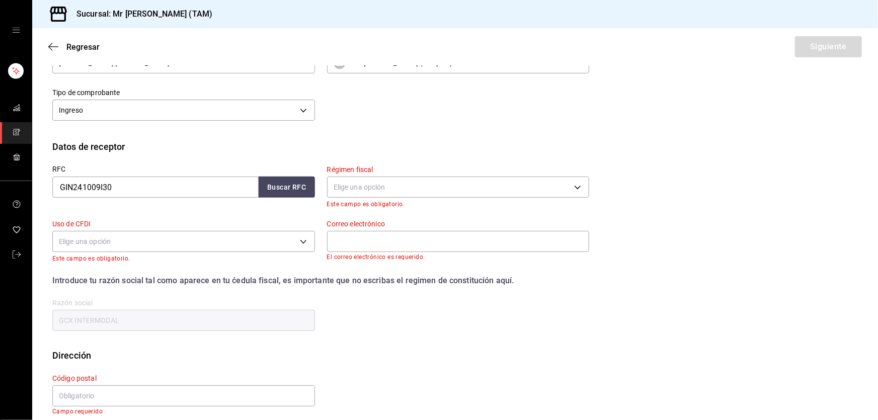
scroll to position [61, 0]
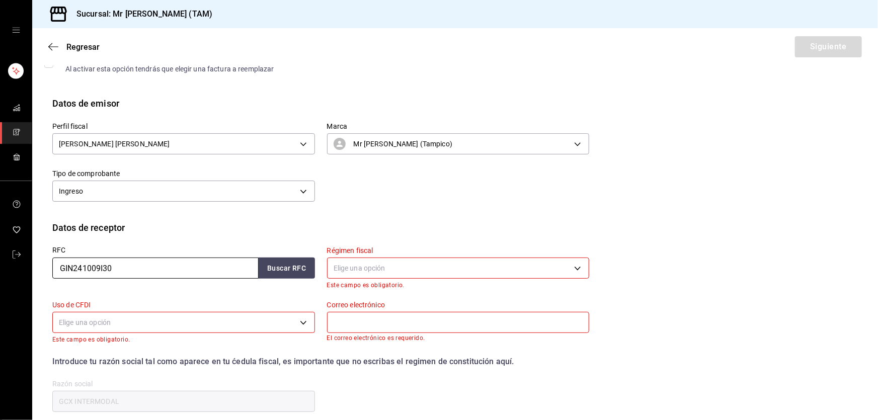
click at [141, 272] on input "GIN241009I30" at bounding box center [155, 268] width 206 height 21
